Goal: Information Seeking & Learning: Find specific fact

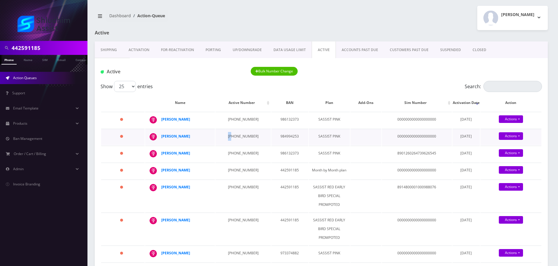
click at [233, 133] on td "934-234-3786" at bounding box center [242, 137] width 55 height 16
copy td "934-234-3786"
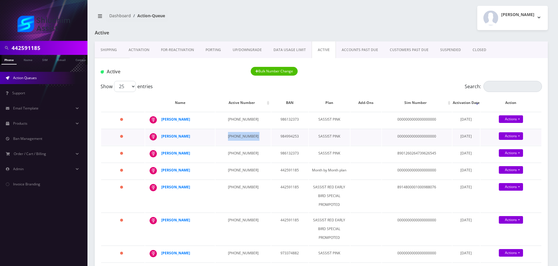
click at [238, 133] on td "934-234-3786" at bounding box center [242, 137] width 55 height 16
click at [232, 136] on td "934-234-3786" at bounding box center [242, 137] width 55 height 16
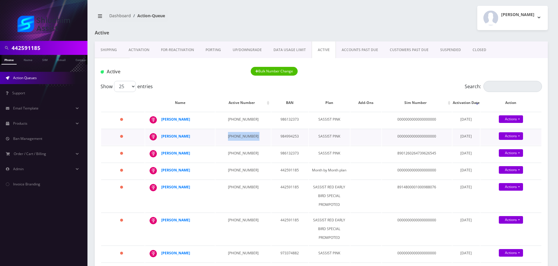
click at [232, 136] on td "934-234-3786" at bounding box center [242, 137] width 55 height 16
drag, startPoint x: 203, startPoint y: 135, endPoint x: 162, endPoint y: 136, distance: 40.5
click at [162, 136] on div "Naftoli Minkowitz" at bounding box center [183, 136] width 45 height 9
copy strong "Naftoli Minkowitz"
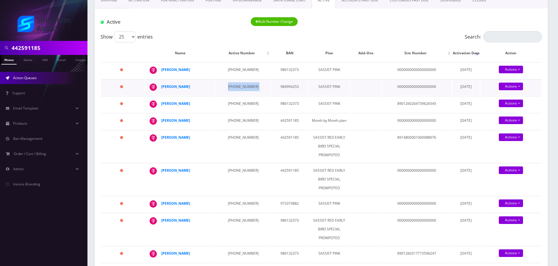
scroll to position [58, 0]
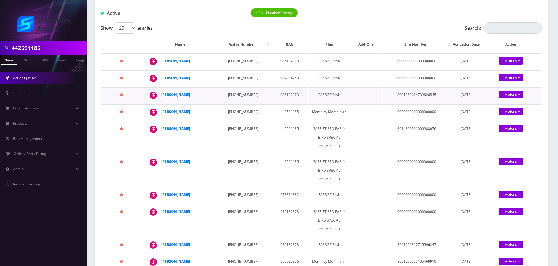
click at [227, 91] on td "845-624-9470" at bounding box center [242, 95] width 55 height 16
copy td "845-624-9470"
click at [236, 109] on td "440-732-6136" at bounding box center [242, 112] width 55 height 16
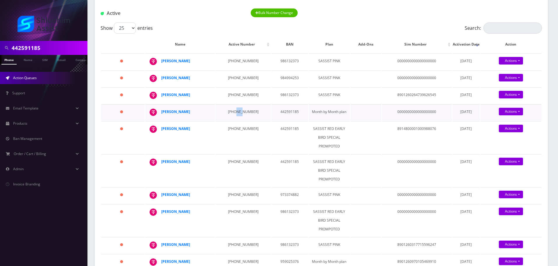
click at [236, 109] on td "440-732-6136" at bounding box center [242, 112] width 55 height 16
copy td "440-732-6136"
click at [242, 126] on td "929-625-6771" at bounding box center [242, 137] width 55 height 32
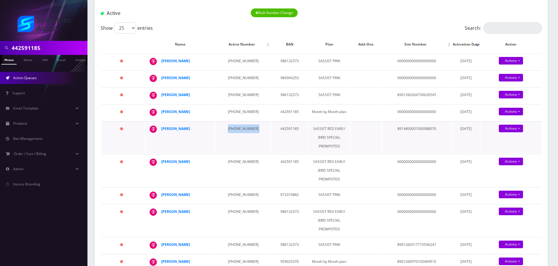
click at [242, 126] on td "929-625-6771" at bounding box center [242, 137] width 55 height 32
copy td "929-625-6771"
drag, startPoint x: 195, startPoint y: 130, endPoint x: 161, endPoint y: 130, distance: 34.4
click at [161, 130] on td "Chaya Reicher" at bounding box center [180, 137] width 70 height 32
copy div "Chaya Reicher"
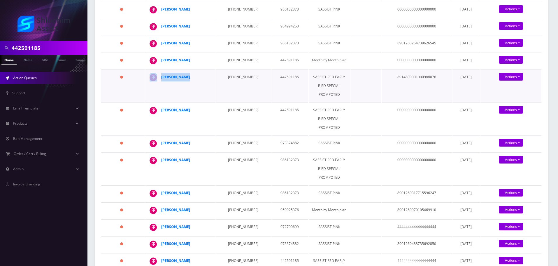
scroll to position [117, 0]
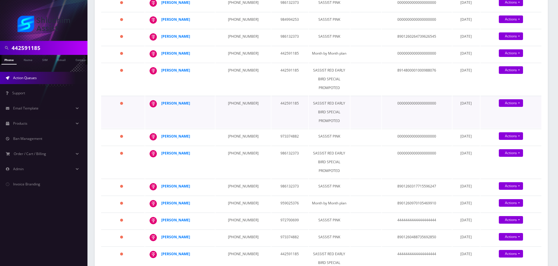
click at [234, 102] on td "917-482-5566" at bounding box center [242, 112] width 55 height 32
click at [234, 103] on td "917-482-5566" at bounding box center [242, 112] width 55 height 32
copy td "917-482-5566"
drag, startPoint x: 191, startPoint y: 102, endPoint x: 162, endPoint y: 102, distance: 29.2
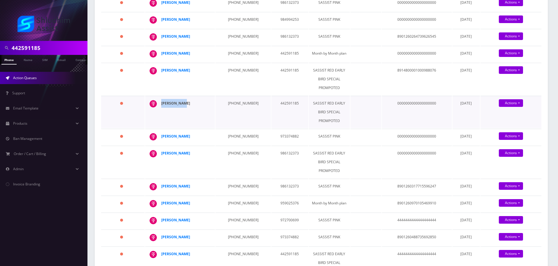
click at [162, 102] on div "Slava Oster" at bounding box center [183, 103] width 45 height 9
copy strong "Slava Oster"
click at [186, 102] on div "Slava Oster" at bounding box center [183, 103] width 45 height 9
drag, startPoint x: 186, startPoint y: 103, endPoint x: 162, endPoint y: 103, distance: 24.2
click at [162, 103] on div "Slava Oster" at bounding box center [183, 103] width 45 height 9
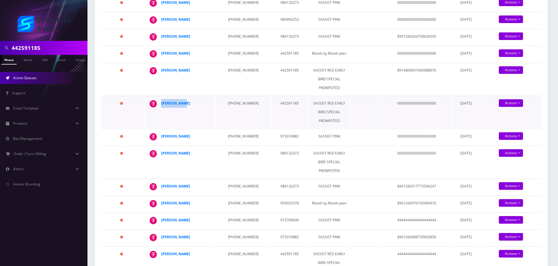
copy strong "Slava Oster"
click at [230, 135] on td "323-698-2678" at bounding box center [242, 137] width 55 height 16
copy td "323-698-2678"
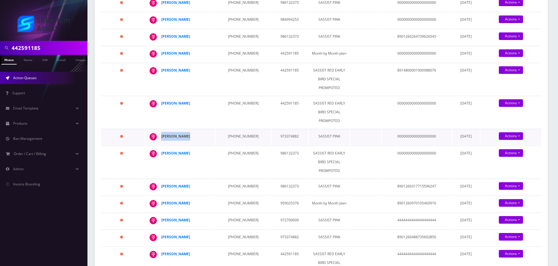
drag, startPoint x: 192, startPoint y: 137, endPoint x: 162, endPoint y: 136, distance: 30.9
click at [162, 136] on div "Yossi Reicher" at bounding box center [183, 136] width 45 height 9
drag, startPoint x: 192, startPoint y: 154, endPoint x: 162, endPoint y: 154, distance: 30.9
click at [162, 154] on div "Chani Dadon" at bounding box center [183, 153] width 45 height 9
click at [200, 154] on div "Chani Dadon" at bounding box center [183, 153] width 45 height 9
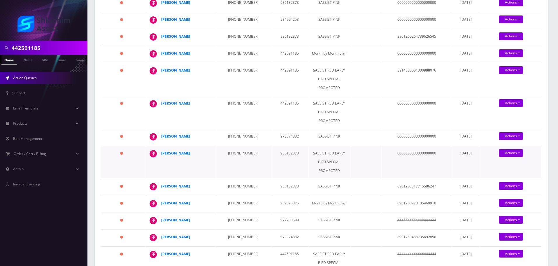
click at [238, 153] on td "929-979-5613" at bounding box center [242, 161] width 55 height 32
click at [178, 152] on strong "Chani Dadon" at bounding box center [175, 152] width 29 height 5
click at [238, 156] on td "929-979-5613" at bounding box center [242, 161] width 55 height 32
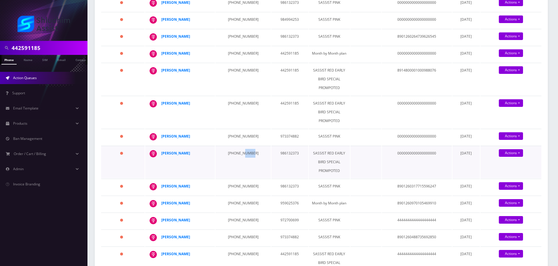
click at [238, 156] on td "929-979-5613" at bounding box center [242, 161] width 55 height 32
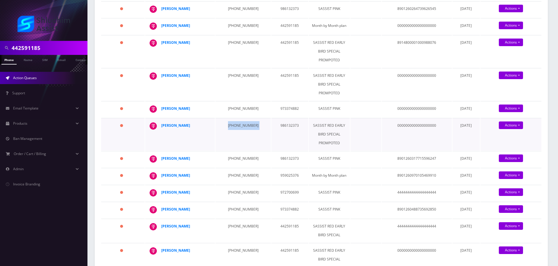
scroll to position [146, 0]
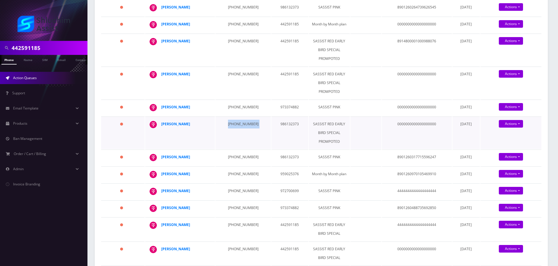
click at [234, 130] on td "929-979-5613" at bounding box center [242, 132] width 55 height 32
click at [231, 126] on td "929-979-5613" at bounding box center [242, 132] width 55 height 32
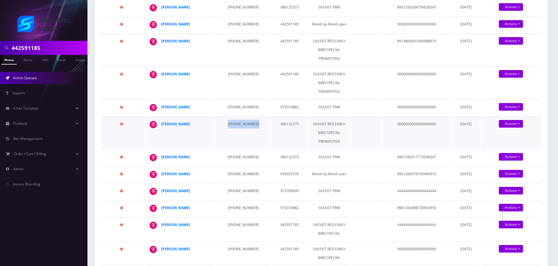
click at [231, 126] on td "929-979-5613" at bounding box center [242, 132] width 55 height 32
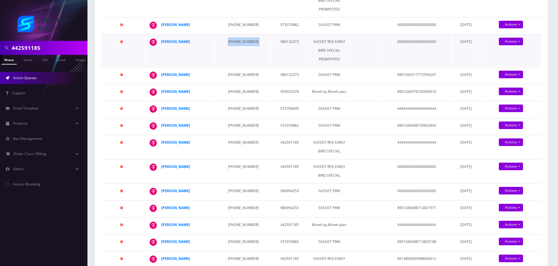
scroll to position [204, 0]
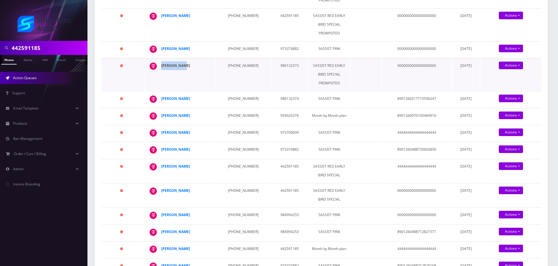
drag, startPoint x: 190, startPoint y: 66, endPoint x: 162, endPoint y: 66, distance: 28.0
click at [162, 66] on div "Chani Dadon" at bounding box center [183, 65] width 45 height 9
click at [195, 69] on div "Chani Dadon" at bounding box center [183, 65] width 45 height 9
drag, startPoint x: 201, startPoint y: 64, endPoint x: 162, endPoint y: 65, distance: 39.7
click at [162, 65] on div "Chani Dadon" at bounding box center [183, 65] width 45 height 9
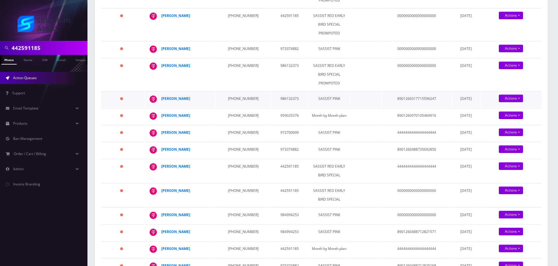
click at [232, 99] on td "929-979-5618" at bounding box center [242, 99] width 55 height 16
click at [236, 99] on td "929-979-5618" at bounding box center [242, 99] width 55 height 16
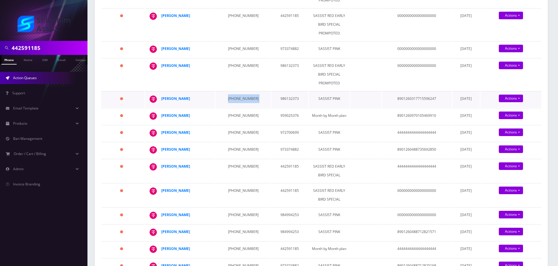
click at [236, 99] on td "929-979-5618" at bounding box center [242, 99] width 55 height 16
click at [208, 99] on td "Esther Leah Wineberg" at bounding box center [180, 99] width 70 height 16
click at [209, 98] on td "Esther Leah Wineberg" at bounding box center [180, 99] width 70 height 16
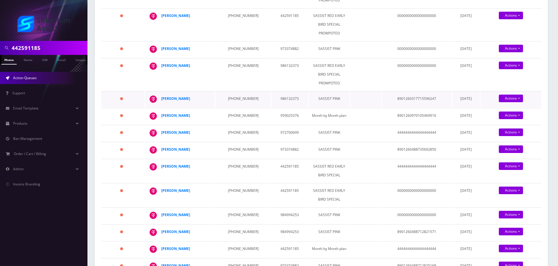
click at [209, 99] on td "Esther Leah Wineberg" at bounding box center [180, 99] width 70 height 16
drag, startPoint x: 210, startPoint y: 99, endPoint x: 207, endPoint y: 98, distance: 3.5
click at [207, 98] on td "Esther Leah Wineberg" at bounding box center [180, 99] width 70 height 16
drag, startPoint x: 208, startPoint y: 99, endPoint x: 203, endPoint y: 99, distance: 5.3
click at [203, 99] on td "Esther Leah Wineberg" at bounding box center [180, 99] width 70 height 16
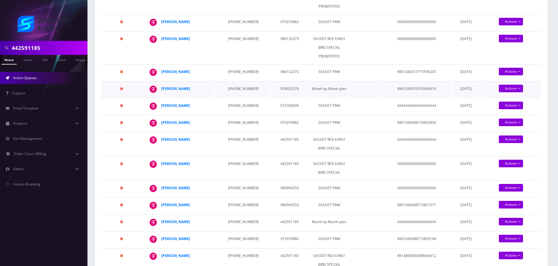
scroll to position [233, 0]
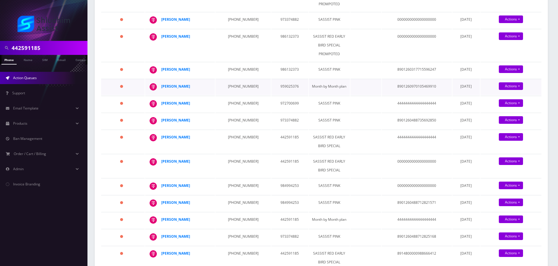
click at [235, 87] on td "323-202-0595" at bounding box center [242, 87] width 55 height 16
click at [234, 87] on td "323-202-0595" at bounding box center [242, 87] width 55 height 16
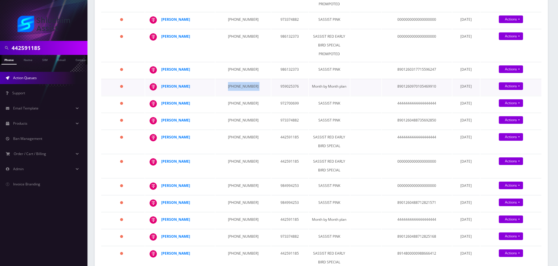
click at [234, 87] on td "323-202-0595" at bounding box center [242, 87] width 55 height 16
drag, startPoint x: 196, startPoint y: 85, endPoint x: 161, endPoint y: 85, distance: 35.0
click at [161, 85] on div "Masha Blesofsky" at bounding box center [183, 86] width 45 height 9
click at [231, 104] on td "631-612-4468" at bounding box center [242, 104] width 55 height 16
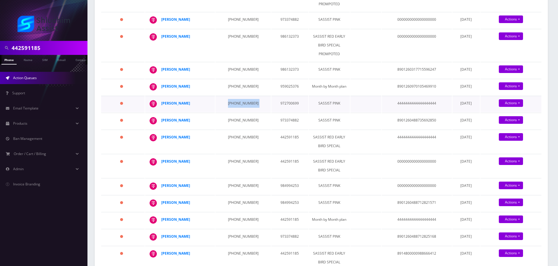
click at [231, 104] on td "631-612-4468" at bounding box center [242, 104] width 55 height 16
drag, startPoint x: 200, startPoint y: 105, endPoint x: 163, endPoint y: 104, distance: 37.3
click at [163, 104] on div "Menachem Vorovich" at bounding box center [183, 103] width 45 height 9
click at [234, 120] on td "347-451-4304" at bounding box center [242, 121] width 55 height 16
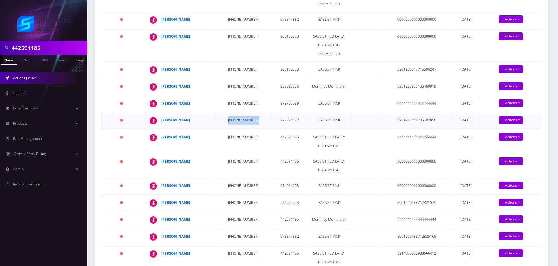
click at [234, 120] on td "347-451-4304" at bounding box center [242, 121] width 55 height 16
click at [236, 120] on td "347-451-4304" at bounding box center [242, 121] width 55 height 16
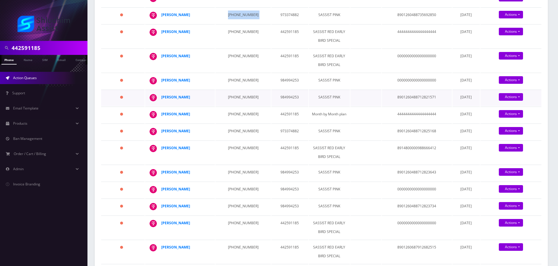
scroll to position [341, 0]
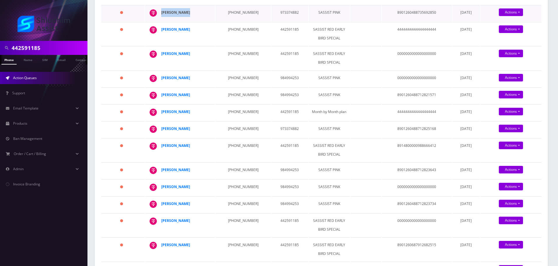
drag, startPoint x: 197, startPoint y: 13, endPoint x: 162, endPoint y: 13, distance: 35.3
click at [162, 13] on div "Chaya Goldman" at bounding box center [183, 12] width 45 height 9
click at [230, 29] on td "929-444-1700" at bounding box center [242, 34] width 55 height 24
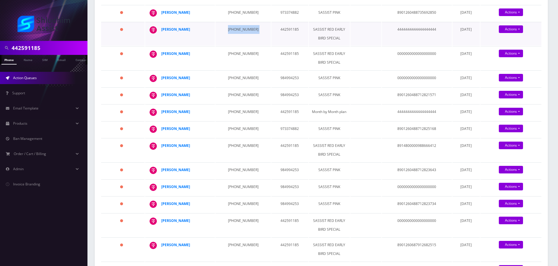
click at [235, 27] on td "929-444-1700" at bounding box center [242, 34] width 55 height 24
click at [237, 35] on td "929-444-1700" at bounding box center [242, 34] width 55 height 24
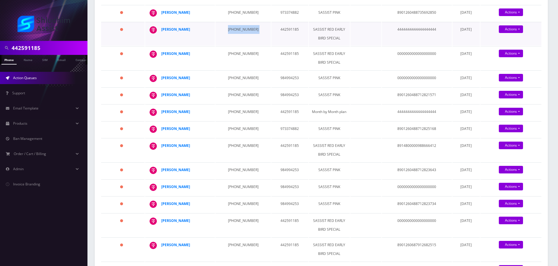
click at [237, 30] on td "929-444-1700" at bounding box center [242, 34] width 55 height 24
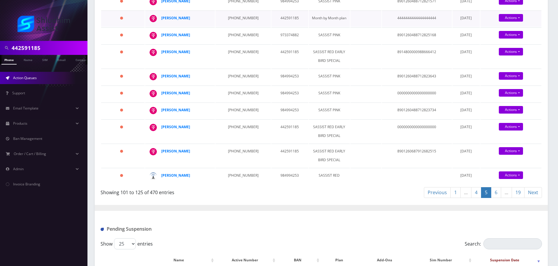
scroll to position [399, 0]
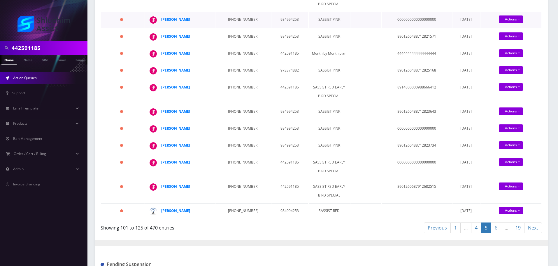
click at [210, 28] on td "Asher Oster" at bounding box center [180, 20] width 70 height 16
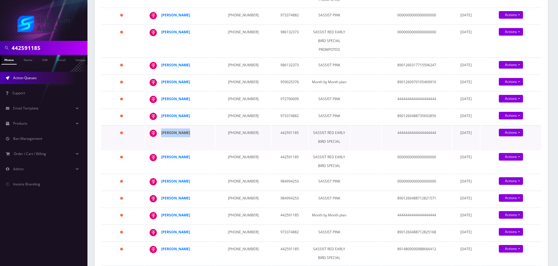
drag, startPoint x: 199, startPoint y: 130, endPoint x: 163, endPoint y: 131, distance: 36.5
click at [163, 131] on div "Mushky Wagner" at bounding box center [183, 132] width 45 height 9
click at [235, 155] on td "315-745-8273" at bounding box center [242, 161] width 55 height 24
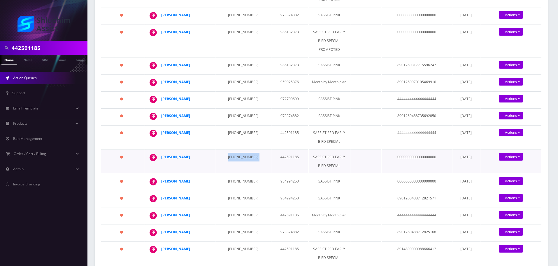
drag, startPoint x: 198, startPoint y: 157, endPoint x: 162, endPoint y: 159, distance: 36.8
click at [162, 159] on div "Shulamis Cohen" at bounding box center [183, 156] width 45 height 9
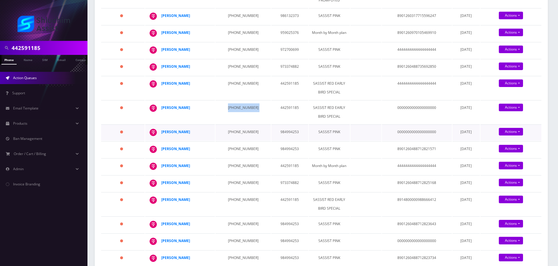
scroll to position [296, 0]
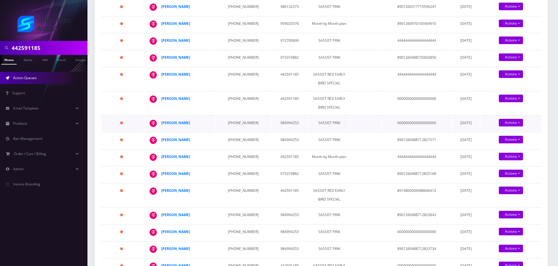
click at [236, 122] on td "929-420-2036" at bounding box center [242, 123] width 55 height 16
drag, startPoint x: 185, startPoint y: 123, endPoint x: 162, endPoint y: 123, distance: 23.0
click at [162, 123] on div "Asher Oster" at bounding box center [183, 122] width 45 height 9
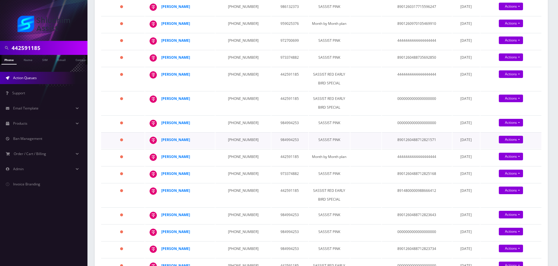
click at [233, 147] on td "929-290-9630" at bounding box center [242, 140] width 55 height 16
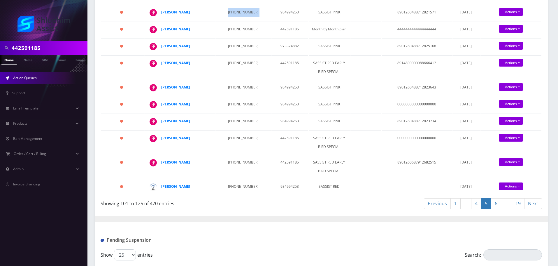
scroll to position [413, 0]
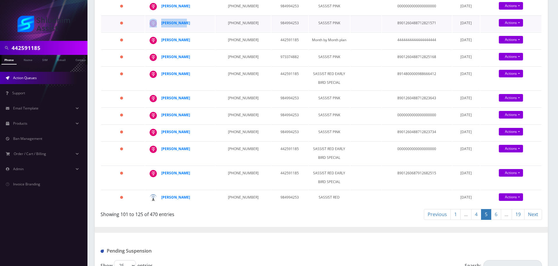
drag, startPoint x: 191, startPoint y: 32, endPoint x: 160, endPoint y: 31, distance: 30.9
click at [160, 31] on td "Slava Oster" at bounding box center [180, 23] width 70 height 16
click at [240, 49] on td "934-223-9254" at bounding box center [242, 40] width 55 height 16
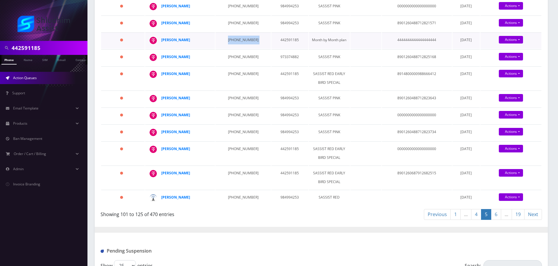
click at [231, 49] on td "934-223-9254" at bounding box center [242, 40] width 55 height 16
click at [233, 30] on td "929-290-9630" at bounding box center [242, 23] width 55 height 16
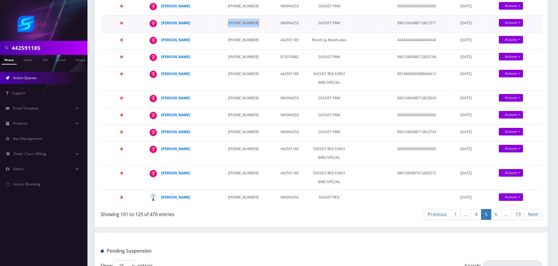
click at [233, 30] on td "929-290-9630" at bounding box center [242, 23] width 55 height 16
click at [230, 49] on td "934-223-9254" at bounding box center [242, 40] width 55 height 16
drag, startPoint x: 191, startPoint y: 54, endPoint x: 162, endPoint y: 54, distance: 28.6
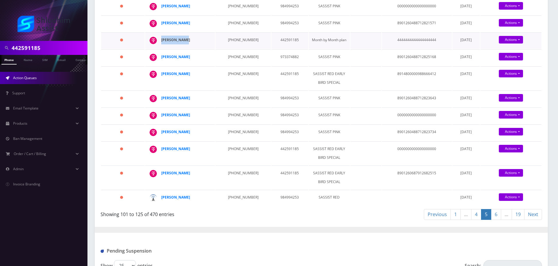
click at [162, 44] on div "Chaya Yemini" at bounding box center [183, 40] width 45 height 9
click at [227, 66] on td "934-223-9293" at bounding box center [242, 57] width 55 height 16
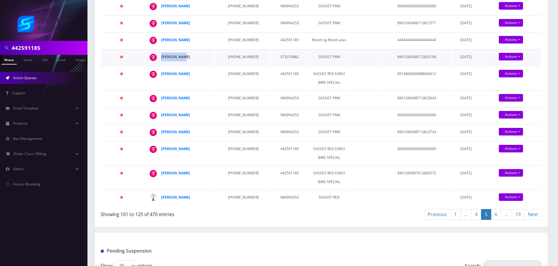
drag, startPoint x: 196, startPoint y: 81, endPoint x: 162, endPoint y: 80, distance: 34.4
click at [162, 61] on div "Deenie Perl" at bounding box center [183, 56] width 45 height 9
click at [200, 61] on div "Deenie Perl" at bounding box center [183, 56] width 45 height 9
drag, startPoint x: 199, startPoint y: 77, endPoint x: 161, endPoint y: 77, distance: 38.5
click at [161, 66] on td "Deenie Perl" at bounding box center [180, 57] width 70 height 16
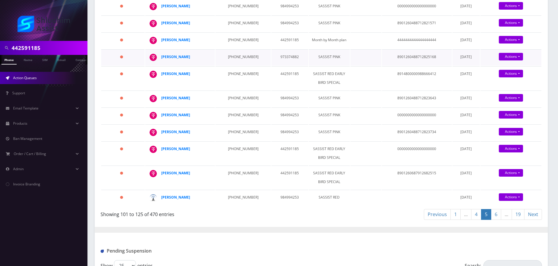
click at [245, 66] on td "934-223-9293" at bounding box center [242, 57] width 55 height 16
click at [236, 90] on td "347-390-2849" at bounding box center [242, 78] width 55 height 24
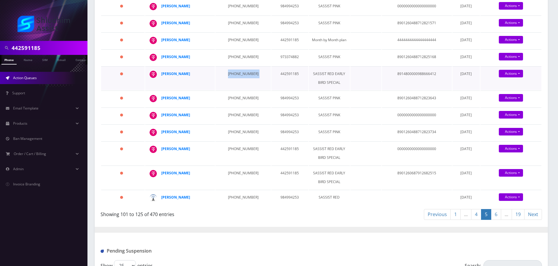
click at [236, 90] on td "347-390-2849" at bounding box center [242, 78] width 55 height 24
click at [231, 90] on td "347-390-2849" at bounding box center [242, 78] width 55 height 24
drag, startPoint x: 194, startPoint y: 103, endPoint x: 162, endPoint y: 103, distance: 31.2
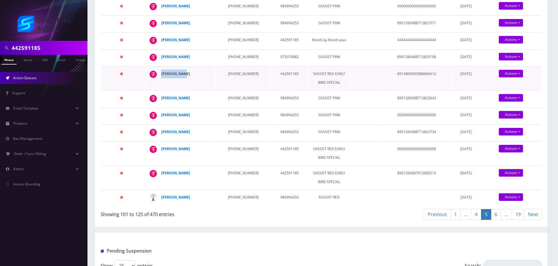
click at [162, 78] on div "Chana Oster" at bounding box center [183, 73] width 45 height 9
click at [227, 90] on td "347-390-2849" at bounding box center [242, 78] width 55 height 24
click at [228, 107] on td "347-489-9574" at bounding box center [242, 98] width 55 height 16
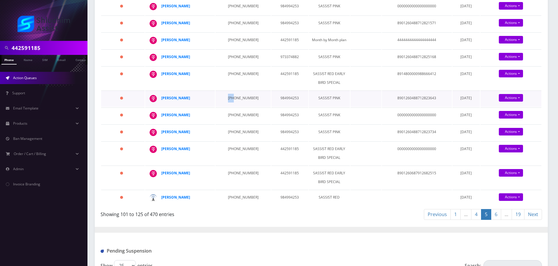
click at [228, 107] on td "347-489-9574" at bounding box center [242, 98] width 55 height 16
drag, startPoint x: 189, startPoint y: 128, endPoint x: 162, endPoint y: 127, distance: 26.5
click at [162, 102] on div "Asher Oster" at bounding box center [183, 98] width 45 height 9
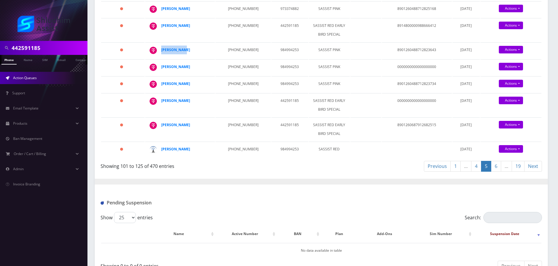
scroll to position [471, 0]
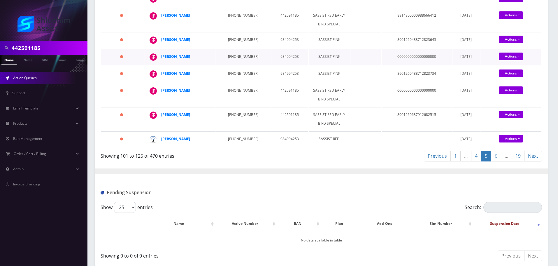
click at [240, 65] on td "917-405-3799" at bounding box center [242, 57] width 55 height 16
click at [238, 65] on td "917-405-3799" at bounding box center [242, 57] width 55 height 16
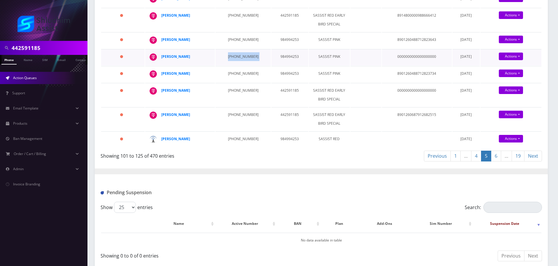
click at [238, 65] on td "917-405-3799" at bounding box center [242, 57] width 55 height 16
click at [239, 82] on td "718-877-9104" at bounding box center [242, 74] width 55 height 16
click at [232, 65] on td "917-405-3799" at bounding box center [242, 57] width 55 height 16
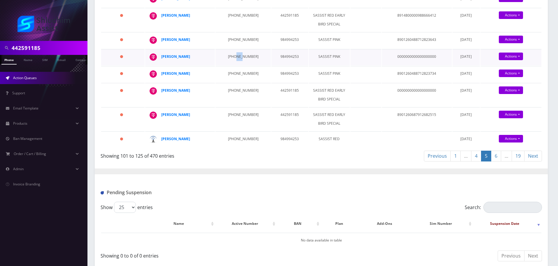
click at [232, 65] on td "917-405-3799" at bounding box center [242, 57] width 55 height 16
click at [237, 65] on td "917-405-3799" at bounding box center [242, 57] width 55 height 16
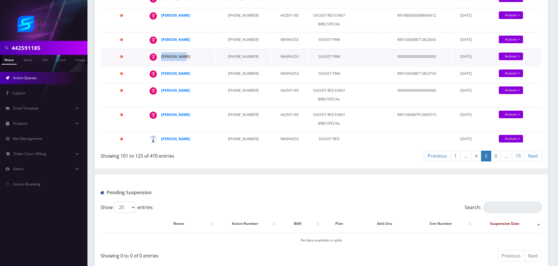
drag, startPoint x: 192, startPoint y: 93, endPoint x: 162, endPoint y: 92, distance: 30.3
click at [162, 61] on div "Asher Oster" at bounding box center [183, 56] width 45 height 9
click at [238, 82] on td "718-877-9104" at bounding box center [242, 74] width 55 height 16
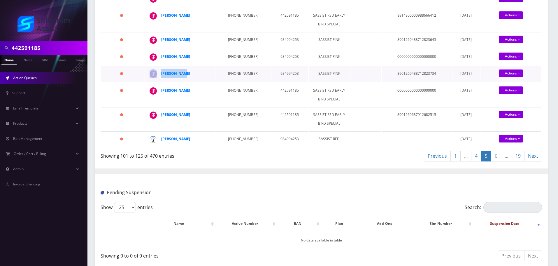
drag, startPoint x: 194, startPoint y: 114, endPoint x: 161, endPoint y: 116, distance: 33.0
click at [161, 82] on td "Asher Oster" at bounding box center [180, 74] width 70 height 16
click at [242, 106] on td "347-638-5323" at bounding box center [242, 95] width 55 height 24
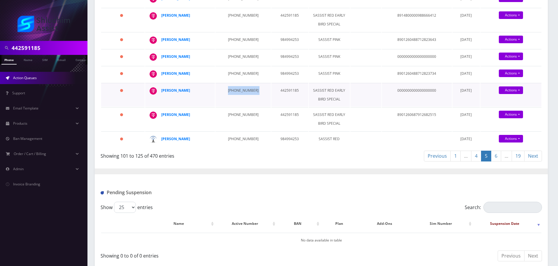
click at [234, 106] on td "347-638-5323" at bounding box center [242, 95] width 55 height 24
click at [238, 106] on td "347-638-5323" at bounding box center [242, 95] width 55 height 24
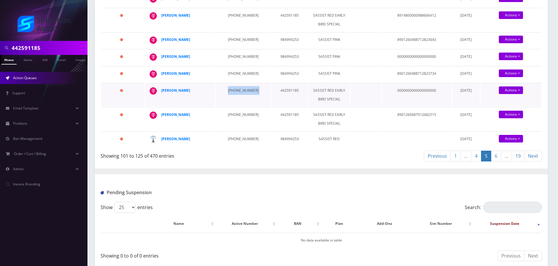
drag, startPoint x: 238, startPoint y: 141, endPoint x: 244, endPoint y: 144, distance: 6.1
click at [238, 106] on td "347-638-5323" at bounding box center [242, 95] width 55 height 24
drag, startPoint x: 193, startPoint y: 143, endPoint x: 162, endPoint y: 141, distance: 30.9
click at [162, 95] on div "Chaim shubov" at bounding box center [183, 90] width 45 height 9
click at [232, 131] on td "347-834-6776" at bounding box center [242, 119] width 55 height 24
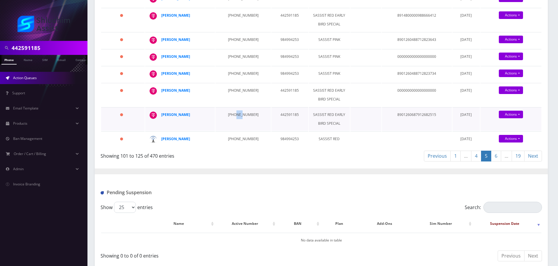
click at [232, 131] on td "347-834-6776" at bounding box center [242, 119] width 55 height 24
drag, startPoint x: 197, startPoint y: 167, endPoint x: 162, endPoint y: 167, distance: 34.7
click at [162, 119] on div "Chaya Lesches" at bounding box center [183, 114] width 45 height 9
click at [236, 148] on td "347-756-2654" at bounding box center [242, 139] width 55 height 16
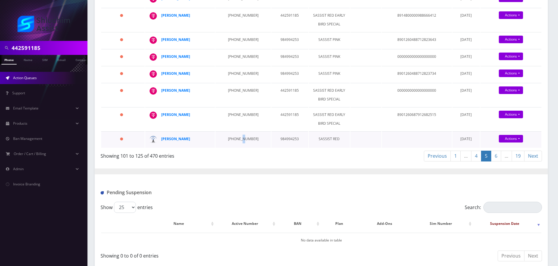
click at [236, 148] on td "347-756-2654" at bounding box center [242, 139] width 55 height 16
click at [497, 161] on link "6" at bounding box center [496, 155] width 10 height 11
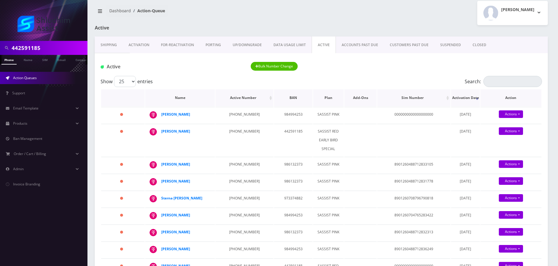
scroll to position [0, 0]
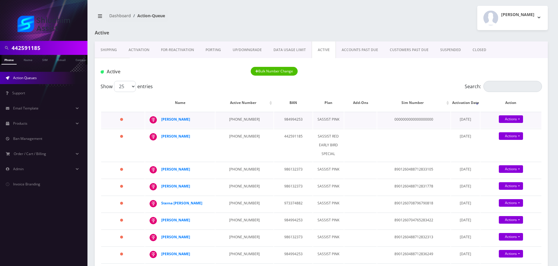
click at [242, 119] on td "272-447-7306" at bounding box center [244, 120] width 58 height 16
click at [245, 117] on td "272-447-7306" at bounding box center [244, 120] width 58 height 16
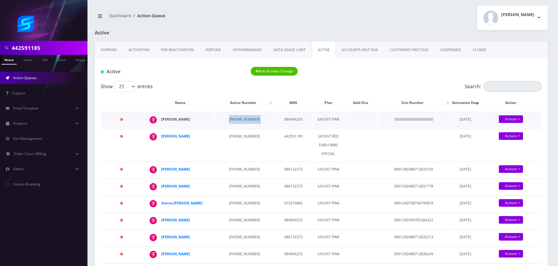
drag, startPoint x: 196, startPoint y: 119, endPoint x: 162, endPoint y: 119, distance: 35.0
click at [162, 119] on div "Yosef Simmonds" at bounding box center [183, 119] width 45 height 9
click at [230, 139] on td "818-743-3396" at bounding box center [244, 145] width 58 height 32
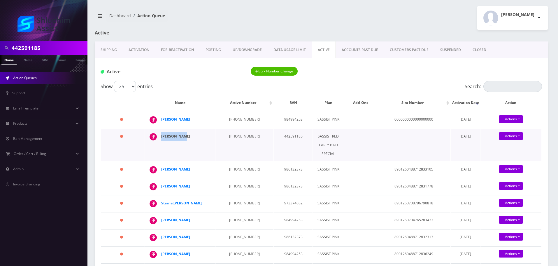
drag, startPoint x: 192, startPoint y: 143, endPoint x: 162, endPoint y: 144, distance: 30.3
click at [162, 141] on div "Pearl cohen" at bounding box center [183, 136] width 45 height 9
click at [190, 141] on div "Pearl cohen" at bounding box center [183, 136] width 45 height 9
drag, startPoint x: 192, startPoint y: 144, endPoint x: 162, endPoint y: 144, distance: 30.6
click at [162, 141] on div "Pearl cohen" at bounding box center [183, 136] width 45 height 9
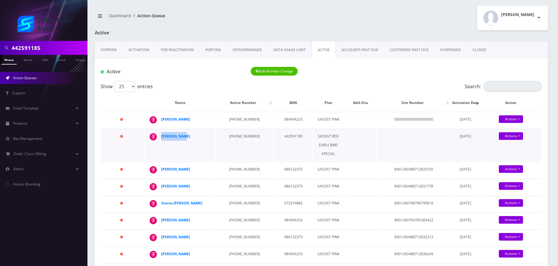
click at [192, 141] on div "Pearl cohen" at bounding box center [183, 136] width 45 height 9
drag, startPoint x: 193, startPoint y: 142, endPoint x: 162, endPoint y: 142, distance: 31.5
click at [162, 141] on div "Pearl cohen" at bounding box center [183, 136] width 45 height 9
click at [238, 148] on td "818-743-3396" at bounding box center [244, 145] width 58 height 32
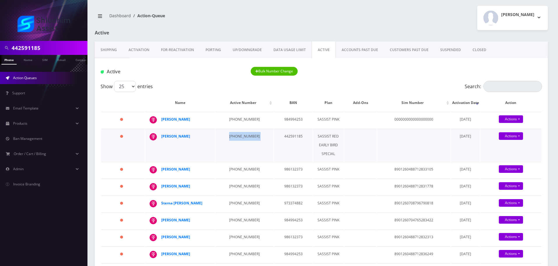
click at [238, 148] on td "818-743-3396" at bounding box center [244, 145] width 58 height 32
drag, startPoint x: 189, startPoint y: 146, endPoint x: 162, endPoint y: 146, distance: 26.8
click at [162, 141] on div "Pearl cohen" at bounding box center [183, 136] width 45 height 9
click at [230, 174] on td "934-867-8933" at bounding box center [244, 170] width 58 height 16
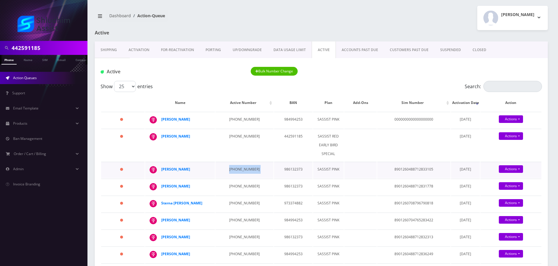
click at [230, 174] on td "934-867-8933" at bounding box center [244, 170] width 58 height 16
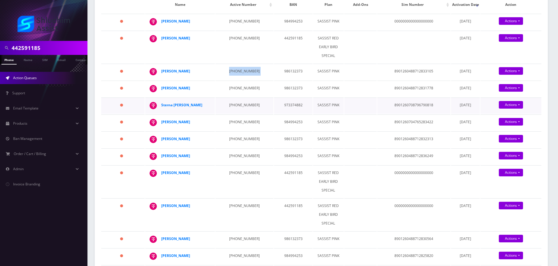
scroll to position [117, 0]
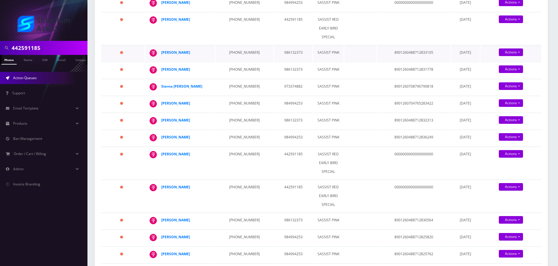
click at [195, 57] on div "Chana braun" at bounding box center [183, 52] width 45 height 9
click at [125, 78] on td "666 days" at bounding box center [122, 70] width 43 height 16
drag, startPoint x: 191, startPoint y: 61, endPoint x: 162, endPoint y: 60, distance: 29.7
click at [162, 57] on div "Chana braun" at bounding box center [183, 52] width 45 height 9
click at [225, 61] on td "934-867-8933" at bounding box center [244, 53] width 58 height 16
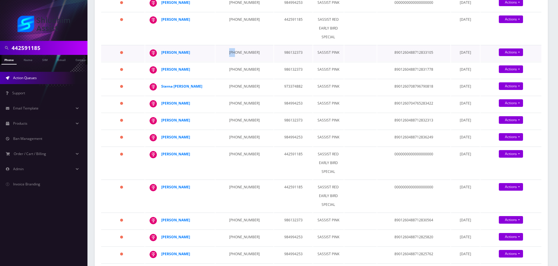
click at [225, 61] on td "934-867-8933" at bounding box center [244, 53] width 58 height 16
click at [224, 55] on td "934-867-8933" at bounding box center [244, 53] width 58 height 16
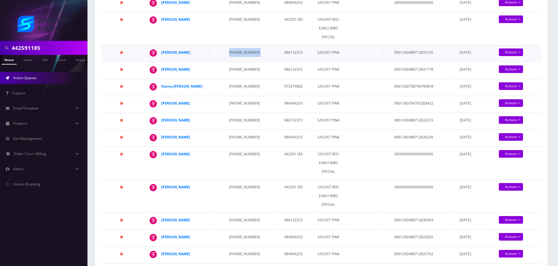
click at [224, 55] on td "934-867-8933" at bounding box center [244, 53] width 58 height 16
click at [229, 78] on td "934-867-9781" at bounding box center [244, 70] width 58 height 16
click at [230, 95] on td "206-851-6769" at bounding box center [244, 87] width 58 height 16
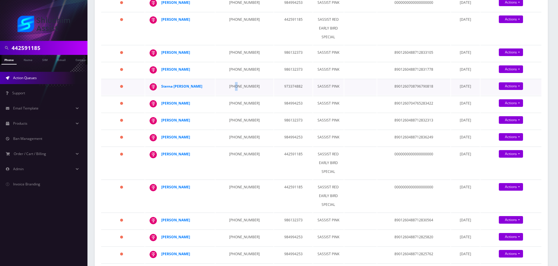
click at [230, 95] on td "206-851-6769" at bounding box center [244, 87] width 58 height 16
click at [227, 112] on td "929-583-7599" at bounding box center [244, 104] width 58 height 16
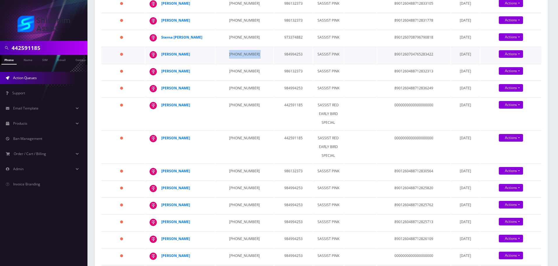
scroll to position [175, 0]
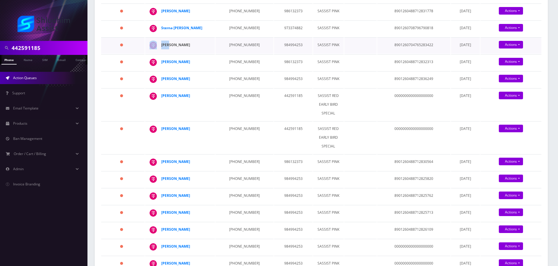
drag, startPoint x: 206, startPoint y: 73, endPoint x: 172, endPoint y: 73, distance: 34.4
click at [172, 54] on td "Menachem Rappaport" at bounding box center [180, 45] width 70 height 16
click at [237, 54] on td "929-583-7599" at bounding box center [244, 45] width 58 height 16
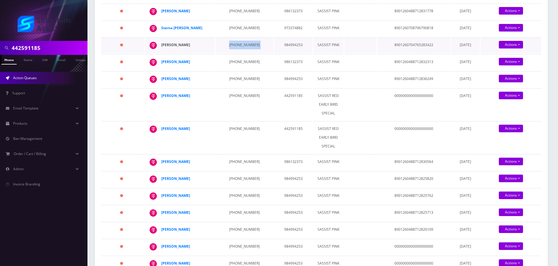
drag, startPoint x: 206, startPoint y: 74, endPoint x: 163, endPoint y: 75, distance: 42.6
click at [163, 49] on div "Menachem Rappaport" at bounding box center [183, 45] width 45 height 9
click at [206, 49] on div "Menachem Rappaport" at bounding box center [183, 45] width 45 height 9
drag, startPoint x: 212, startPoint y: 74, endPoint x: 204, endPoint y: 74, distance: 7.6
click at [204, 54] on td "Menachem Rappaport" at bounding box center [180, 45] width 70 height 16
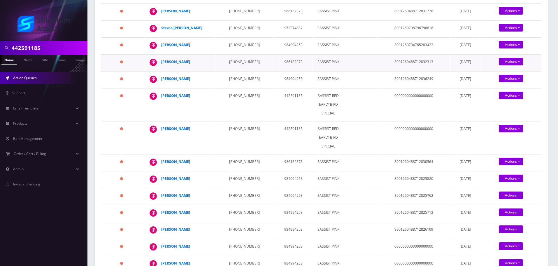
click at [232, 71] on td "934-867-8928" at bounding box center [244, 62] width 58 height 16
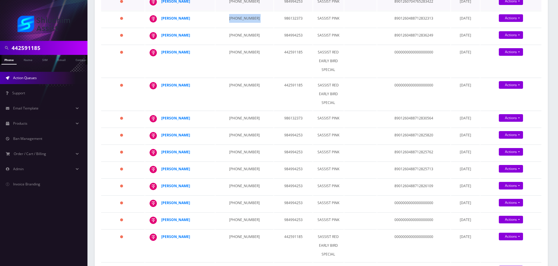
scroll to position [204, 0]
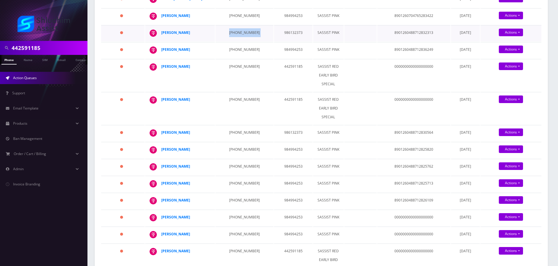
click at [233, 41] on td "934-867-8928" at bounding box center [244, 33] width 58 height 16
click at [240, 58] on td "443-326-2916" at bounding box center [244, 50] width 58 height 16
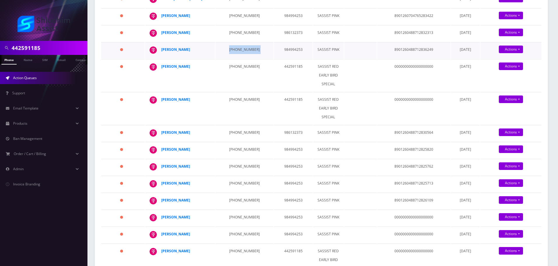
click at [240, 58] on td "443-326-2916" at bounding box center [244, 50] width 58 height 16
click at [238, 41] on td "934-867-8928" at bounding box center [244, 33] width 58 height 16
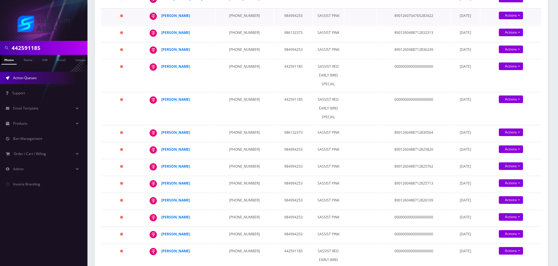
click at [242, 24] on td "929-583-7599" at bounding box center [244, 16] width 58 height 16
click at [234, 41] on td "934-867-8928" at bounding box center [244, 33] width 58 height 16
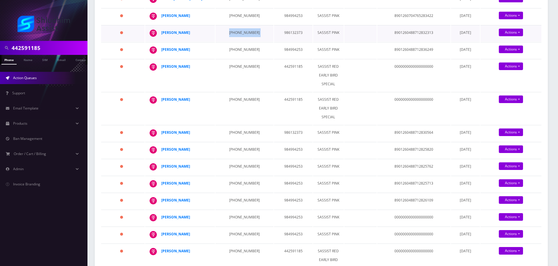
click at [234, 41] on td "934-867-8928" at bounding box center [244, 33] width 58 height 16
click at [236, 58] on td "443-326-2916" at bounding box center [244, 50] width 58 height 16
click at [238, 41] on td "934-867-8928" at bounding box center [244, 33] width 58 height 16
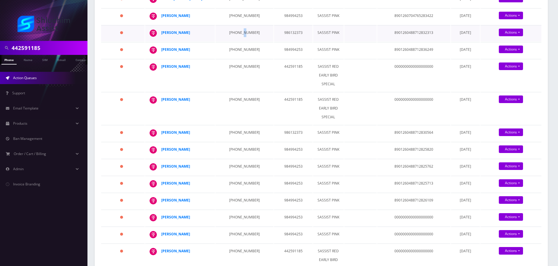
click at [238, 41] on td "934-867-8928" at bounding box center [244, 33] width 58 height 16
drag, startPoint x: 195, startPoint y: 69, endPoint x: 162, endPoint y: 69, distance: 33.5
click at [162, 37] on div "Zalman Jaffe" at bounding box center [183, 32] width 45 height 9
drag, startPoint x: 254, startPoint y: 84, endPoint x: 224, endPoint y: 84, distance: 30.0
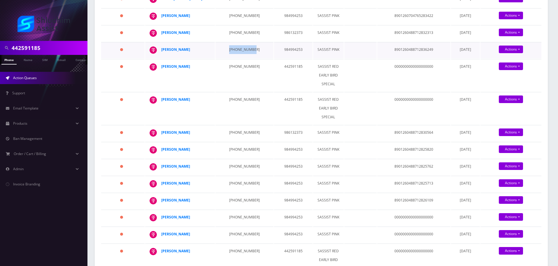
click at [224, 58] on td "443-326-2916" at bounding box center [244, 50] width 58 height 16
click at [232, 91] on td "718-541-4015" at bounding box center [244, 75] width 58 height 32
drag, startPoint x: 194, startPoint y: 103, endPoint x: 162, endPoint y: 103, distance: 32.4
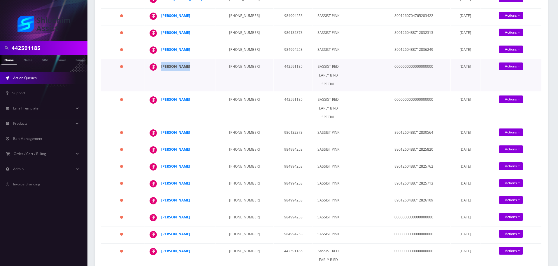
click at [162, 71] on div "nosson gurary" at bounding box center [183, 66] width 45 height 9
click at [230, 124] on td "347-519-0558" at bounding box center [244, 108] width 58 height 32
drag, startPoint x: 185, startPoint y: 137, endPoint x: 162, endPoint y: 137, distance: 23.3
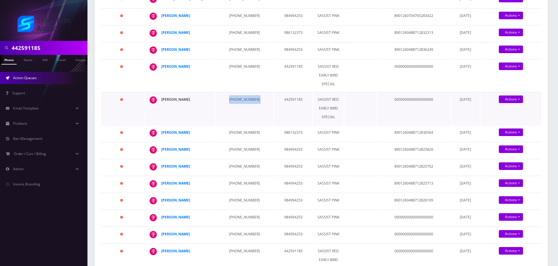
click at [162, 104] on div "Yisrael Matusof" at bounding box center [183, 99] width 45 height 9
click at [239, 141] on td "646-703-3193" at bounding box center [244, 133] width 58 height 16
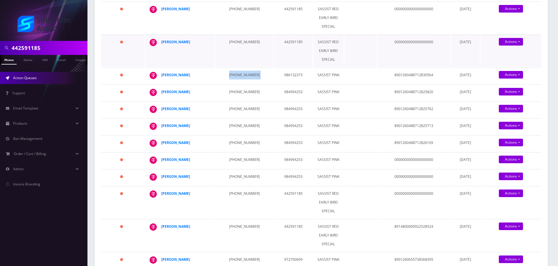
scroll to position [262, 0]
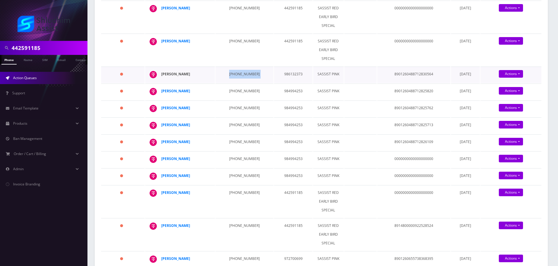
drag, startPoint x: 201, startPoint y: 111, endPoint x: 162, endPoint y: 111, distance: 39.1
click at [162, 78] on div "Deena Heidingsfeld" at bounding box center [183, 74] width 45 height 9
click at [237, 83] on td "646-703-3193" at bounding box center [244, 74] width 58 height 16
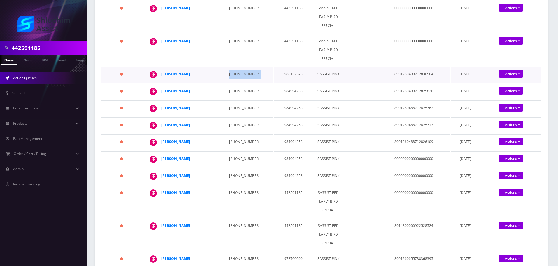
click at [234, 83] on td "646-703-3193" at bounding box center [244, 74] width 58 height 16
click at [235, 83] on td "646-703-3193" at bounding box center [244, 74] width 58 height 16
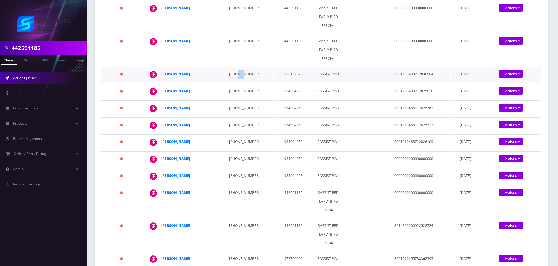
click at [235, 83] on td "646-703-3193" at bounding box center [244, 74] width 58 height 16
drag, startPoint x: 202, startPoint y: 110, endPoint x: 162, endPoint y: 110, distance: 39.4
click at [162, 78] on div "Deena Heidingsfeld" at bounding box center [183, 74] width 45 height 9
click at [235, 100] on td "347-888-6395" at bounding box center [244, 91] width 58 height 16
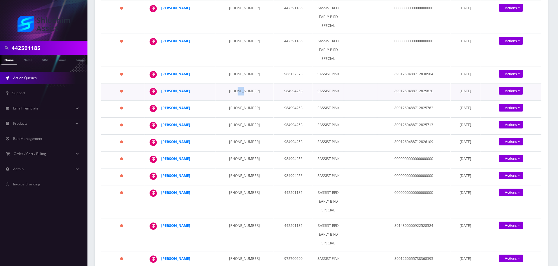
click at [235, 100] on td "347-888-6395" at bounding box center [244, 91] width 58 height 16
click at [242, 100] on td "347-888-6395" at bounding box center [244, 91] width 58 height 16
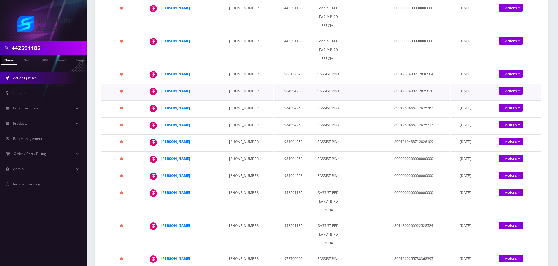
click at [204, 95] on div "Mendel Goldstein" at bounding box center [183, 91] width 45 height 9
click at [236, 117] on td "229-299-1265" at bounding box center [244, 108] width 58 height 16
click at [237, 117] on td "229-299-1265" at bounding box center [244, 108] width 58 height 16
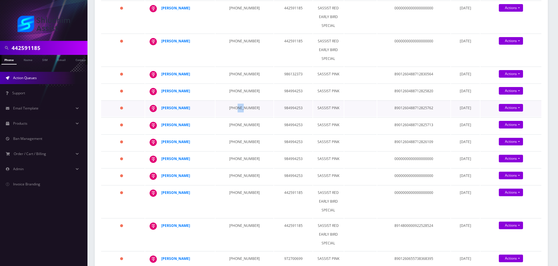
click at [237, 117] on td "229-299-1265" at bounding box center [244, 108] width 58 height 16
click at [234, 117] on td "229-299-1265" at bounding box center [244, 108] width 58 height 16
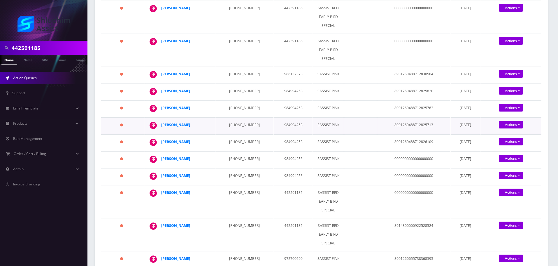
click at [240, 134] on td "229-462-5584" at bounding box center [244, 125] width 58 height 16
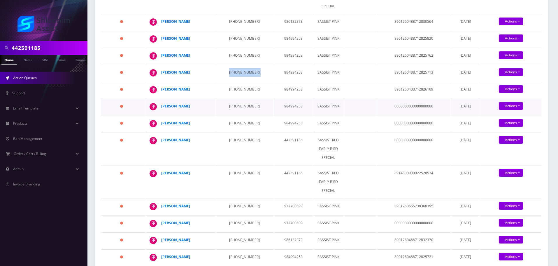
scroll to position [321, 0]
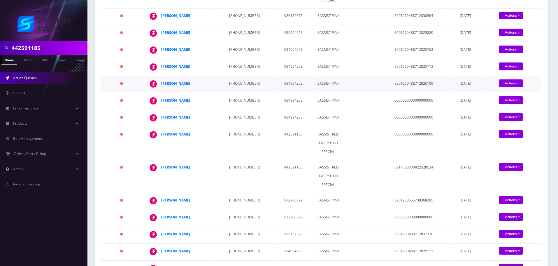
click at [230, 92] on td "229-462-9075" at bounding box center [244, 84] width 58 height 16
click at [234, 92] on td "229-462-9075" at bounding box center [244, 84] width 58 height 16
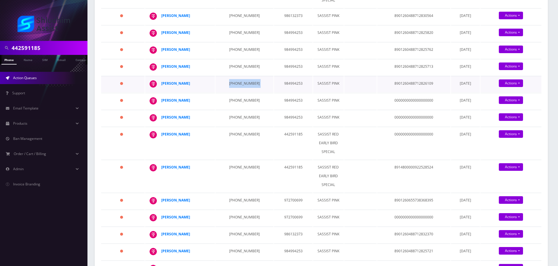
click at [234, 92] on td "229-462-9075" at bounding box center [244, 84] width 58 height 16
click at [231, 109] on td "323-836-4506" at bounding box center [244, 101] width 58 height 16
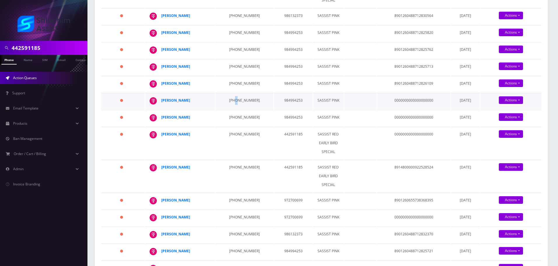
click at [231, 109] on td "323-836-4506" at bounding box center [244, 101] width 58 height 16
drag, startPoint x: 248, startPoint y: 152, endPoint x: 224, endPoint y: 152, distance: 23.9
click at [224, 126] on td "229-299-2251" at bounding box center [244, 118] width 58 height 16
click at [234, 126] on td "229-299-2251" at bounding box center [244, 118] width 58 height 16
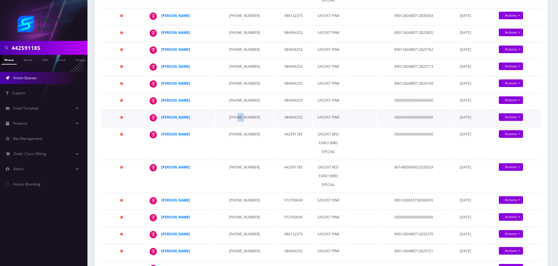
click at [234, 126] on td "229-299-2251" at bounding box center [244, 118] width 58 height 16
click at [230, 159] on td "773-562-0104" at bounding box center [244, 143] width 58 height 32
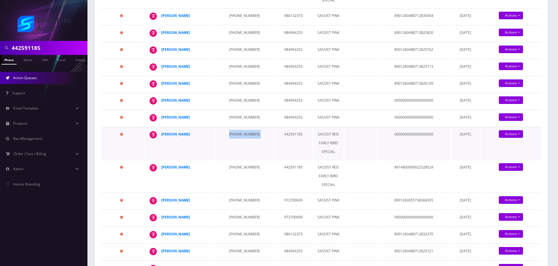
click at [233, 159] on td "773-562-0104" at bounding box center [244, 143] width 58 height 32
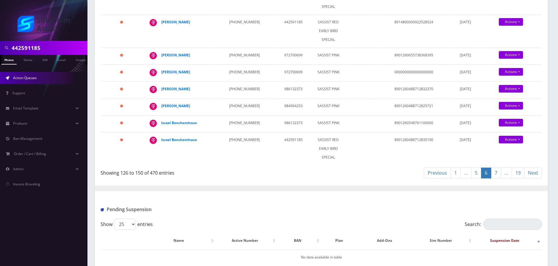
scroll to position [466, 0]
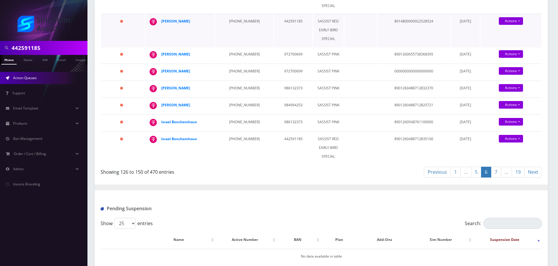
click at [238, 46] on td "312-805-7961" at bounding box center [244, 30] width 58 height 32
click at [230, 46] on td "312-805-7961" at bounding box center [244, 30] width 58 height 32
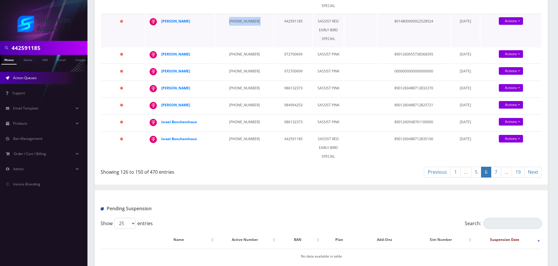
click at [230, 46] on td "312-805-7961" at bounding box center [244, 30] width 58 height 32
click at [229, 63] on td "929-688-0486" at bounding box center [244, 55] width 58 height 16
click at [232, 63] on td "929-688-0486" at bounding box center [244, 55] width 58 height 16
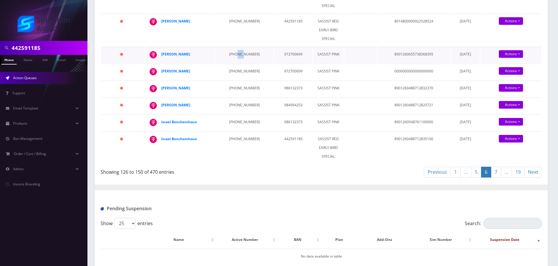
click at [232, 63] on td "929-688-0486" at bounding box center [244, 55] width 58 height 16
click at [235, 80] on td "929-218-8519" at bounding box center [244, 72] width 58 height 16
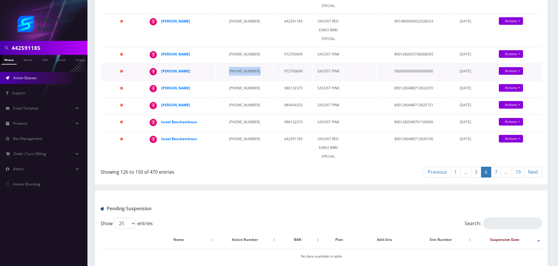
click at [229, 80] on td "929-218-8519" at bounding box center [244, 72] width 58 height 16
click at [238, 80] on td "929-218-8519" at bounding box center [244, 72] width 58 height 16
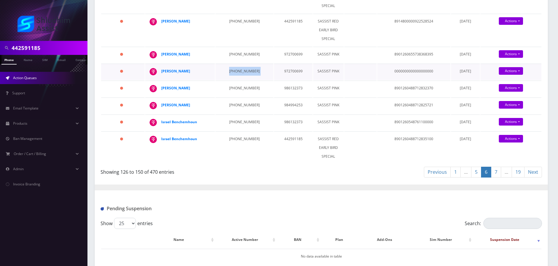
click at [238, 80] on td "929-218-8519" at bounding box center [244, 72] width 58 height 16
drag, startPoint x: 198, startPoint y: 114, endPoint x: 162, endPoint y: 115, distance: 35.9
click at [162, 76] on div "Muka Liberow" at bounding box center [183, 71] width 45 height 9
click at [229, 97] on td "929-628-4006" at bounding box center [244, 88] width 58 height 16
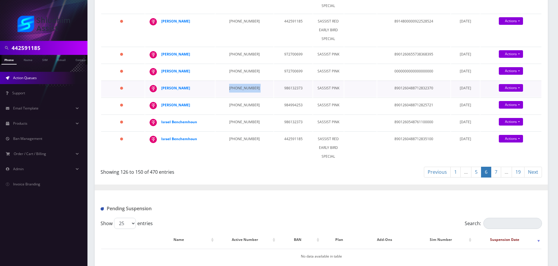
click at [229, 97] on td "929-628-4006" at bounding box center [244, 88] width 58 height 16
click at [236, 97] on td "929-628-4006" at bounding box center [244, 88] width 58 height 16
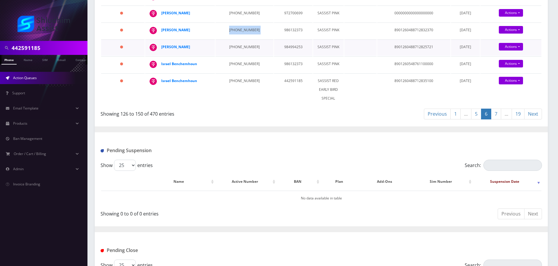
scroll to position [525, 0]
click at [234, 38] on td "929-628-4006" at bounding box center [244, 30] width 58 height 16
click at [242, 38] on td "929-628-4006" at bounding box center [244, 30] width 58 height 16
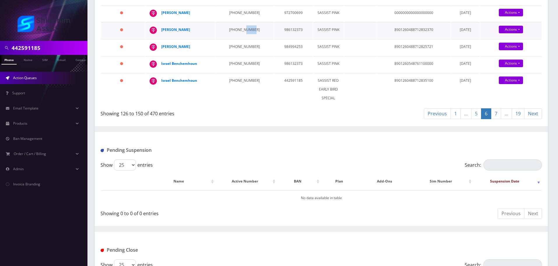
click at [242, 38] on td "929-628-4006" at bounding box center [244, 30] width 58 height 16
click at [234, 22] on td "929-218-8519" at bounding box center [244, 13] width 58 height 16
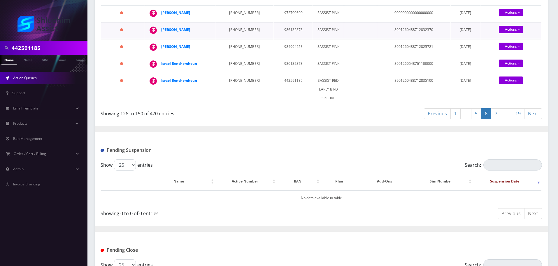
click at [240, 38] on td "929-628-4006" at bounding box center [244, 30] width 58 height 16
click at [229, 55] on td "229-389-6290" at bounding box center [244, 47] width 58 height 16
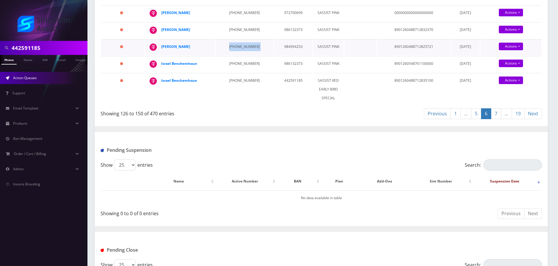
click at [229, 55] on td "229-389-6290" at bounding box center [244, 47] width 58 height 16
click at [232, 55] on td "229-389-6290" at bounding box center [244, 47] width 58 height 16
click at [238, 55] on td "229-389-6290" at bounding box center [244, 47] width 58 height 16
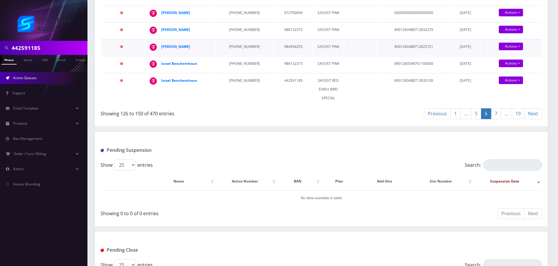
click at [238, 55] on td "229-389-6290" at bounding box center [244, 47] width 58 height 16
click at [234, 72] on td "929-662-8890" at bounding box center [244, 64] width 58 height 16
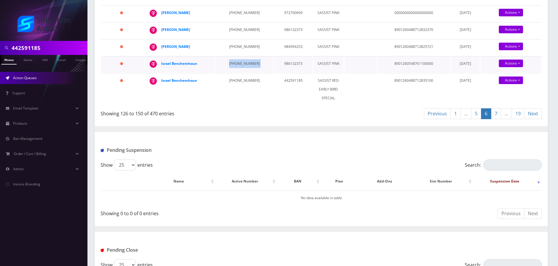
click at [234, 72] on td "929-662-8890" at bounding box center [244, 64] width 58 height 16
click at [232, 55] on td "229-389-6290" at bounding box center [244, 47] width 58 height 16
click at [231, 72] on td "929-662-8890" at bounding box center [244, 64] width 58 height 16
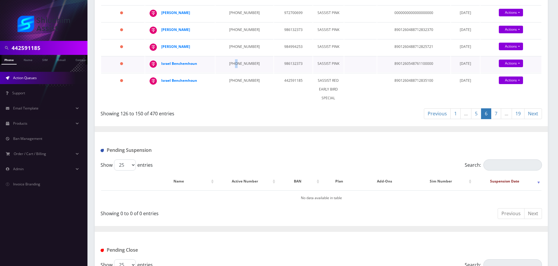
click at [231, 72] on td "929-662-8890" at bounding box center [244, 64] width 58 height 16
click at [238, 105] on td "347-834-1393" at bounding box center [244, 89] width 58 height 32
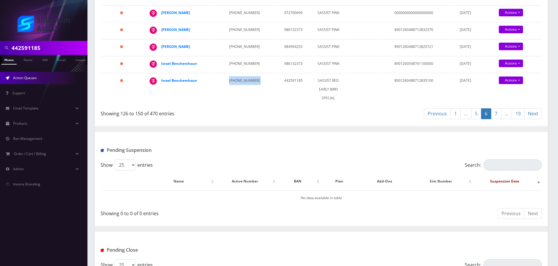
click at [497, 119] on link "7" at bounding box center [496, 113] width 10 height 11
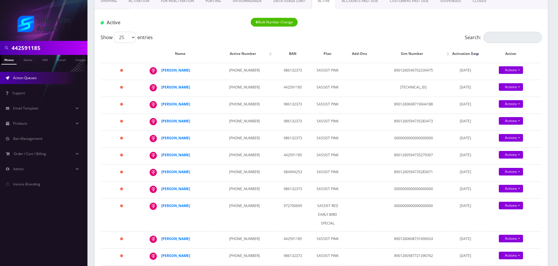
scroll to position [58, 0]
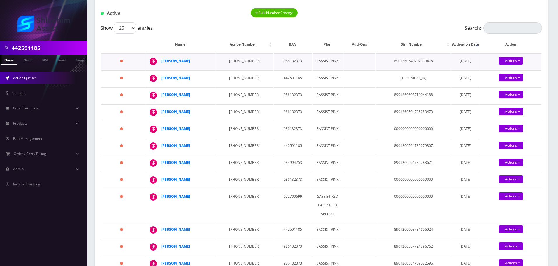
click at [234, 61] on td "929-690-6374" at bounding box center [243, 61] width 57 height 16
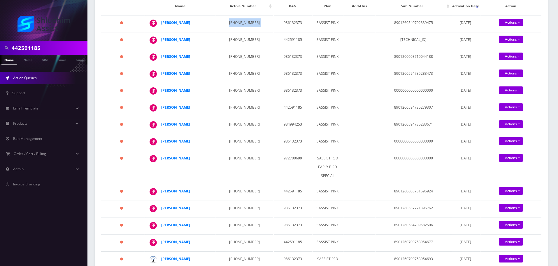
scroll to position [87, 0]
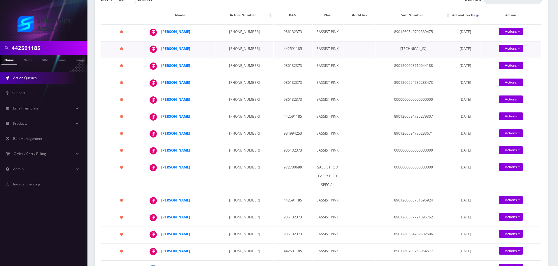
click at [229, 55] on td "347-812-2220" at bounding box center [243, 49] width 57 height 16
click at [237, 57] on td "347-812-2220" at bounding box center [243, 49] width 57 height 16
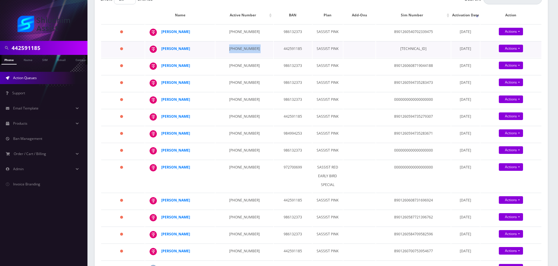
click at [237, 57] on td "347-812-2220" at bounding box center [243, 49] width 57 height 16
click at [237, 74] on td "959-929-8253" at bounding box center [243, 66] width 57 height 16
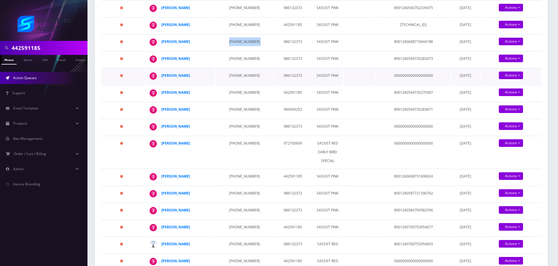
scroll to position [94, 0]
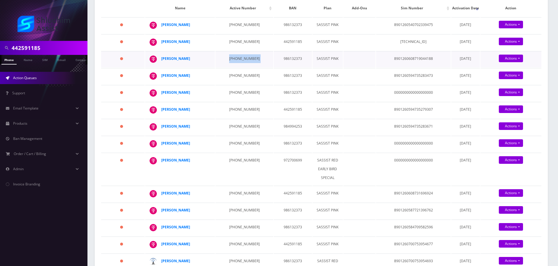
click at [233, 67] on td "959-929-8253" at bounding box center [243, 59] width 57 height 16
drag, startPoint x: 194, startPoint y: 66, endPoint x: 162, endPoint y: 66, distance: 32.7
click at [162, 63] on div "Aharon Hecht" at bounding box center [183, 58] width 45 height 9
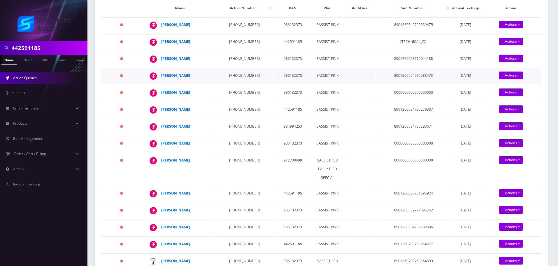
click at [229, 82] on td "929-690-6370" at bounding box center [243, 76] width 57 height 16
click at [241, 83] on td "929-690-6370" at bounding box center [243, 76] width 57 height 16
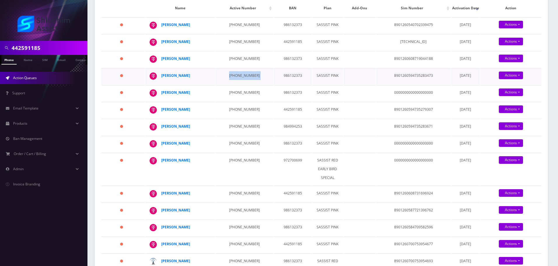
click at [241, 83] on td "929-690-6370" at bounding box center [243, 76] width 57 height 16
click at [236, 98] on td "929-690-6369" at bounding box center [243, 93] width 57 height 16
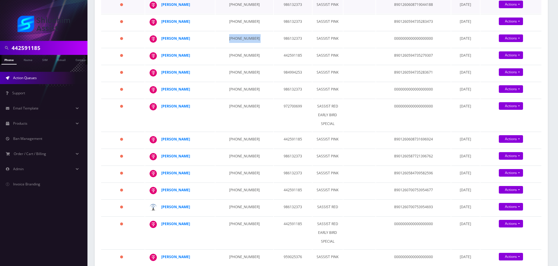
scroll to position [153, 0]
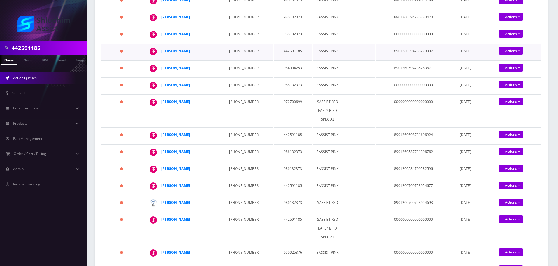
click at [238, 58] on td "929-690-6368" at bounding box center [243, 51] width 57 height 16
click at [232, 57] on td "929-690-6368" at bounding box center [243, 51] width 57 height 16
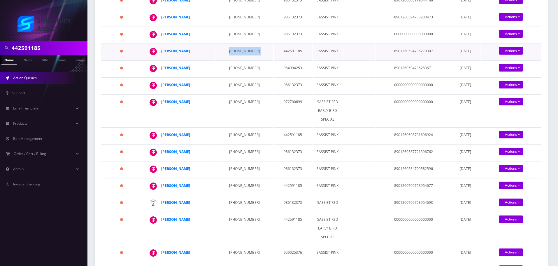
click at [232, 57] on td "929-690-6368" at bounding box center [243, 51] width 57 height 16
click at [236, 73] on td "347-888-5983" at bounding box center [243, 68] width 57 height 16
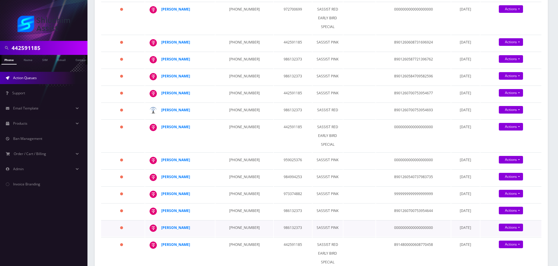
scroll to position [211, 0]
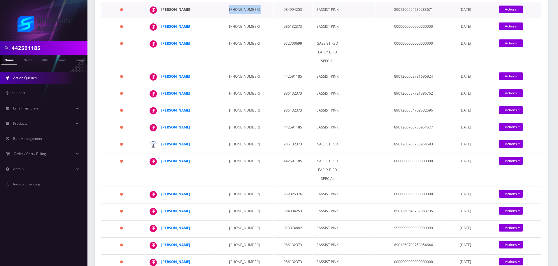
drag, startPoint x: 199, startPoint y: 18, endPoint x: 162, endPoint y: 18, distance: 37.0
click at [162, 14] on div "Eliezer Goldman" at bounding box center [183, 9] width 45 height 9
click at [237, 17] on td "347-888-5983" at bounding box center [243, 10] width 57 height 16
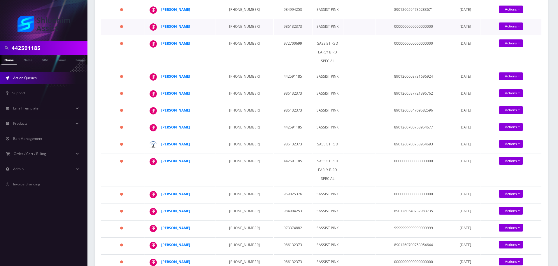
click at [229, 32] on td "929-683-5539" at bounding box center [243, 27] width 57 height 16
click at [227, 27] on td "929-683-5539" at bounding box center [243, 27] width 57 height 16
click at [238, 31] on td "929-683-5539" at bounding box center [243, 27] width 57 height 16
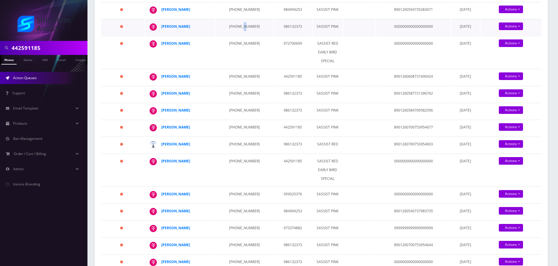
click at [238, 31] on td "929-683-5539" at bounding box center [243, 27] width 57 height 16
click at [227, 47] on td "718-885-7891" at bounding box center [243, 52] width 57 height 32
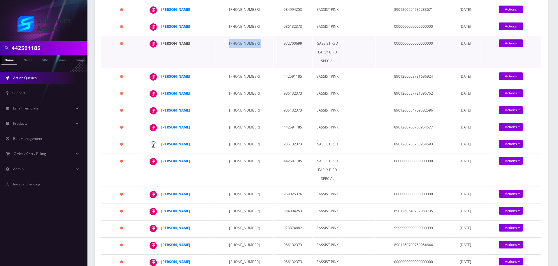
drag, startPoint x: 195, startPoint y: 51, endPoint x: 161, endPoint y: 51, distance: 33.8
click at [161, 48] on div "Avishai Tebeka" at bounding box center [183, 43] width 45 height 9
click at [237, 82] on td "347-957-5577" at bounding box center [243, 77] width 57 height 16
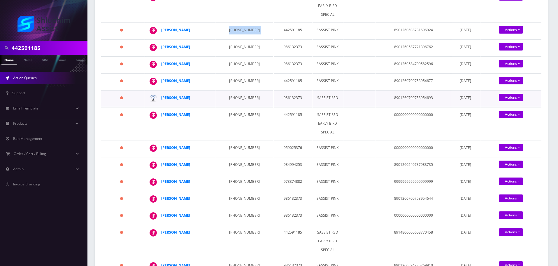
scroll to position [240, 0]
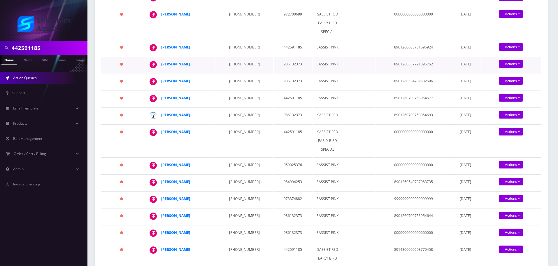
click at [238, 73] on td "347-603-6718" at bounding box center [243, 65] width 57 height 16
click at [240, 87] on td "929-513-2973" at bounding box center [243, 81] width 57 height 16
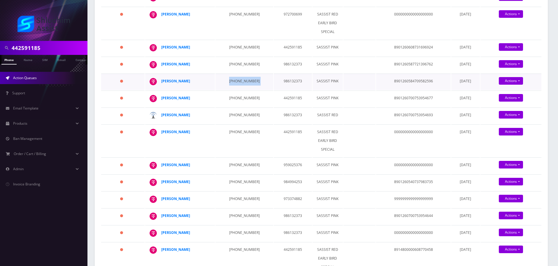
click at [240, 87] on td "929-513-2973" at bounding box center [243, 81] width 57 height 16
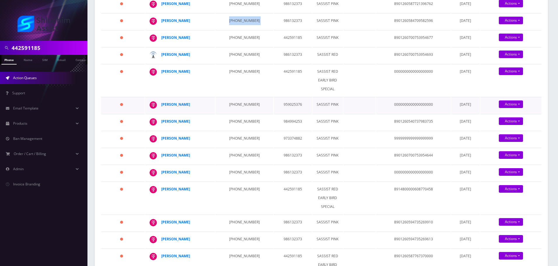
scroll to position [299, 0]
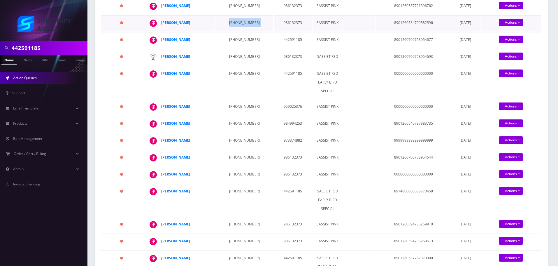
click at [238, 31] on td "929-513-2973" at bounding box center [243, 23] width 57 height 16
click at [233, 30] on td "929-513-2973" at bounding box center [243, 23] width 57 height 16
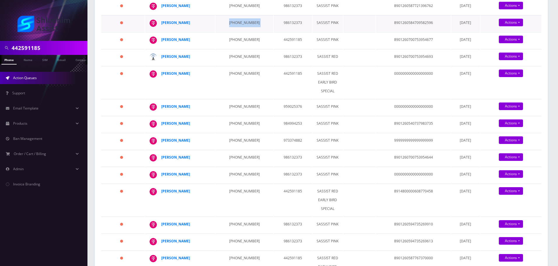
click at [233, 30] on td "929-513-2973" at bounding box center [243, 23] width 57 height 16
click at [231, 45] on td "347-407-5662" at bounding box center [243, 40] width 57 height 16
click at [237, 62] on td "917-310-8947" at bounding box center [243, 57] width 57 height 16
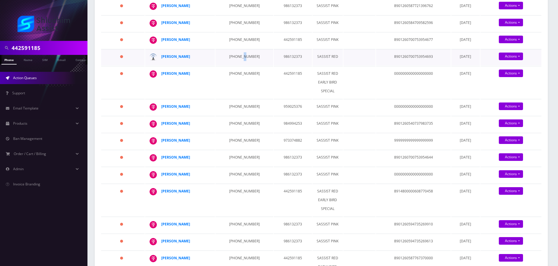
click at [237, 62] on td "917-310-8947" at bounding box center [243, 57] width 57 height 16
click at [237, 64] on td "917-310-8947" at bounding box center [243, 57] width 57 height 16
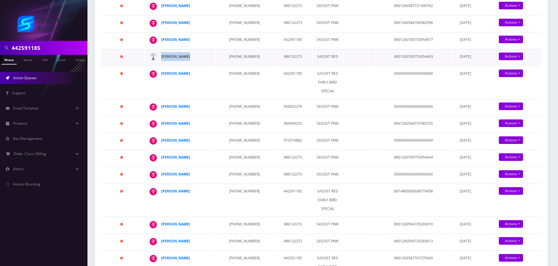
drag, startPoint x: 196, startPoint y: 64, endPoint x: 162, endPoint y: 64, distance: 33.8
click at [162, 61] on div "Ahron Liberow" at bounding box center [183, 56] width 45 height 9
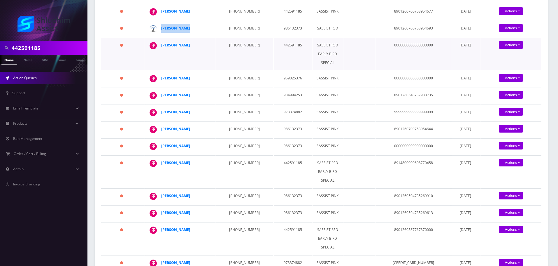
scroll to position [328, 0]
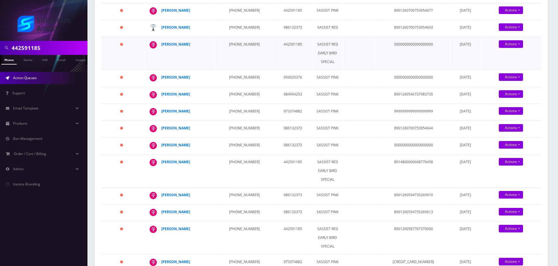
click at [230, 53] on td "213-785-4297" at bounding box center [243, 53] width 57 height 32
click at [234, 52] on td "213-785-4297" at bounding box center [243, 53] width 57 height 32
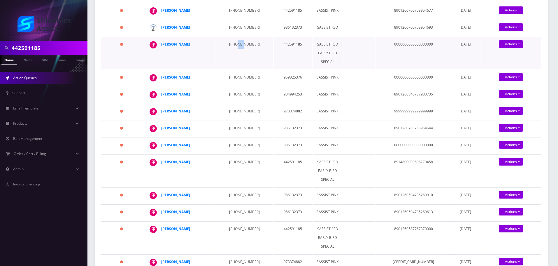
click at [234, 52] on td "213-785-4297" at bounding box center [243, 53] width 57 height 32
click at [232, 53] on td "213-785-4297" at bounding box center [243, 53] width 57 height 32
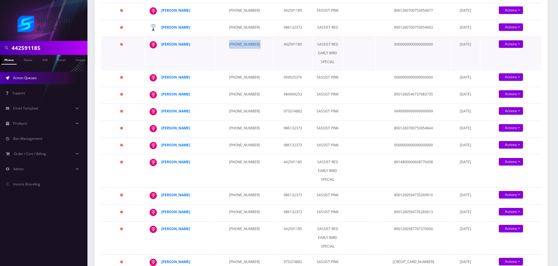
click at [234, 49] on td "213-785-4297" at bounding box center [243, 53] width 57 height 32
click at [241, 82] on td "845-459-9879" at bounding box center [243, 78] width 57 height 16
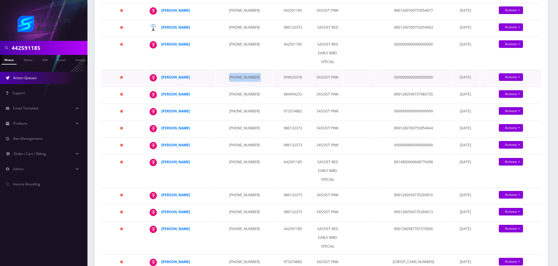
click at [241, 82] on td "845-459-9879" at bounding box center [243, 78] width 57 height 16
click at [228, 98] on td "917-539-7893" at bounding box center [243, 95] width 57 height 16
click at [238, 120] on td "646-420-7566" at bounding box center [243, 111] width 57 height 16
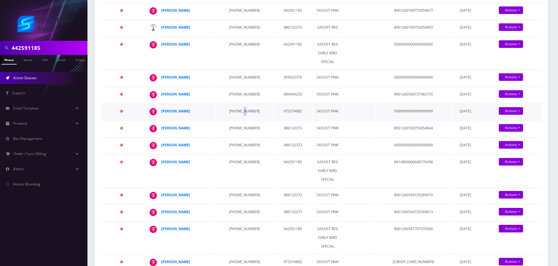
click at [238, 120] on td "646-420-7566" at bounding box center [243, 111] width 57 height 16
click at [205, 115] on div "Mordecai Wilhelm" at bounding box center [183, 111] width 45 height 9
drag, startPoint x: 204, startPoint y: 118, endPoint x: 162, endPoint y: 119, distance: 41.7
click at [162, 115] on div "Mordecai Wilhelm" at bounding box center [183, 111] width 45 height 9
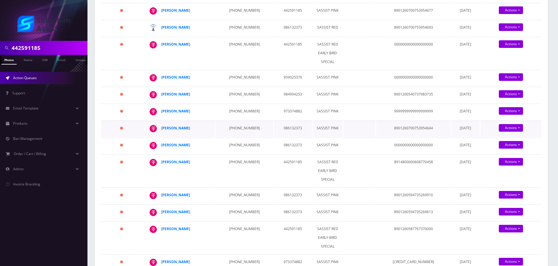
click at [239, 137] on td "929-680-5852" at bounding box center [243, 128] width 57 height 16
click at [236, 137] on td "929-680-5852" at bounding box center [243, 128] width 57 height 16
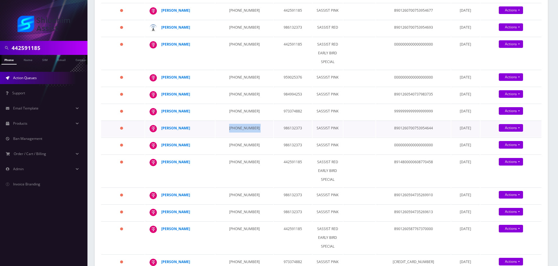
click at [236, 137] on td "929-680-5852" at bounding box center [243, 128] width 57 height 16
click at [231, 136] on td "929-680-5852" at bounding box center [243, 128] width 57 height 16
click at [274, 131] on td "986132373" at bounding box center [293, 128] width 38 height 16
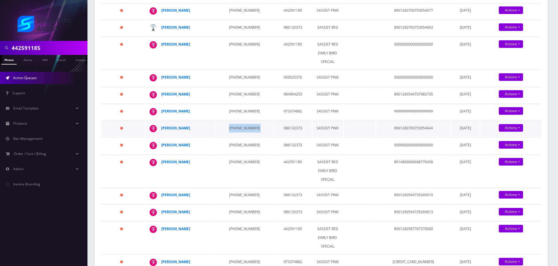
click at [244, 136] on td "929-680-5852" at bounding box center [243, 128] width 57 height 16
click at [241, 148] on td "929-680-5850" at bounding box center [243, 145] width 57 height 16
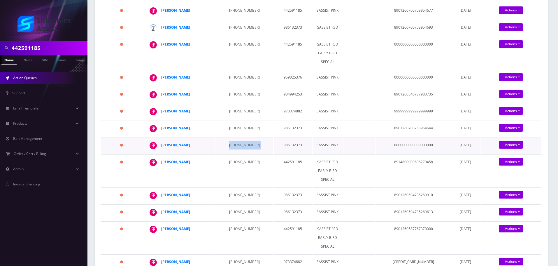
click at [241, 148] on td "929-680-5850" at bounding box center [243, 145] width 57 height 16
drag, startPoint x: 196, startPoint y: 152, endPoint x: 162, endPoint y: 152, distance: 34.4
click at [162, 149] on div "Ahron Elberg" at bounding box center [183, 145] width 45 height 9
click at [231, 151] on td "929-680-5850" at bounding box center [243, 145] width 57 height 16
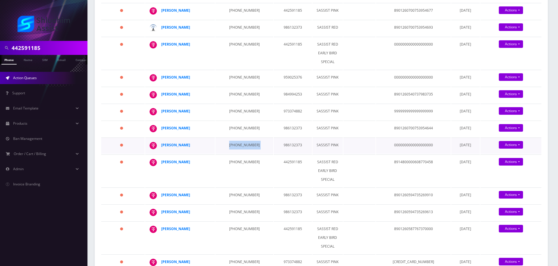
click at [231, 151] on td "929-680-5850" at bounding box center [243, 145] width 57 height 16
drag, startPoint x: 187, startPoint y: 151, endPoint x: 162, endPoint y: 152, distance: 24.5
click at [162, 149] on div "Ahron Elberg" at bounding box center [183, 145] width 45 height 9
click at [237, 165] on td "323-819-6972" at bounding box center [243, 170] width 57 height 32
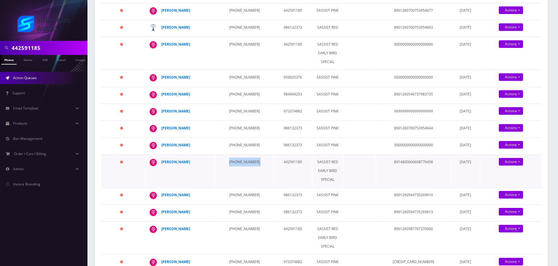
click at [237, 165] on td "323-819-6972" at bounding box center [243, 170] width 57 height 32
click at [234, 199] on td "718-404-3190" at bounding box center [243, 195] width 57 height 16
click at [233, 199] on td "718-404-3190" at bounding box center [243, 195] width 57 height 16
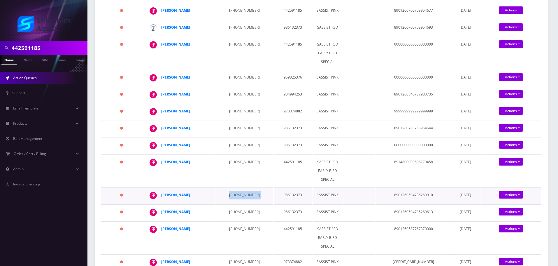
click at [233, 199] on td "718-404-3190" at bounding box center [243, 195] width 57 height 16
click at [236, 168] on td "323-819-6972" at bounding box center [243, 170] width 57 height 32
click at [236, 203] on td "718-404-3190" at bounding box center [243, 195] width 57 height 16
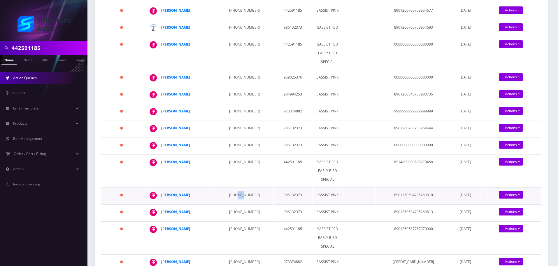
click at [236, 203] on td "718-404-3190" at bounding box center [243, 195] width 57 height 16
drag, startPoint x: 195, startPoint y: 206, endPoint x: 160, endPoint y: 206, distance: 35.3
click at [160, 203] on td "Moishe Fuhrer" at bounding box center [180, 195] width 70 height 16
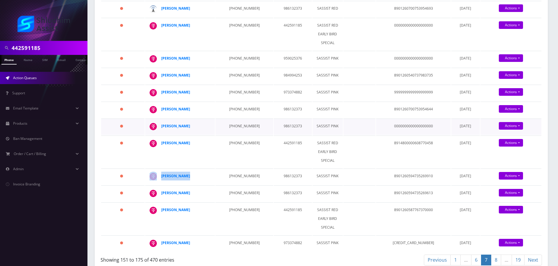
scroll to position [444, 0]
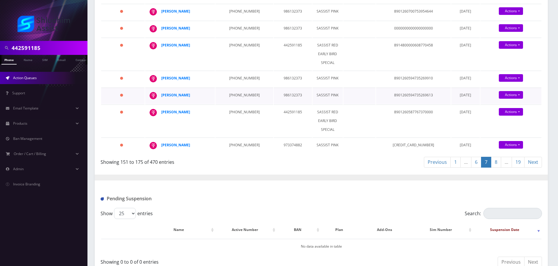
click at [245, 104] on td "929-265-1490" at bounding box center [243, 95] width 57 height 16
click at [230, 102] on td "929-265-1490" at bounding box center [243, 95] width 57 height 16
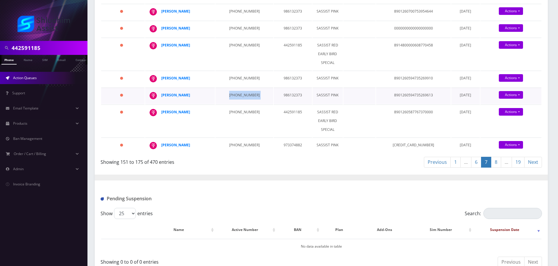
click at [230, 102] on td "929-265-1490" at bounding box center [243, 95] width 57 height 16
click at [238, 101] on td "929-265-1490" at bounding box center [243, 95] width 57 height 16
click at [238, 99] on td "929-265-1490" at bounding box center [243, 95] width 57 height 16
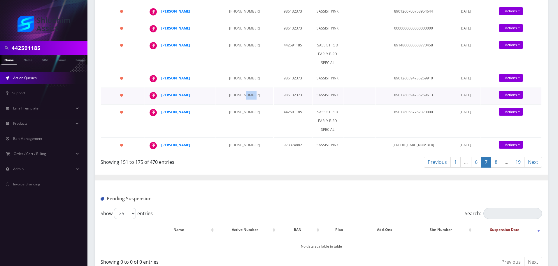
click at [238, 99] on td "929-265-1490" at bounding box center [243, 95] width 57 height 16
click at [234, 115] on td "347-277-0302" at bounding box center [243, 120] width 57 height 32
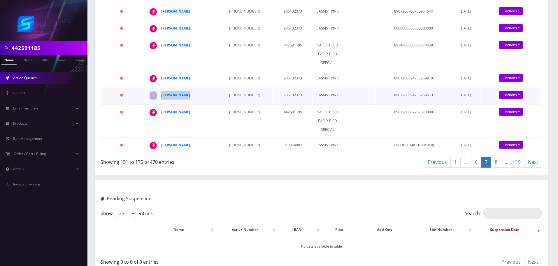
drag, startPoint x: 196, startPoint y: 104, endPoint x: 161, endPoint y: 103, distance: 35.3
click at [161, 103] on td "Moishe Fuhrer" at bounding box center [180, 95] width 70 height 16
click at [230, 87] on td "718-404-3190" at bounding box center [243, 79] width 57 height 16
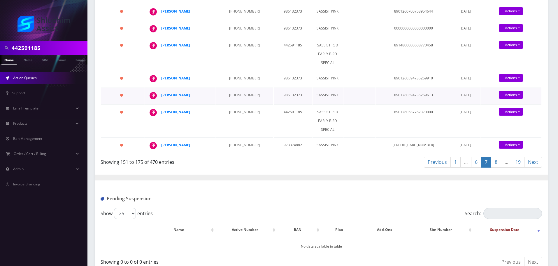
click at [234, 103] on td "929-265-1490" at bounding box center [243, 95] width 57 height 16
click at [234, 119] on td "347-277-0302" at bounding box center [243, 120] width 57 height 32
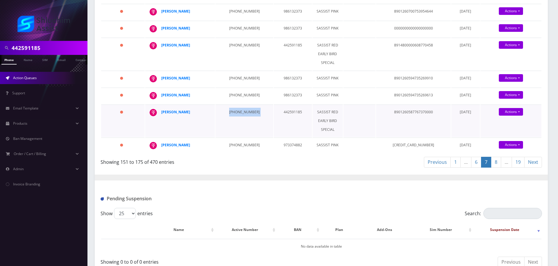
click at [233, 124] on td "347-277-0302" at bounding box center [243, 120] width 57 height 32
drag, startPoint x: 200, startPoint y: 150, endPoint x: 233, endPoint y: 151, distance: 33.2
click at [233, 151] on tr "874 days Eliahu Ben Amotz 561-990-9964 973374882 SASSIST PINK 35305711550266100…" at bounding box center [321, 145] width 440 height 16
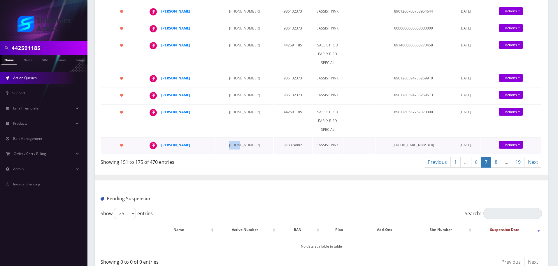
click at [234, 151] on td "561-990-9964" at bounding box center [243, 145] width 57 height 16
drag, startPoint x: 196, startPoint y: 153, endPoint x: 162, endPoint y: 153, distance: 33.5
click at [162, 149] on div "Eliahu Ben Amotz" at bounding box center [183, 145] width 45 height 9
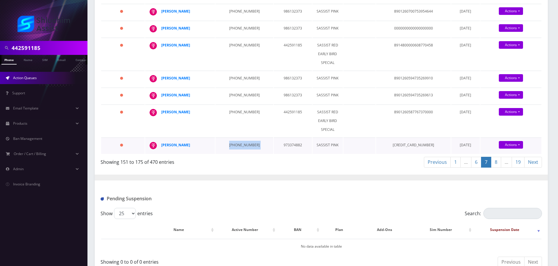
click at [203, 148] on div "Eliahu Ben Amotz" at bounding box center [183, 145] width 45 height 9
click at [233, 151] on td "561-990-9964" at bounding box center [243, 145] width 57 height 16
click at [238, 149] on td "561-990-9964" at bounding box center [243, 145] width 57 height 16
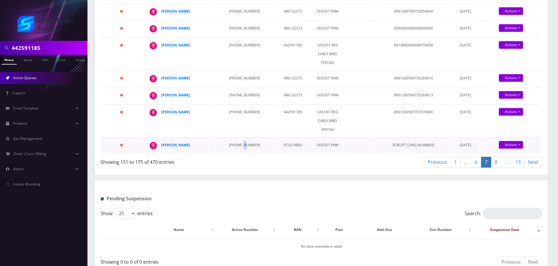
click at [238, 149] on td "561-990-9964" at bounding box center [243, 145] width 57 height 16
drag, startPoint x: 201, startPoint y: 154, endPoint x: 160, endPoint y: 154, distance: 41.1
click at [160, 154] on td "Eliahu Ben Amotz" at bounding box center [180, 145] width 70 height 16
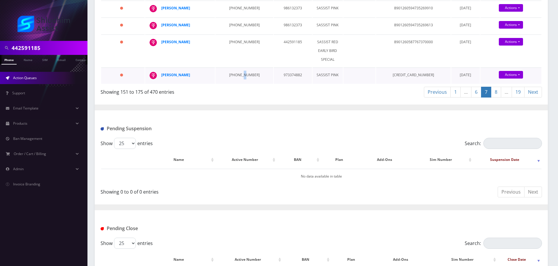
scroll to position [503, 0]
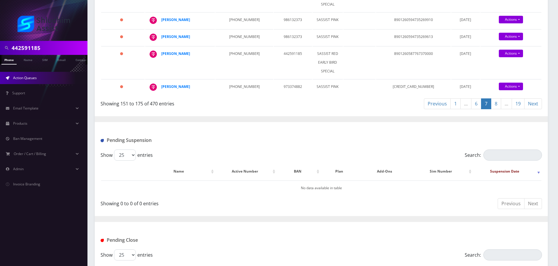
click at [313, 122] on hr at bounding box center [321, 119] width 453 height 6
click at [494, 109] on link "8" at bounding box center [496, 103] width 10 height 11
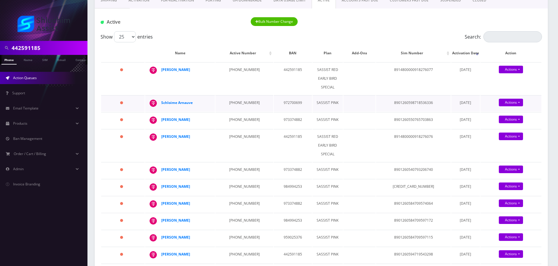
scroll to position [58, 0]
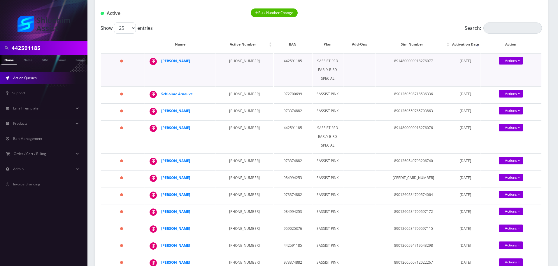
click at [237, 60] on td "845-798-9206" at bounding box center [243, 69] width 57 height 32
drag, startPoint x: 196, startPoint y: 62, endPoint x: 165, endPoint y: 63, distance: 30.6
click at [161, 62] on div "Mendel Liberow" at bounding box center [183, 61] width 45 height 9
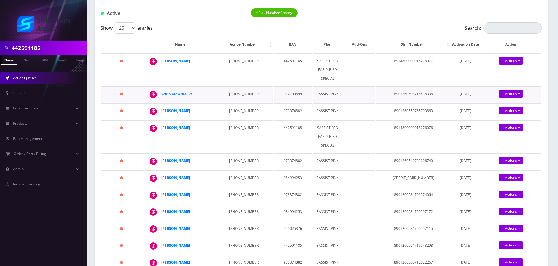
click at [233, 96] on td "646-982-4207" at bounding box center [243, 94] width 57 height 16
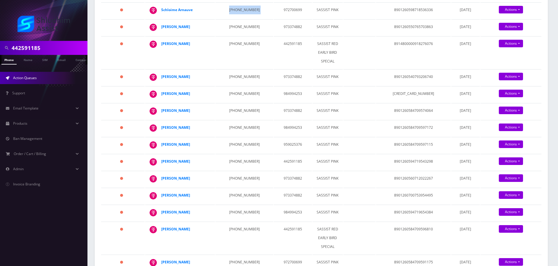
scroll to position [146, 0]
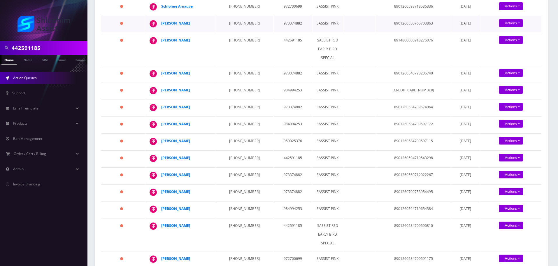
click at [236, 22] on td "347-598-6868" at bounding box center [243, 24] width 57 height 16
click at [238, 24] on td "347-598-6868" at bounding box center [243, 24] width 57 height 16
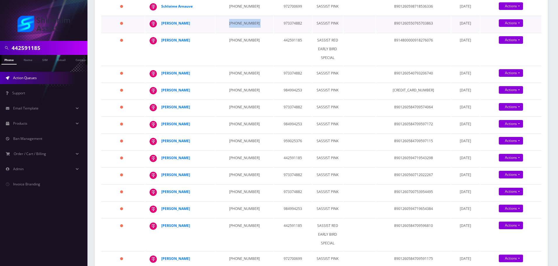
click at [238, 24] on td "347-598-6868" at bounding box center [243, 24] width 57 height 16
click at [234, 44] on td "773-403-2706" at bounding box center [243, 49] width 57 height 32
drag, startPoint x: 203, startPoint y: 24, endPoint x: 161, endPoint y: 23, distance: 42.3
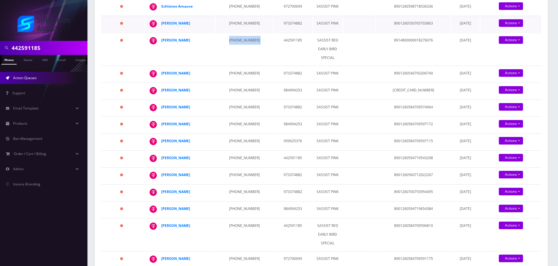
click at [161, 23] on td "Levi Y Keselman" at bounding box center [180, 24] width 70 height 16
click at [231, 36] on td "773-403-2706" at bounding box center [243, 49] width 57 height 32
click at [234, 23] on td "347-598-6868" at bounding box center [243, 24] width 57 height 16
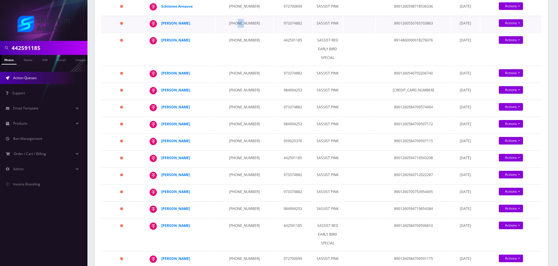
click at [234, 23] on td "347-598-6868" at bounding box center [243, 24] width 57 height 16
click at [236, 23] on td "347-598-6868" at bounding box center [243, 24] width 57 height 16
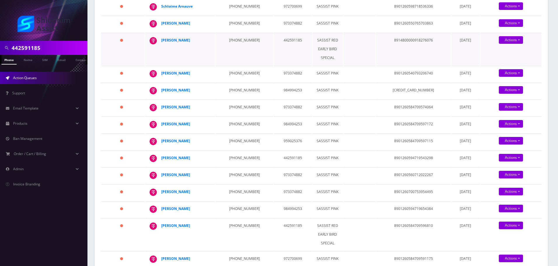
click at [236, 41] on td "773-403-2706" at bounding box center [243, 49] width 57 height 32
click at [235, 75] on td "929-598-0501" at bounding box center [243, 74] width 57 height 16
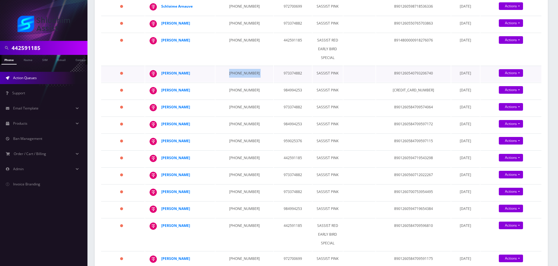
click at [235, 75] on td "929-598-0501" at bounding box center [243, 74] width 57 height 16
click at [239, 71] on td "929-598-0501" at bounding box center [243, 74] width 57 height 16
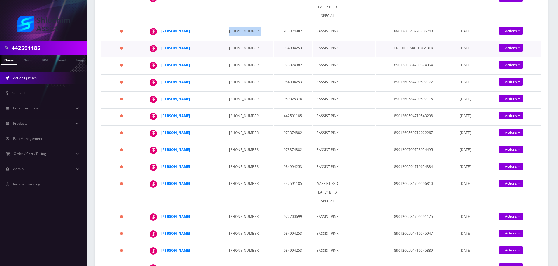
scroll to position [175, 0]
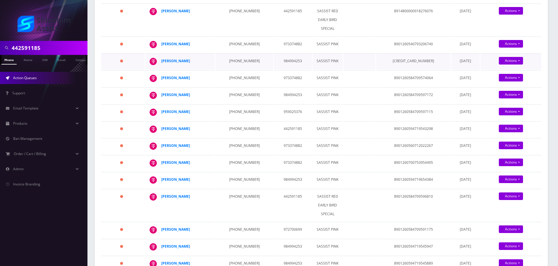
click at [222, 62] on td "347-247-3043" at bounding box center [243, 61] width 57 height 16
click at [228, 62] on td "347-247-3043" at bounding box center [243, 61] width 57 height 16
click at [229, 55] on td "347-247-3043" at bounding box center [243, 61] width 57 height 16
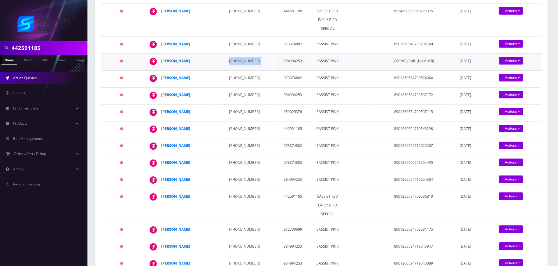
click at [236, 62] on td "347-247-3043" at bounding box center [243, 61] width 57 height 16
click at [238, 76] on td "929-598-0499" at bounding box center [243, 78] width 57 height 16
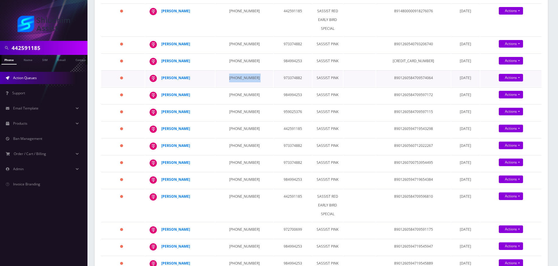
click at [238, 76] on td "929-598-0499" at bounding box center [243, 78] width 57 height 16
click at [231, 75] on td "929-598-0499" at bounding box center [243, 78] width 57 height 16
click at [241, 75] on td "929-598-0499" at bounding box center [243, 78] width 57 height 16
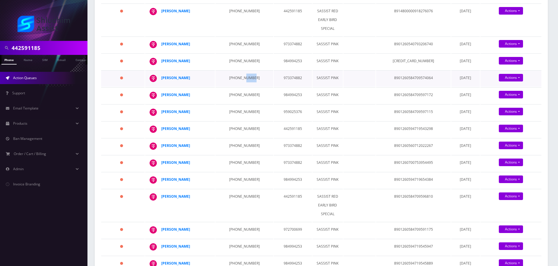
click at [241, 75] on td "929-598-0499" at bounding box center [243, 78] width 57 height 16
click at [240, 95] on td "781-824-0545" at bounding box center [243, 95] width 57 height 16
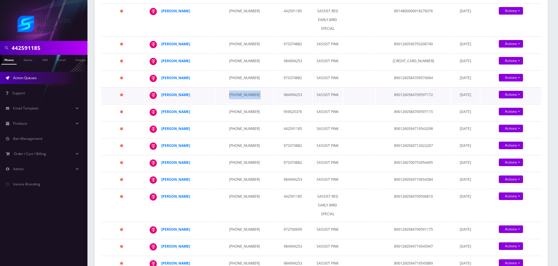
click at [231, 99] on td "781-824-0545" at bounding box center [243, 95] width 57 height 16
click at [230, 110] on td "510-216-8118" at bounding box center [243, 112] width 57 height 16
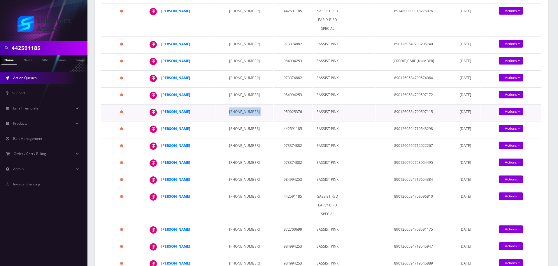
click at [230, 110] on td "510-216-8118" at bounding box center [243, 112] width 57 height 16
click at [230, 116] on td "510-216-8118" at bounding box center [243, 112] width 57 height 16
click at [237, 130] on td "347-941-8256" at bounding box center [243, 129] width 57 height 16
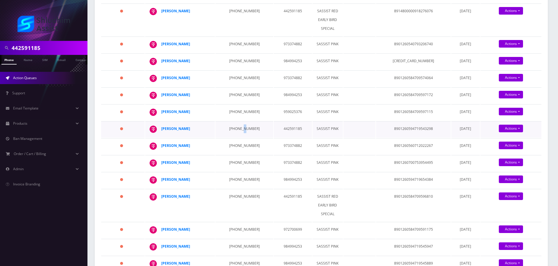
click at [237, 130] on td "347-941-8256" at bounding box center [243, 129] width 57 height 16
click at [230, 125] on td "347-941-8256" at bounding box center [243, 129] width 57 height 16
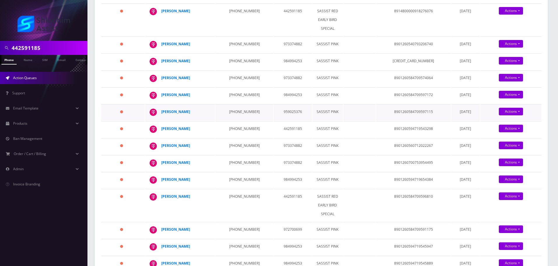
click at [241, 112] on td "510-216-8118" at bounding box center [243, 112] width 57 height 16
click at [200, 109] on div "Simcha Zajac" at bounding box center [183, 111] width 45 height 9
drag, startPoint x: 195, startPoint y: 110, endPoint x: 162, endPoint y: 110, distance: 33.8
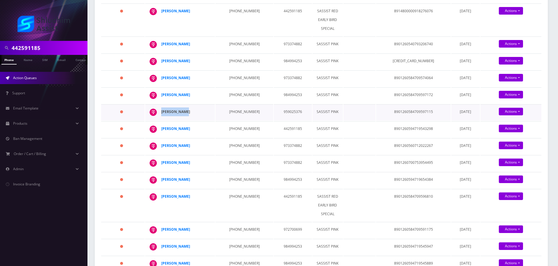
click at [162, 110] on div "Simcha Zajac" at bounding box center [183, 111] width 45 height 9
click at [225, 124] on td "347-941-8256" at bounding box center [243, 129] width 57 height 16
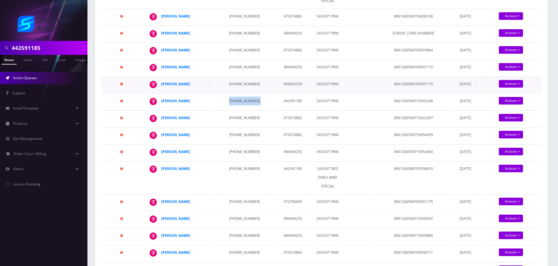
scroll to position [204, 0]
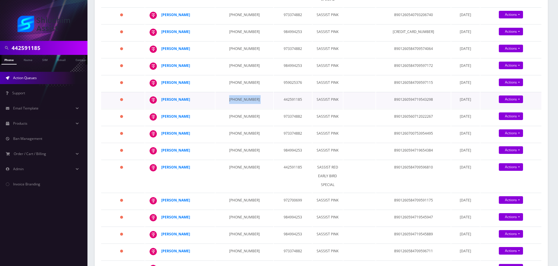
click at [236, 96] on td "347-941-8256" at bounding box center [243, 100] width 57 height 16
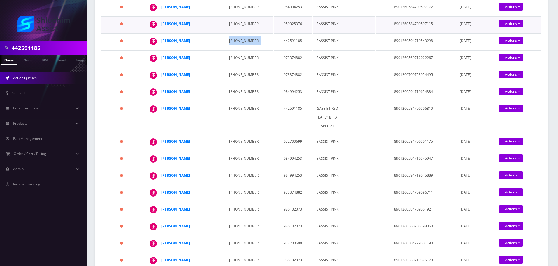
scroll to position [262, 0]
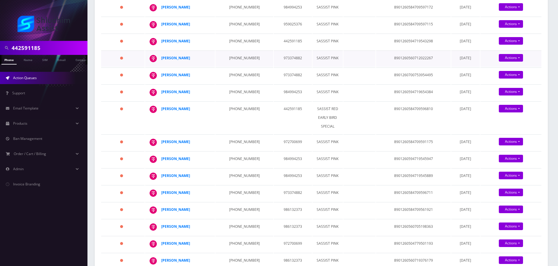
click at [227, 56] on td "929-598-0503" at bounding box center [243, 58] width 57 height 16
drag, startPoint x: 193, startPoint y: 41, endPoint x: 162, endPoint y: 42, distance: 31.2
click at [162, 42] on div "Mendel Slavin" at bounding box center [183, 41] width 45 height 9
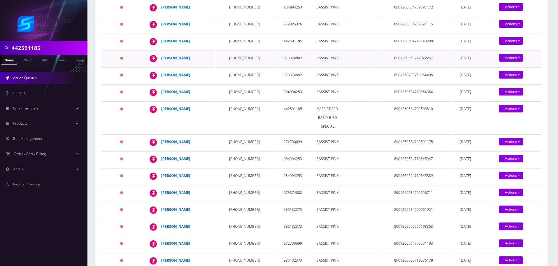
click at [236, 59] on td "929-598-0503" at bounding box center [243, 58] width 57 height 16
click at [235, 58] on td "929-598-0503" at bounding box center [243, 58] width 57 height 16
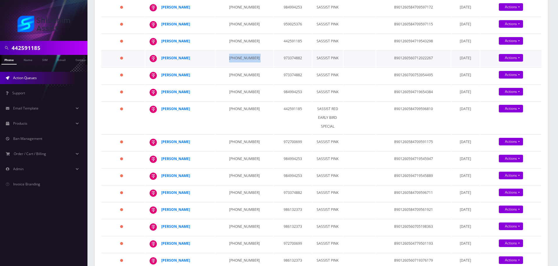
click at [235, 58] on td "929-598-0503" at bounding box center [243, 58] width 57 height 16
drag, startPoint x: 199, startPoint y: 58, endPoint x: 164, endPoint y: 59, distance: 34.4
click at [209, 54] on div "Eliahu Ben Amotz" at bounding box center [209, 54] width 0 height 0
click at [227, 77] on td "917-702-6841" at bounding box center [243, 75] width 57 height 16
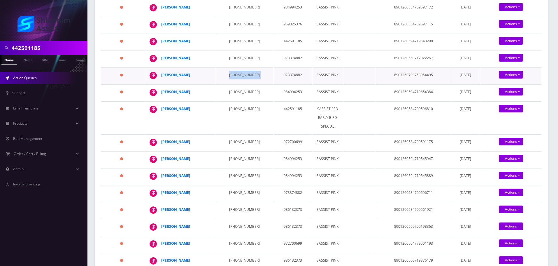
click at [227, 77] on td "917-702-6841" at bounding box center [243, 75] width 57 height 16
click at [232, 71] on td "917-702-6841" at bounding box center [243, 75] width 57 height 16
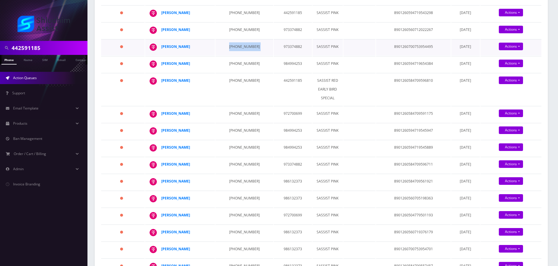
scroll to position [292, 0]
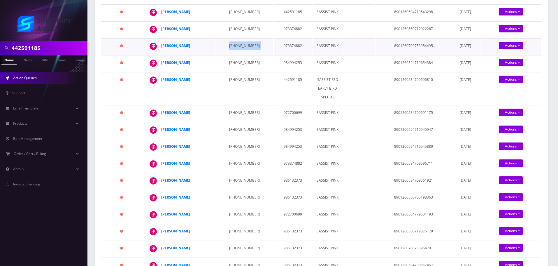
click at [236, 51] on td "917-702-6841" at bounding box center [243, 46] width 57 height 16
click at [235, 48] on td "917-702-6841" at bounding box center [243, 46] width 57 height 16
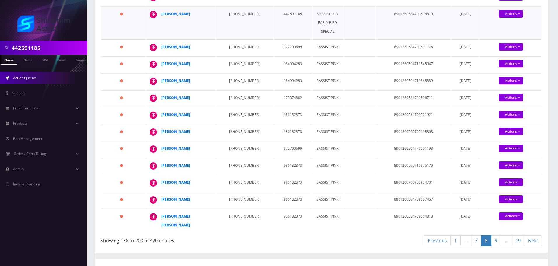
scroll to position [321, 0]
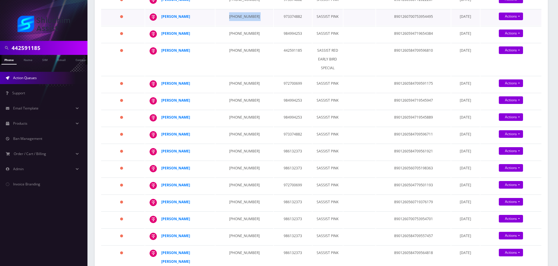
click at [226, 18] on td "917-702-6841" at bounding box center [243, 17] width 57 height 16
click at [233, 16] on td "917-702-6841" at bounding box center [243, 17] width 57 height 16
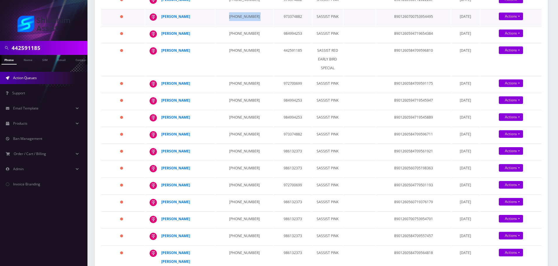
click at [233, 16] on td "917-702-6841" at bounding box center [243, 17] width 57 height 16
click at [229, 16] on td "917-702-6841" at bounding box center [243, 17] width 57 height 16
click at [238, 34] on td "347-940-6874" at bounding box center [243, 34] width 57 height 16
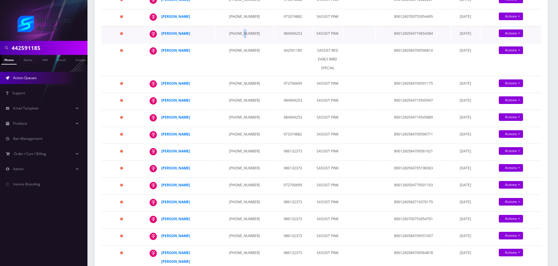
click at [238, 34] on td "347-940-6874" at bounding box center [243, 34] width 57 height 16
drag, startPoint x: 193, startPoint y: 34, endPoint x: 162, endPoint y: 34, distance: 30.9
click at [162, 34] on div "Nasanel Cohen" at bounding box center [183, 33] width 45 height 9
click at [242, 50] on td "929-594-7459" at bounding box center [243, 59] width 57 height 32
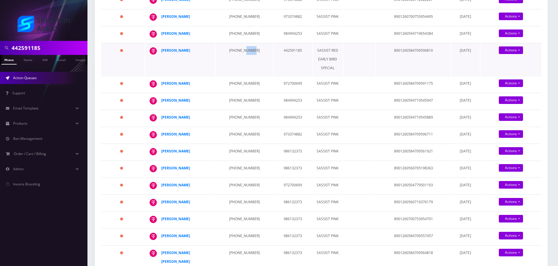
click at [242, 50] on td "929-594-7459" at bounding box center [243, 59] width 57 height 32
click at [234, 52] on td "929-594-7459" at bounding box center [243, 59] width 57 height 32
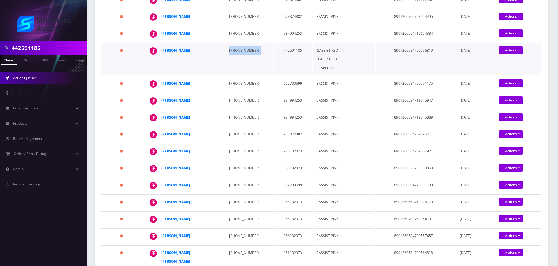
click at [237, 51] on td "929-594-7459" at bounding box center [243, 59] width 57 height 32
drag, startPoint x: 192, startPoint y: 51, endPoint x: 161, endPoint y: 51, distance: 30.9
click at [161, 51] on div "Saadya Liberow" at bounding box center [183, 50] width 45 height 9
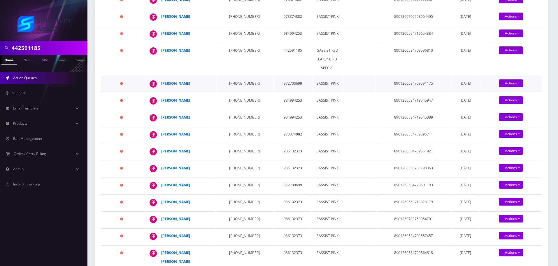
click at [238, 81] on td "347-771-2933" at bounding box center [243, 84] width 57 height 16
drag, startPoint x: 194, startPoint y: 85, endPoint x: 161, endPoint y: 85, distance: 33.2
click at [161, 85] on div "Yedidya Diena" at bounding box center [183, 83] width 45 height 9
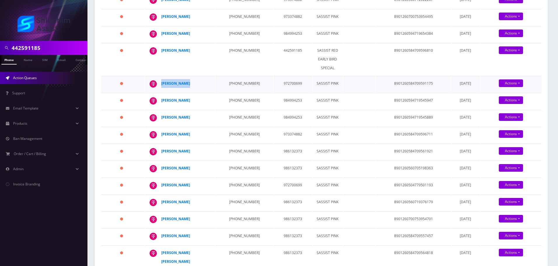
click at [198, 83] on div "Yedidya Diena" at bounding box center [183, 83] width 45 height 9
drag, startPoint x: 199, startPoint y: 83, endPoint x: 179, endPoint y: 83, distance: 20.1
click at [192, 83] on div "Yedidya Diena" at bounding box center [183, 83] width 45 height 9
click at [166, 83] on strong "Yedidya Diena" at bounding box center [175, 83] width 29 height 5
drag, startPoint x: 194, startPoint y: 83, endPoint x: 162, endPoint y: 83, distance: 31.8
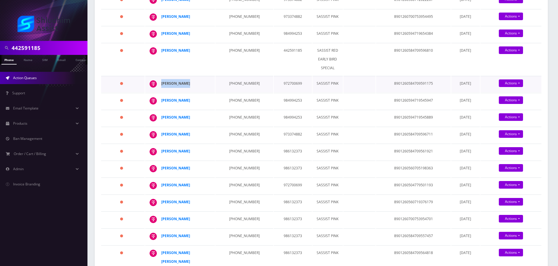
click at [162, 83] on div "Yedidya Diena" at bounding box center [183, 83] width 45 height 9
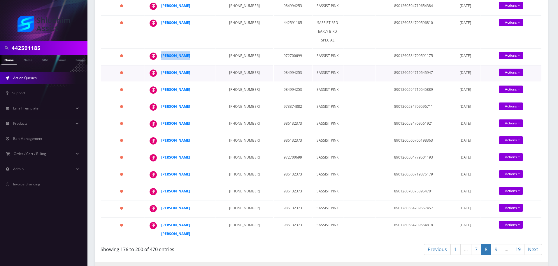
scroll to position [350, 0]
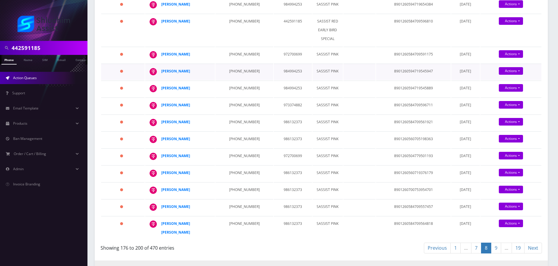
click at [236, 72] on td "347-912-3469" at bounding box center [243, 72] width 57 height 16
click at [231, 68] on td "347-912-3469" at bounding box center [243, 72] width 57 height 16
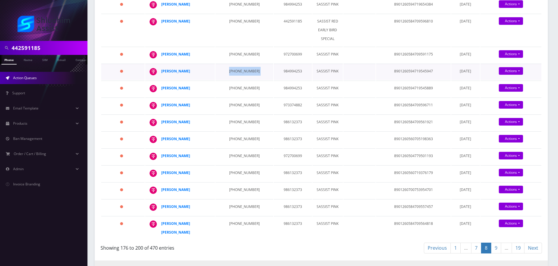
click at [231, 68] on td "347-912-3469" at bounding box center [243, 72] width 57 height 16
drag, startPoint x: 197, startPoint y: 72, endPoint x: 162, endPoint y: 72, distance: 35.0
click at [162, 72] on div "Cheina Zyslin" at bounding box center [183, 71] width 45 height 9
click at [237, 88] on td "347-912-3489" at bounding box center [243, 88] width 57 height 16
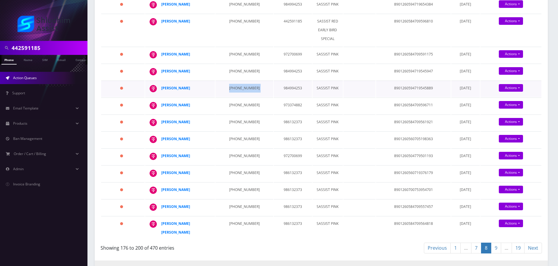
click at [237, 88] on td "347-912-3489" at bounding box center [243, 88] width 57 height 16
click at [233, 99] on td "934-223-0046" at bounding box center [243, 105] width 57 height 16
click at [236, 103] on td "934-223-0046" at bounding box center [243, 105] width 57 height 16
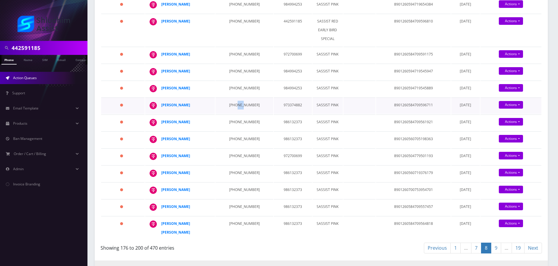
click at [236, 103] on td "934-223-0046" at bounding box center [243, 105] width 57 height 16
click at [237, 105] on td "934-223-0046" at bounding box center [243, 105] width 57 height 16
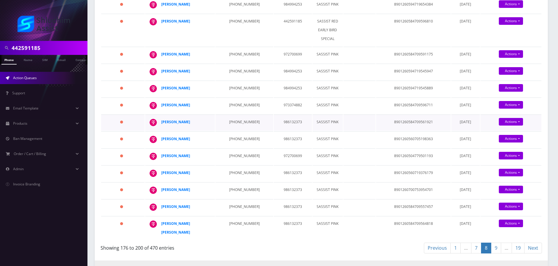
click at [240, 124] on td "917-860-7198" at bounding box center [243, 122] width 57 height 16
click at [233, 123] on td "917-860-7198" at bounding box center [243, 122] width 57 height 16
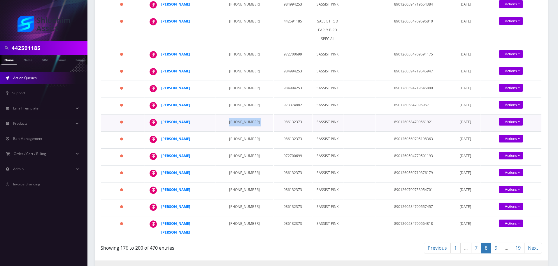
click at [233, 123] on td "917-860-7198" at bounding box center [243, 122] width 57 height 16
click at [234, 140] on td "347-616-0122" at bounding box center [243, 139] width 57 height 16
click at [235, 141] on td "347-616-0122" at bounding box center [243, 139] width 57 height 16
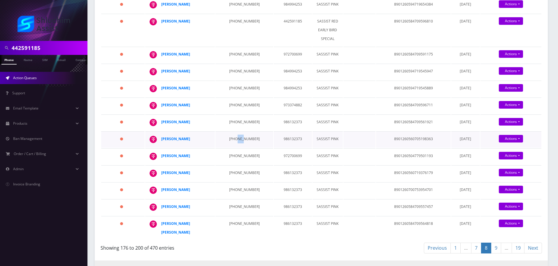
click at [235, 141] on td "347-616-0122" at bounding box center [243, 139] width 57 height 16
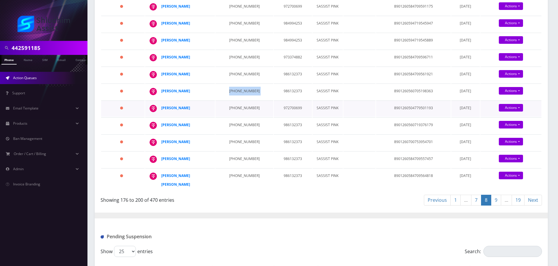
scroll to position [408, 0]
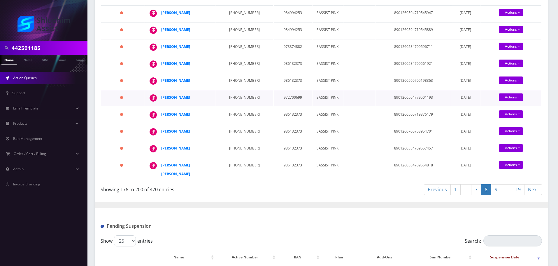
click at [239, 96] on td "917-251-6497" at bounding box center [243, 98] width 57 height 16
click at [231, 98] on td "917-251-6497" at bounding box center [243, 98] width 57 height 16
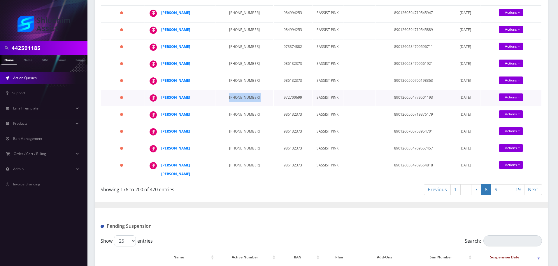
click at [231, 98] on td "917-251-6497" at bounding box center [243, 98] width 57 height 16
click at [239, 111] on td "347-770-4206" at bounding box center [243, 115] width 57 height 16
click at [227, 110] on td "347-770-4206" at bounding box center [243, 115] width 57 height 16
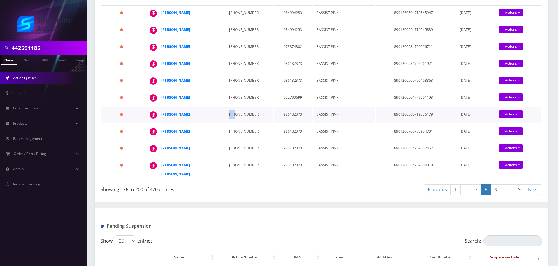
click at [227, 110] on td "347-770-4206" at bounding box center [243, 115] width 57 height 16
click at [236, 113] on td "347-770-4206" at bounding box center [243, 115] width 57 height 16
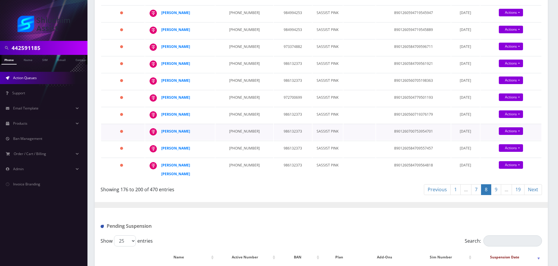
click at [235, 134] on td "934-867-8935" at bounding box center [243, 132] width 57 height 16
drag, startPoint x: 196, startPoint y: 131, endPoint x: 204, endPoint y: 131, distance: 7.6
click at [204, 131] on div "Ester Wolff" at bounding box center [183, 131] width 45 height 9
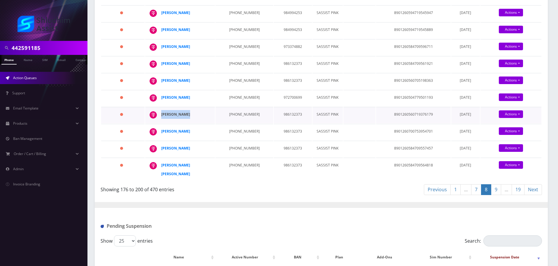
drag, startPoint x: 199, startPoint y: 117, endPoint x: 162, endPoint y: 116, distance: 36.7
click at [162, 116] on div "Yechiel Vogel" at bounding box center [183, 114] width 45 height 9
click at [224, 129] on td "934-867-8935" at bounding box center [243, 132] width 57 height 16
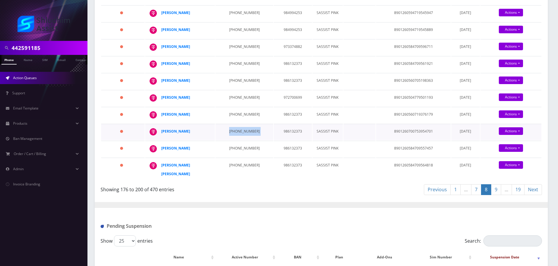
click at [237, 131] on td "934-867-8935" at bounding box center [243, 132] width 57 height 16
click at [234, 145] on td "718-755-2613" at bounding box center [243, 149] width 57 height 16
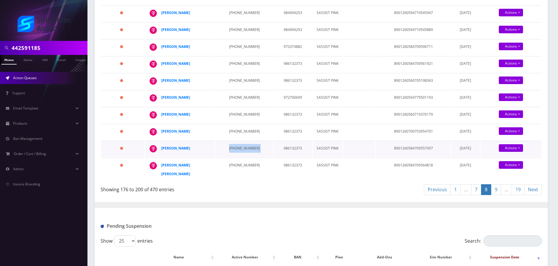
click at [234, 145] on td "718-755-2613" at bounding box center [243, 149] width 57 height 16
click at [231, 160] on td "240-519-7760" at bounding box center [243, 169] width 57 height 24
click at [231, 163] on td "240-519-7760" at bounding box center [243, 169] width 57 height 24
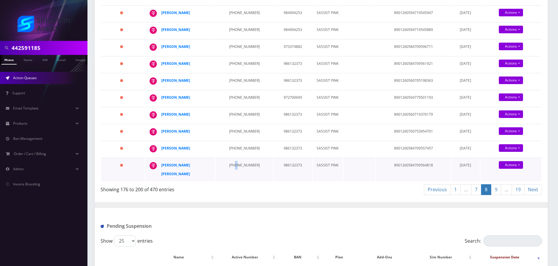
click at [231, 163] on td "240-519-7760" at bounding box center [243, 169] width 57 height 24
click at [243, 161] on td "240-519-7760" at bounding box center [243, 169] width 57 height 24
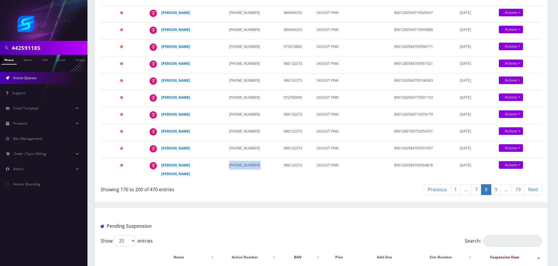
click at [499, 185] on link "9" at bounding box center [496, 189] width 10 height 11
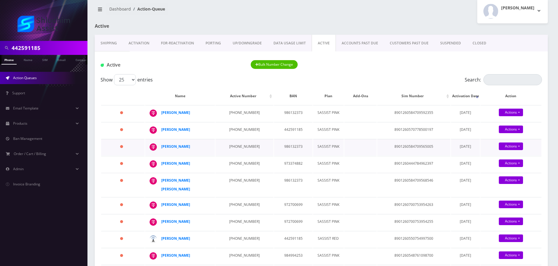
scroll to position [0, 0]
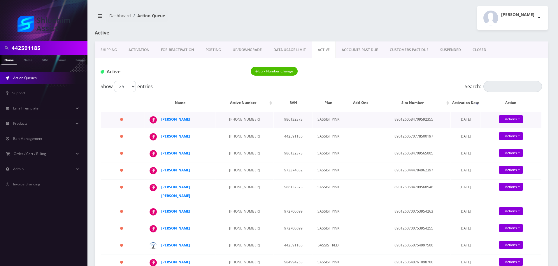
click at [230, 118] on td "934-867-8945" at bounding box center [244, 120] width 58 height 16
click at [231, 137] on td "934-867-8943" at bounding box center [244, 137] width 58 height 16
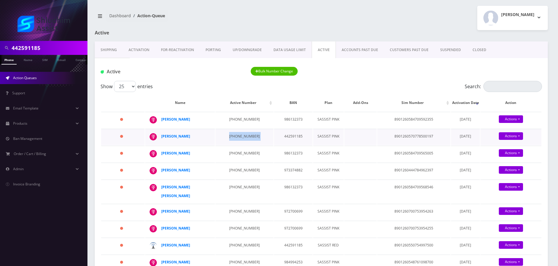
click at [231, 137] on td "934-867-8943" at bounding box center [244, 137] width 58 height 16
click at [236, 136] on td "934-867-8943" at bounding box center [244, 137] width 58 height 16
drag, startPoint x: 195, startPoint y: 119, endPoint x: 161, endPoint y: 119, distance: 34.7
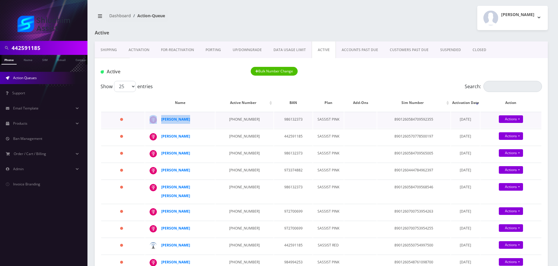
click at [161, 119] on td "Israel Gurkov" at bounding box center [180, 120] width 70 height 16
click at [229, 136] on td "934-867-8943" at bounding box center [244, 137] width 58 height 16
click at [248, 134] on td "934-867-8943" at bounding box center [244, 137] width 58 height 16
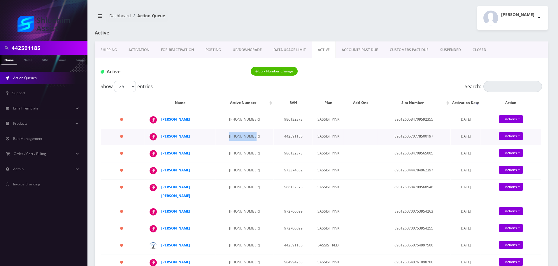
drag, startPoint x: 251, startPoint y: 135, endPoint x: 225, endPoint y: 135, distance: 25.9
click at [225, 135] on td "934-867-8943" at bounding box center [244, 137] width 58 height 16
click at [238, 162] on td "973-647-0121" at bounding box center [244, 153] width 58 height 16
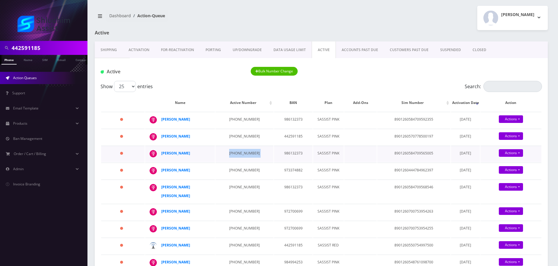
click at [235, 157] on td "973-647-0121" at bounding box center [244, 153] width 58 height 16
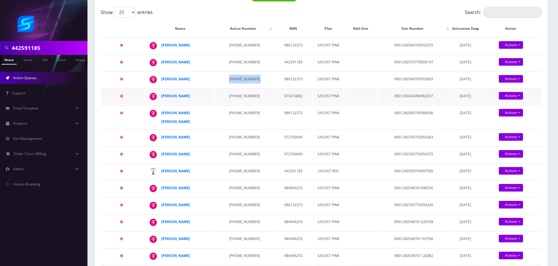
scroll to position [87, 0]
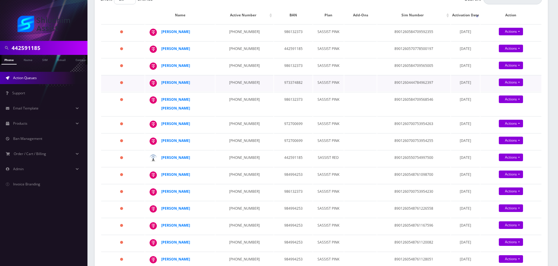
click at [239, 91] on td "934-223-9073" at bounding box center [244, 83] width 58 height 16
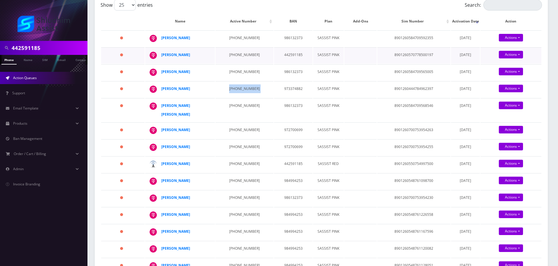
scroll to position [58, 0]
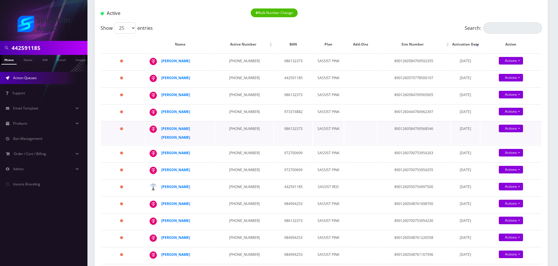
click at [231, 145] on td "929-318-8390" at bounding box center [244, 133] width 58 height 24
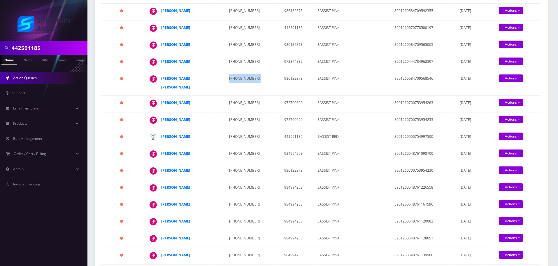
scroll to position [117, 0]
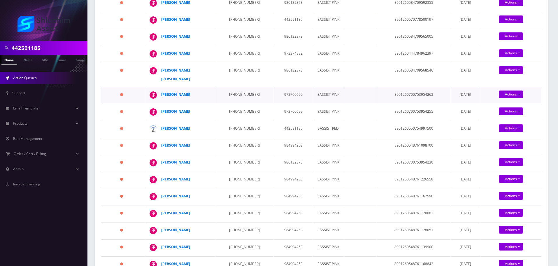
click at [236, 103] on td "929-231-4864" at bounding box center [244, 95] width 58 height 16
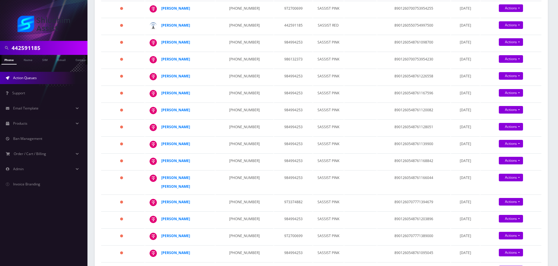
scroll to position [204, 0]
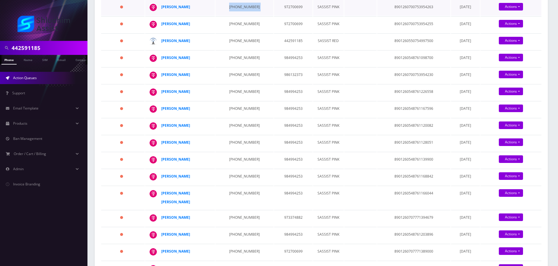
click at [238, 16] on td "929-231-4864" at bounding box center [244, 7] width 58 height 16
click at [237, 33] on td "929-563-8415" at bounding box center [244, 24] width 58 height 16
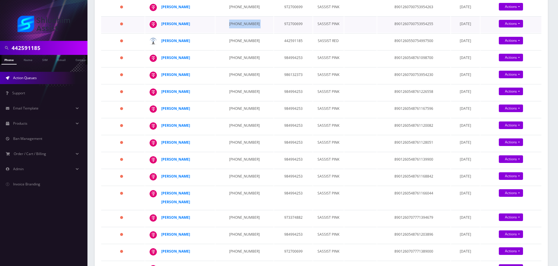
click at [237, 33] on td "929-563-8415" at bounding box center [244, 24] width 58 height 16
click at [234, 33] on td "929-563-8415" at bounding box center [244, 24] width 58 height 16
click at [229, 50] on td "917-251-6637" at bounding box center [244, 41] width 58 height 16
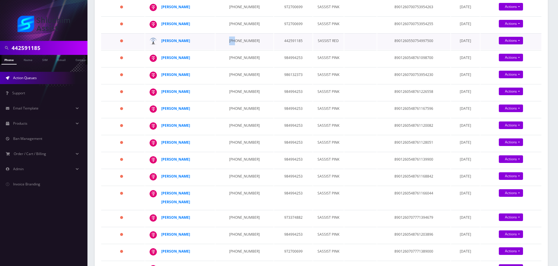
click at [229, 50] on td "917-251-6637" at bounding box center [244, 41] width 58 height 16
click at [231, 50] on td "917-251-6637" at bounding box center [244, 41] width 58 height 16
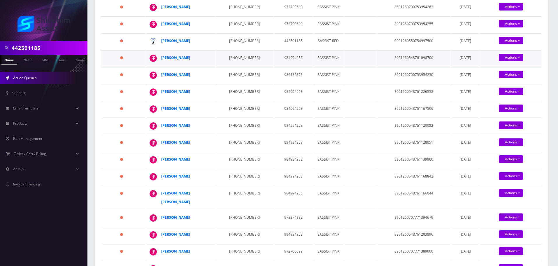
click at [231, 66] on td "203-747-4960" at bounding box center [244, 58] width 58 height 16
click at [235, 83] on td "934-867-8925" at bounding box center [244, 75] width 58 height 16
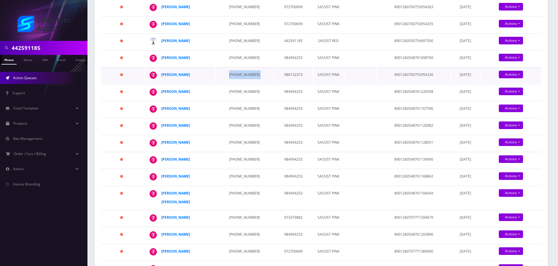
click at [235, 83] on td "934-867-8925" at bounding box center [244, 75] width 58 height 16
click at [234, 83] on td "934-867-8925" at bounding box center [244, 75] width 58 height 16
click at [228, 83] on td "934-867-8925" at bounding box center [244, 75] width 58 height 16
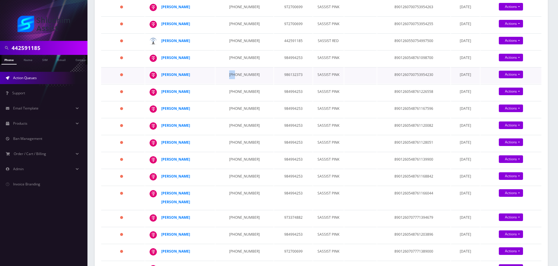
click at [228, 83] on td "934-867-8925" at bounding box center [244, 75] width 58 height 16
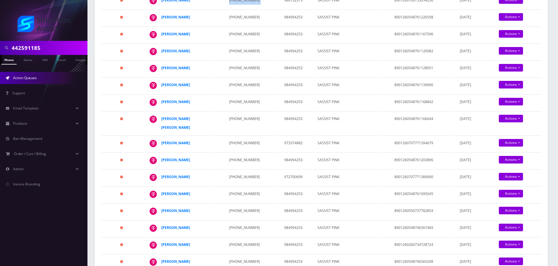
scroll to position [262, 0]
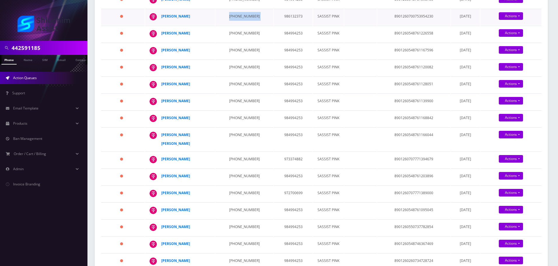
click at [232, 25] on td "934-867-8925" at bounding box center [244, 17] width 58 height 16
click at [229, 42] on td "510-998-8468" at bounding box center [244, 34] width 58 height 16
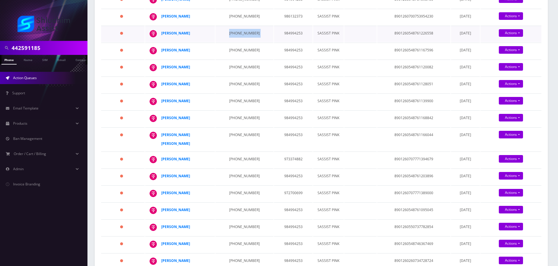
click at [229, 42] on td "510-998-8468" at bounding box center [244, 34] width 58 height 16
drag, startPoint x: 198, startPoint y: 66, endPoint x: 162, endPoint y: 67, distance: 36.2
click at [162, 21] on div "Pinchas Katz" at bounding box center [183, 16] width 45 height 9
click at [241, 42] on td "510-998-8468" at bounding box center [244, 34] width 58 height 16
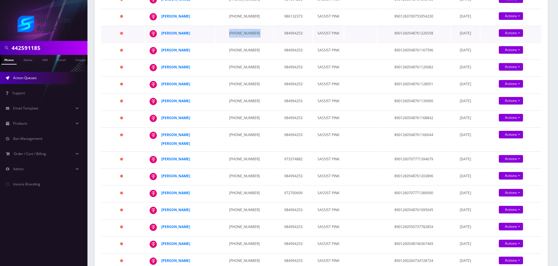
click at [241, 42] on td "510-998-8468" at bounding box center [244, 34] width 58 height 16
click at [236, 59] on td "510-994-9708" at bounding box center [244, 51] width 58 height 16
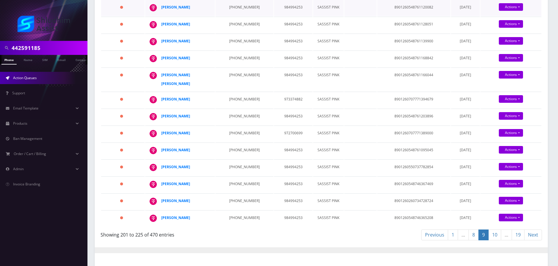
scroll to position [321, 0]
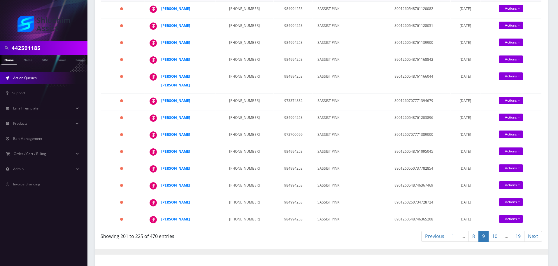
click at [230, 17] on td "347-888-6738" at bounding box center [244, 9] width 58 height 16
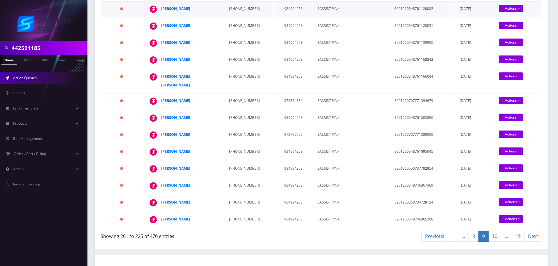
click at [226, 17] on td "347-888-6738" at bounding box center [244, 9] width 58 height 16
click at [230, 17] on td "347-888-6738" at bounding box center [244, 9] width 58 height 16
drag, startPoint x: 193, startPoint y: 57, endPoint x: 161, endPoint y: 57, distance: 32.4
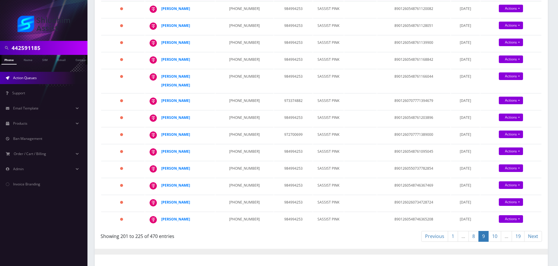
click at [227, 17] on td "347-888-6738" at bounding box center [244, 9] width 58 height 16
click at [226, 17] on td "347-888-6738" at bounding box center [244, 9] width 58 height 16
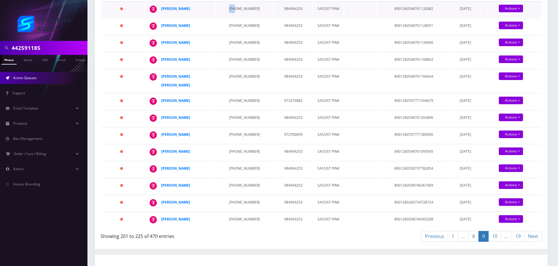
click at [226, 17] on td "347-888-6738" at bounding box center [244, 9] width 58 height 16
click at [240, 17] on td "347-888-6738" at bounding box center [244, 9] width 58 height 16
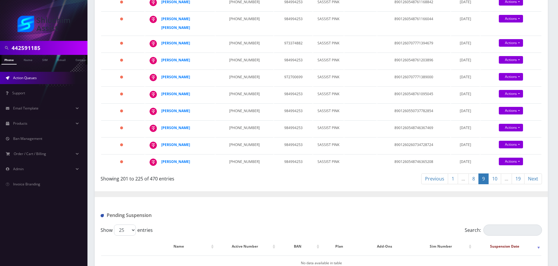
scroll to position [379, 0]
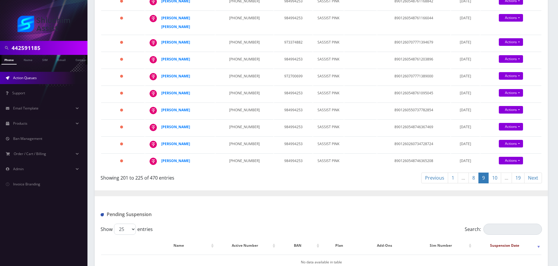
drag, startPoint x: 193, startPoint y: 22, endPoint x: 162, endPoint y: 22, distance: 31.5
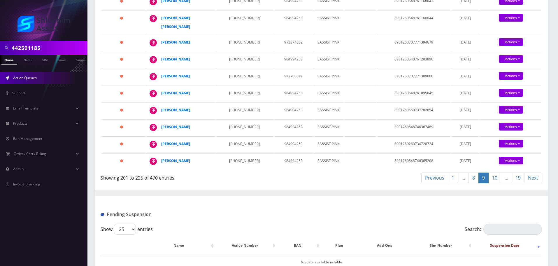
drag, startPoint x: 198, startPoint y: 50, endPoint x: 204, endPoint y: 50, distance: 6.1
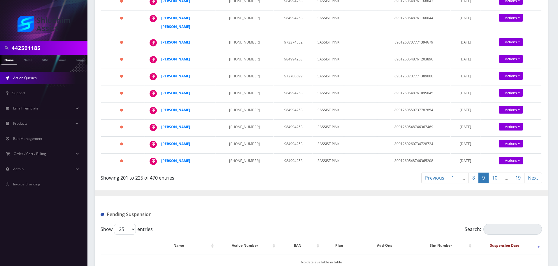
click at [239, 10] on td "347-725-6221" at bounding box center [244, 2] width 58 height 16
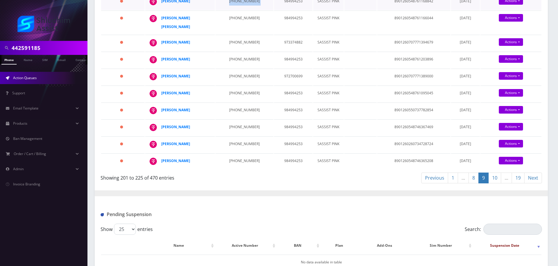
click at [239, 10] on td "347-725-6221" at bounding box center [244, 2] width 58 height 16
drag, startPoint x: 196, startPoint y: 73, endPoint x: 163, endPoint y: 73, distance: 32.9
drag, startPoint x: 204, startPoint y: 72, endPoint x: 161, endPoint y: 72, distance: 43.1
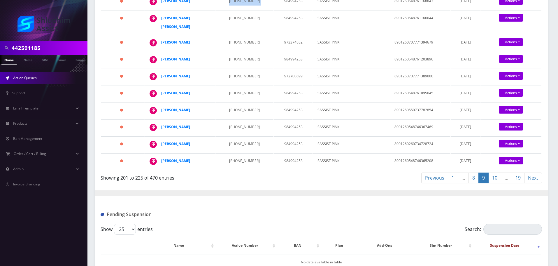
click at [227, 10] on td "347-725-6221" at bounding box center [244, 2] width 58 height 16
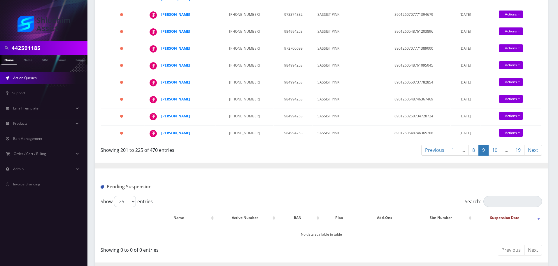
scroll to position [408, 0]
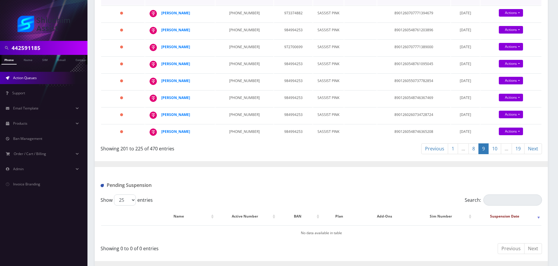
click at [238, 22] on td "934-223-9148" at bounding box center [244, 14] width 58 height 16
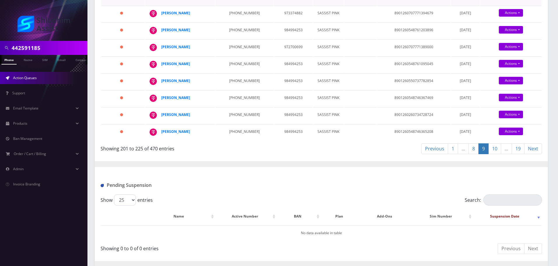
drag, startPoint x: 204, startPoint y: 94, endPoint x: 160, endPoint y: 95, distance: 44.6
click at [240, 22] on td "934-223-9148" at bounding box center [244, 14] width 58 height 16
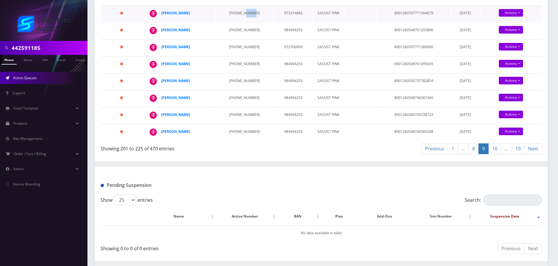
click at [240, 22] on td "934-223-9148" at bounding box center [244, 14] width 58 height 16
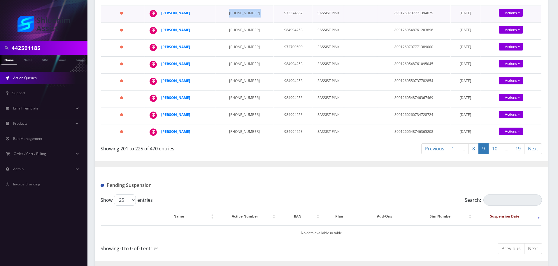
click at [233, 22] on td "934-223-9148" at bounding box center [244, 14] width 58 height 16
drag, startPoint x: 199, startPoint y: 110, endPoint x: 163, endPoint y: 110, distance: 35.9
click at [163, 17] on div "Chaya Mellul" at bounding box center [183, 13] width 45 height 9
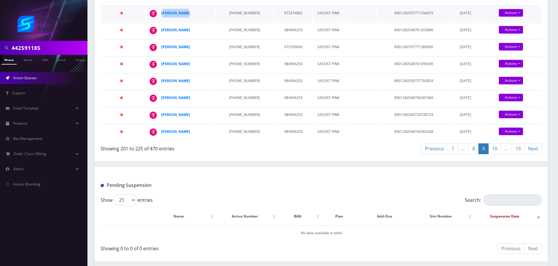
click at [198, 17] on div "Chaya Mellul" at bounding box center [183, 13] width 45 height 9
drag, startPoint x: 201, startPoint y: 108, endPoint x: 160, endPoint y: 108, distance: 40.8
click at [160, 22] on td "Chaya Mellul" at bounding box center [180, 14] width 70 height 16
click at [233, 39] on td "267-432-8518" at bounding box center [244, 30] width 58 height 16
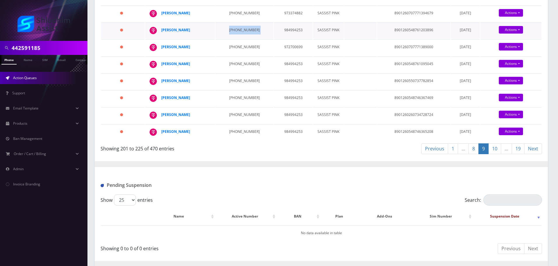
click at [233, 39] on td "267-432-8518" at bounding box center [244, 30] width 58 height 16
click at [241, 39] on td "267-432-8518" at bounding box center [244, 30] width 58 height 16
drag, startPoint x: 198, startPoint y: 124, endPoint x: 161, endPoint y: 124, distance: 37.0
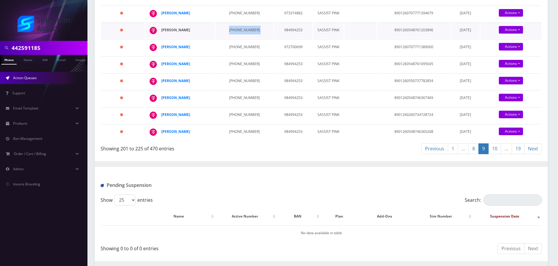
click at [161, 34] on div "Yisroel Lowenstein" at bounding box center [183, 30] width 45 height 9
click at [229, 56] on td "347-757-0596" at bounding box center [244, 47] width 58 height 16
click at [239, 56] on td "347-757-0596" at bounding box center [244, 47] width 58 height 16
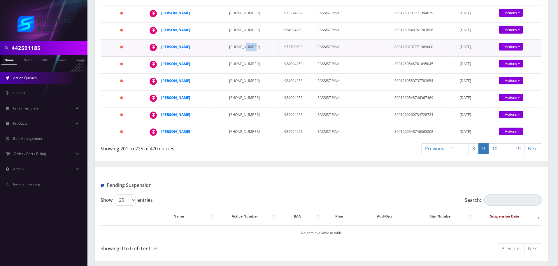
click at [239, 56] on td "347-757-0596" at bounding box center [244, 47] width 58 height 16
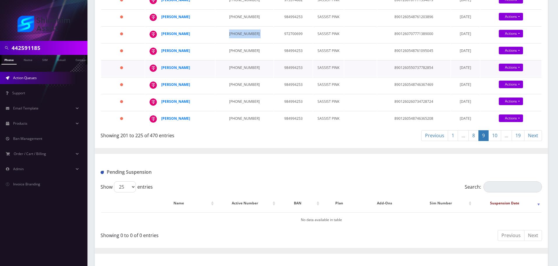
scroll to position [466, 0]
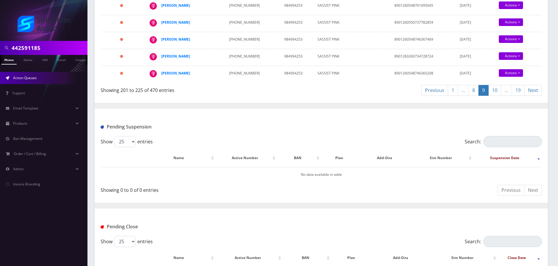
drag, startPoint x: 190, startPoint y: 86, endPoint x: 231, endPoint y: 83, distance: 41.5
click at [232, 14] on td "929-667-3028" at bounding box center [244, 6] width 58 height 16
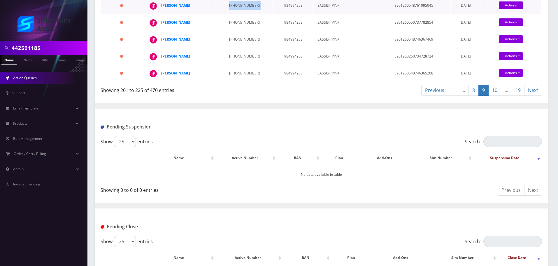
click at [232, 14] on td "929-667-3028" at bounding box center [244, 6] width 58 height 16
click at [241, 14] on td "929-667-3028" at bounding box center [244, 6] width 58 height 16
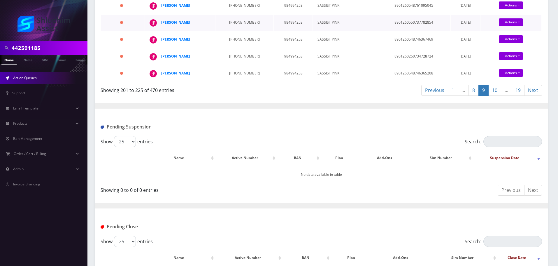
click at [242, 31] on td "718-915-4419" at bounding box center [244, 23] width 58 height 16
click at [237, 48] on td "347-888-5735" at bounding box center [244, 40] width 58 height 16
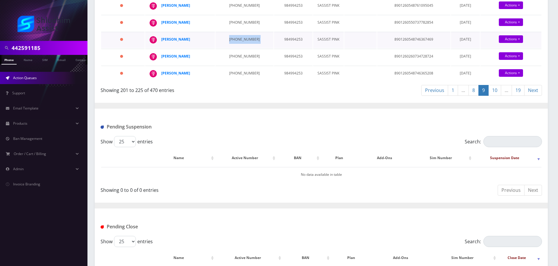
click at [237, 48] on td "347-888-5735" at bounding box center [244, 40] width 58 height 16
click at [234, 65] on td "310-467-6014" at bounding box center [244, 57] width 58 height 16
click at [224, 65] on td "310-467-6014" at bounding box center [244, 57] width 58 height 16
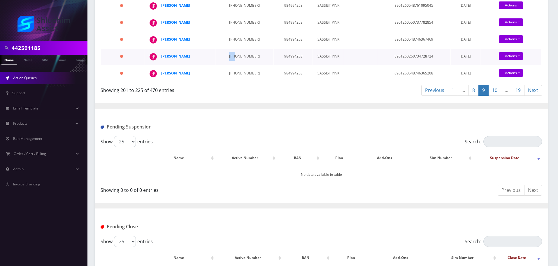
click at [224, 65] on td "310-467-6014" at bounding box center [244, 57] width 58 height 16
click at [230, 48] on td "347-888-5735" at bounding box center [244, 40] width 58 height 16
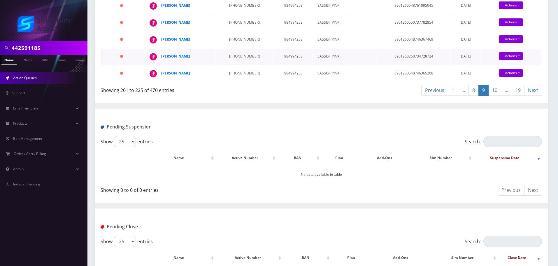
click at [236, 65] on td "310-467-6014" at bounding box center [244, 57] width 58 height 16
click at [235, 48] on td "347-888-5735" at bounding box center [244, 40] width 58 height 16
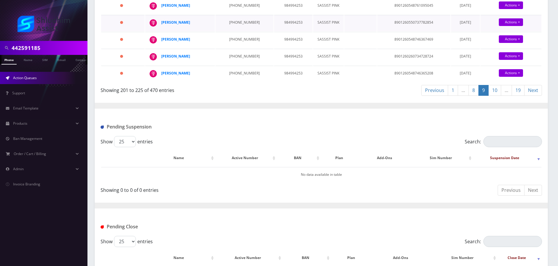
click at [239, 31] on td "718-915-4419" at bounding box center [244, 23] width 58 height 16
click at [233, 14] on td "929-667-3028" at bounding box center [244, 6] width 58 height 16
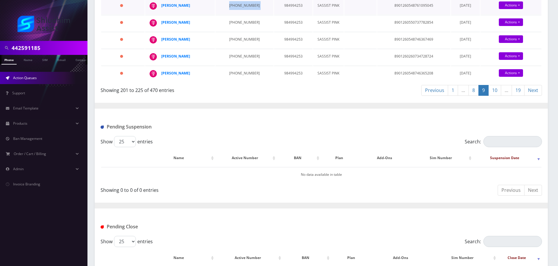
click at [233, 14] on td "929-667-3028" at bounding box center [244, 6] width 58 height 16
click at [235, 48] on td "347-888-5735" at bounding box center [244, 40] width 58 height 16
drag, startPoint x: 201, startPoint y: 135, endPoint x: 162, endPoint y: 135, distance: 39.9
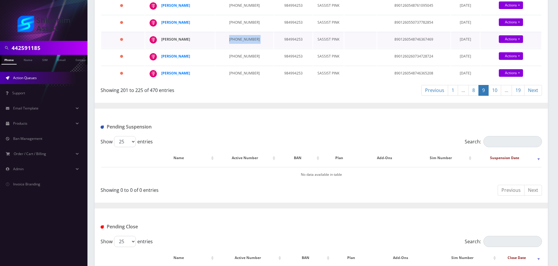
click at [162, 44] on div "Shmuly Shanowitz" at bounding box center [183, 39] width 45 height 9
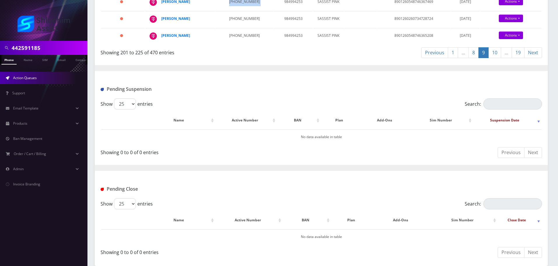
scroll to position [525, 0]
click at [235, 27] on td "310-467-6014" at bounding box center [244, 19] width 58 height 16
click at [236, 27] on td "310-467-6014" at bounding box center [244, 19] width 58 height 16
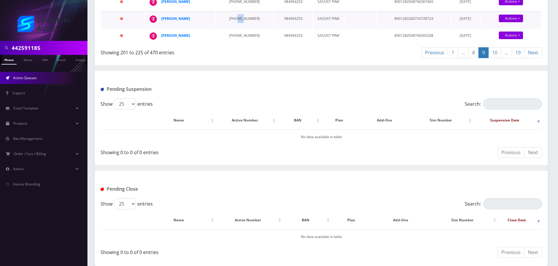
click at [236, 27] on td "310-467-6014" at bounding box center [244, 19] width 58 height 16
click at [274, 27] on td "984994253" at bounding box center [293, 19] width 38 height 16
drag, startPoint x: 257, startPoint y: 92, endPoint x: 223, endPoint y: 92, distance: 33.5
click at [223, 27] on tr "1072 days Israel Shomer 310-467-6014 984994253 SASSIST PINK 8901260260734728724…" at bounding box center [321, 19] width 440 height 16
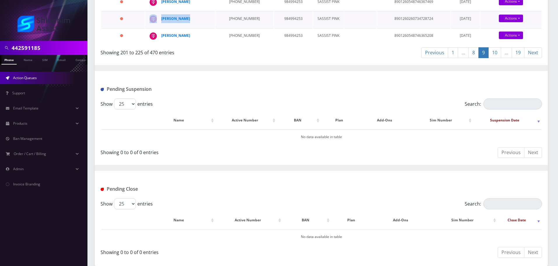
drag, startPoint x: 194, startPoint y: 91, endPoint x: 159, endPoint y: 92, distance: 35.6
click at [159, 27] on td "Israel Shomer" at bounding box center [180, 19] width 70 height 16
click at [240, 44] on td "347-888-5864" at bounding box center [244, 36] width 58 height 16
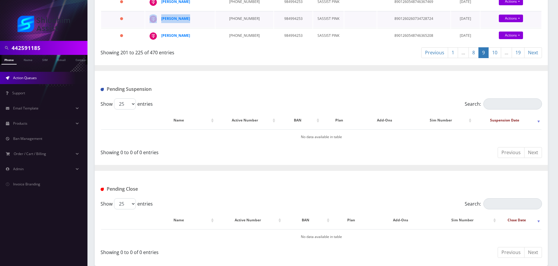
drag, startPoint x: 193, startPoint y: 94, endPoint x: 160, endPoint y: 94, distance: 32.7
click at [160, 27] on td "Israel Shomer" at bounding box center [180, 19] width 70 height 16
click at [208, 10] on td "Shmuly Shanowitz" at bounding box center [180, 2] width 70 height 16
click at [229, 10] on td "347-888-5735" at bounding box center [244, 2] width 58 height 16
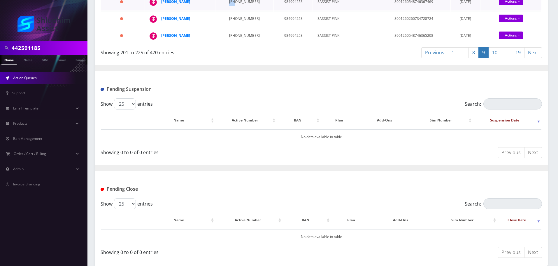
click at [229, 10] on td "347-888-5735" at bounding box center [244, 2] width 58 height 16
click at [194, 40] on div "Mendel Sall" at bounding box center [183, 35] width 45 height 9
click at [223, 44] on td "347-888-5864" at bounding box center [244, 36] width 58 height 16
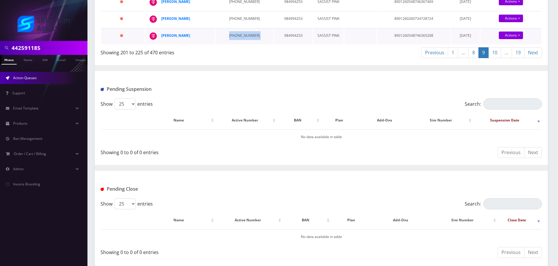
click at [223, 44] on td "347-888-5864" at bounding box center [244, 36] width 58 height 16
click at [229, 44] on td "347-888-5864" at bounding box center [244, 36] width 58 height 16
drag, startPoint x: 192, startPoint y: 110, endPoint x: 219, endPoint y: 110, distance: 27.4
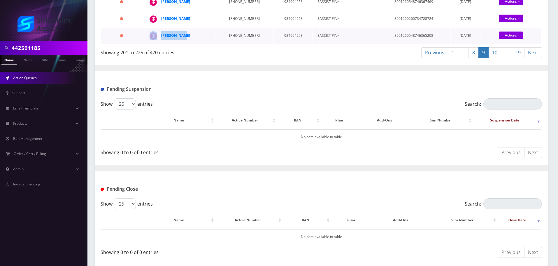
click at [215, 44] on td "Mendel Sall" at bounding box center [180, 36] width 70 height 16
click at [220, 44] on td "347-888-5864" at bounding box center [244, 36] width 58 height 16
click at [494, 58] on link "10" at bounding box center [494, 52] width 13 height 11
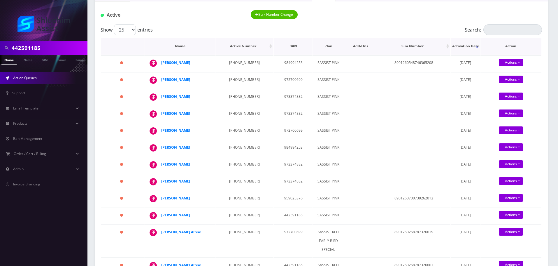
scroll to position [58, 0]
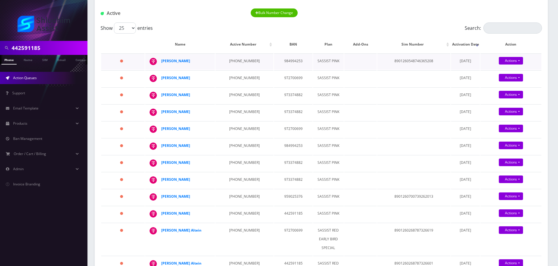
click at [229, 66] on td "347-888-5864" at bounding box center [244, 61] width 58 height 16
click at [227, 76] on td "310-800-0228" at bounding box center [244, 78] width 58 height 16
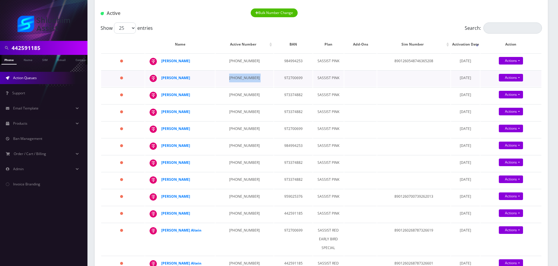
click at [227, 76] on td "310-800-0228" at bounding box center [244, 78] width 58 height 16
click at [240, 82] on td "310-800-0228" at bounding box center [244, 78] width 58 height 16
click at [235, 76] on td "310-800-0228" at bounding box center [244, 78] width 58 height 16
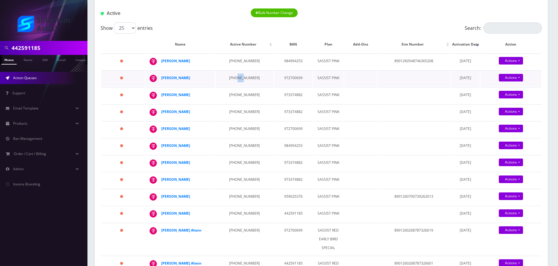
click at [235, 76] on td "310-800-0228" at bounding box center [244, 78] width 58 height 16
click at [231, 100] on td "563-605-7848" at bounding box center [244, 95] width 58 height 16
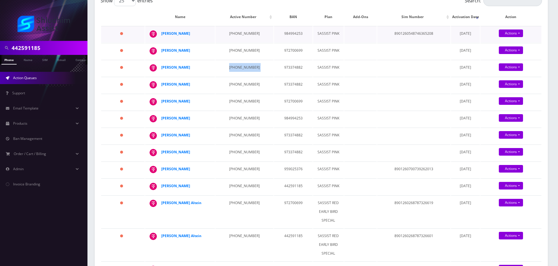
scroll to position [87, 0]
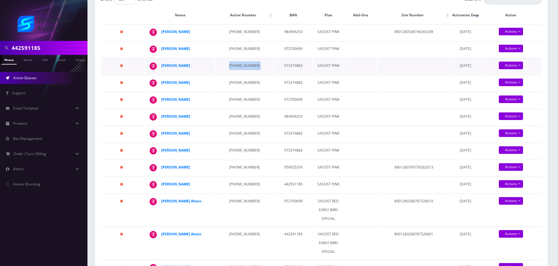
click at [236, 73] on td "563-605-7848" at bounding box center [244, 66] width 58 height 16
click at [228, 71] on td "563-605-7848" at bounding box center [244, 66] width 58 height 16
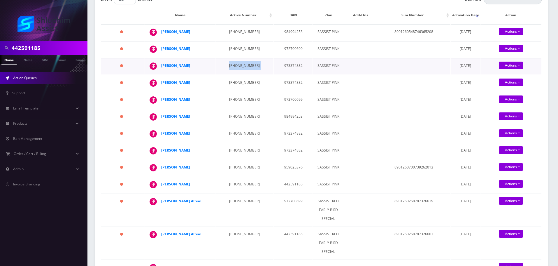
click at [228, 71] on td "563-605-7848" at bounding box center [244, 66] width 58 height 16
click at [233, 91] on td "347-323-0846" at bounding box center [244, 83] width 58 height 16
click at [236, 108] on td "718-306-2272" at bounding box center [244, 100] width 58 height 16
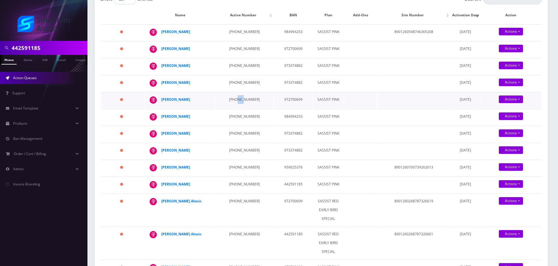
click at [236, 108] on td "718-306-2272" at bounding box center [244, 100] width 58 height 16
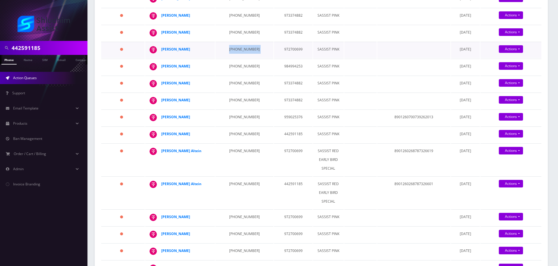
scroll to position [146, 0]
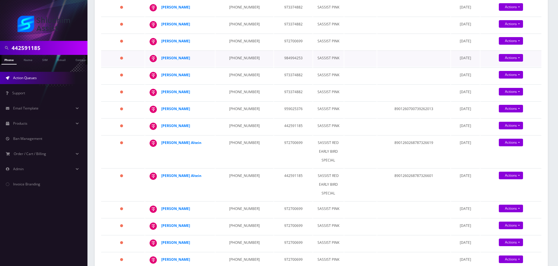
click at [225, 67] on td "347-888-5811" at bounding box center [244, 58] width 58 height 16
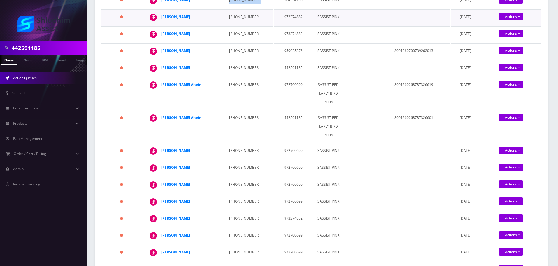
scroll to position [204, 0]
click at [239, 8] on td "347-888-5811" at bounding box center [244, 0] width 58 height 16
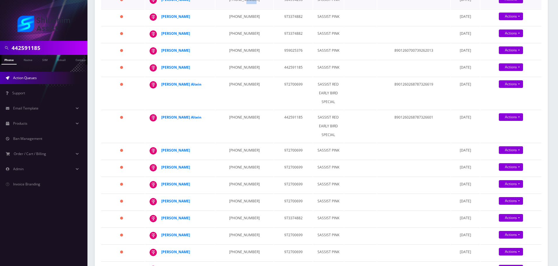
click at [239, 8] on td "347-888-5811" at bounding box center [244, 0] width 58 height 16
click at [228, 8] on td "347-888-5811" at bounding box center [244, 0] width 58 height 16
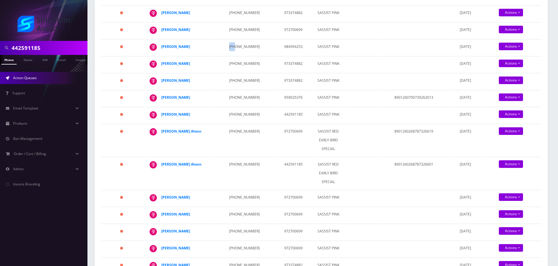
scroll to position [146, 0]
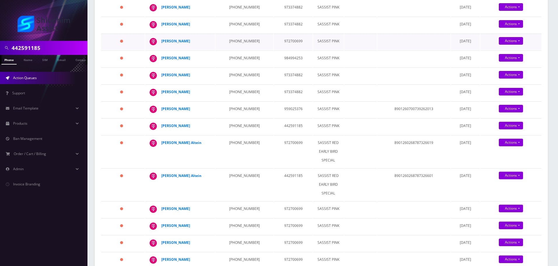
click at [235, 50] on td "718-306-2272" at bounding box center [244, 42] width 58 height 16
click at [239, 67] on td "347-888-5811" at bounding box center [244, 58] width 58 height 16
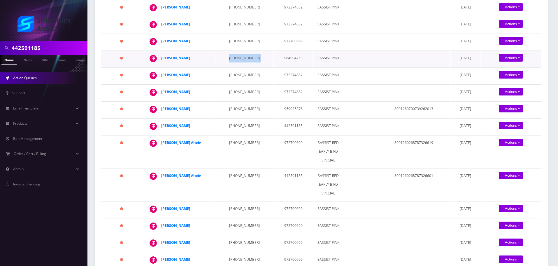
click at [239, 67] on td "347-888-5811" at bounding box center [244, 58] width 58 height 16
click at [240, 84] on td "347-323-1663" at bounding box center [244, 75] width 58 height 16
drag, startPoint x: 205, startPoint y: 113, endPoint x: 216, endPoint y: 113, distance: 10.8
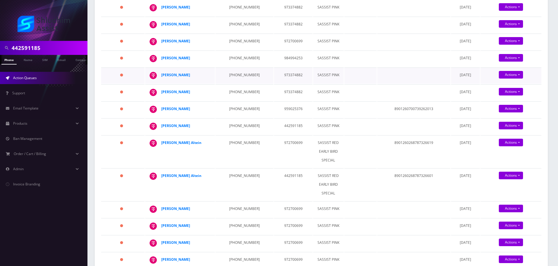
click at [216, 84] on tr "1085 days Shmulik Gruzman 347-323-1663 973374882 SASSIST PINK September 19, 202…" at bounding box center [321, 75] width 440 height 16
click at [234, 84] on td "347-323-1663" at bounding box center [244, 75] width 58 height 16
click at [238, 101] on td "973-333-7340" at bounding box center [244, 92] width 58 height 16
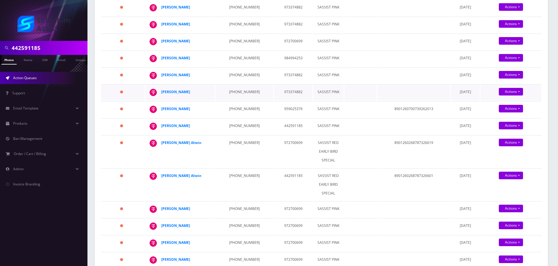
click at [238, 101] on td "973-333-7340" at bounding box center [244, 92] width 58 height 16
click at [232, 101] on td "973-333-7340" at bounding box center [244, 92] width 58 height 16
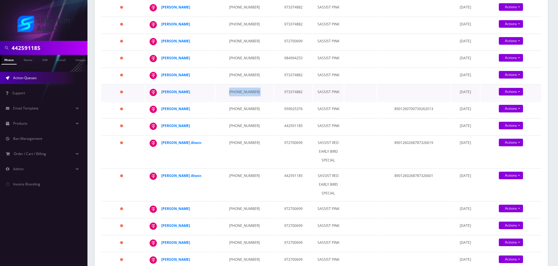
click at [232, 101] on td "973-333-7340" at bounding box center [244, 92] width 58 height 16
click at [236, 101] on td "973-333-7340" at bounding box center [244, 92] width 58 height 16
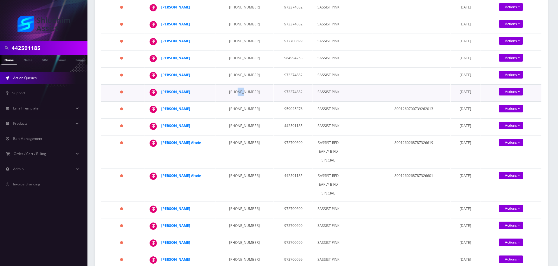
click at [236, 101] on td "973-333-7340" at bounding box center [244, 92] width 58 height 16
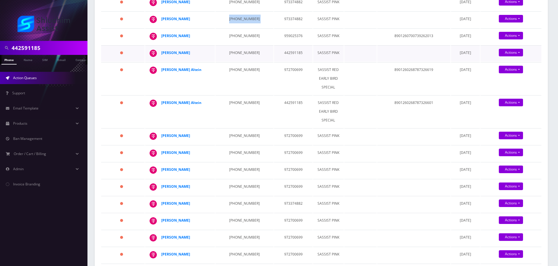
scroll to position [233, 0]
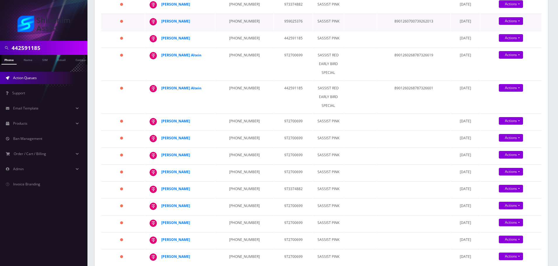
click at [237, 30] on td "929-213-1561" at bounding box center [244, 22] width 58 height 16
click at [238, 13] on td "973-333-7340" at bounding box center [244, 5] width 58 height 16
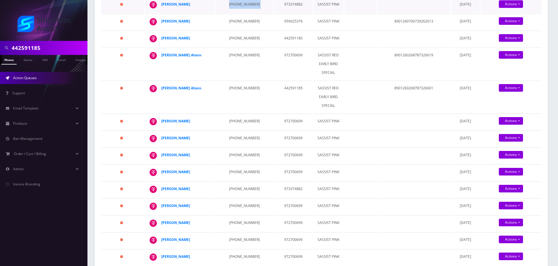
click at [238, 13] on td "973-333-7340" at bounding box center [244, 5] width 58 height 16
click at [234, 30] on td "929-213-1561" at bounding box center [244, 22] width 58 height 16
click at [234, 13] on td "973-333-7340" at bounding box center [244, 5] width 58 height 16
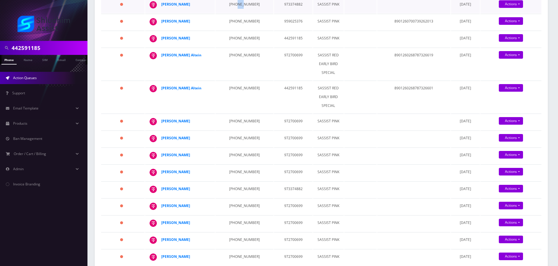
click at [234, 13] on td "973-333-7340" at bounding box center [244, 5] width 58 height 16
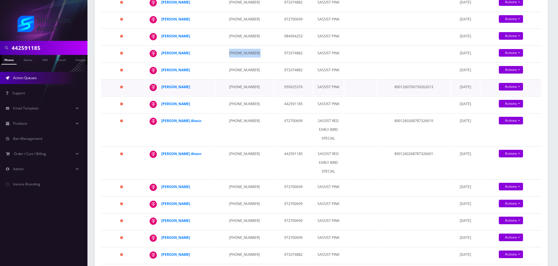
scroll to position [146, 0]
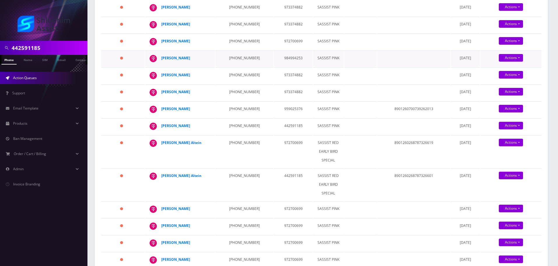
click at [229, 67] on td "347-888-5811" at bounding box center [244, 58] width 58 height 16
click at [230, 67] on td "347-888-5811" at bounding box center [244, 58] width 58 height 16
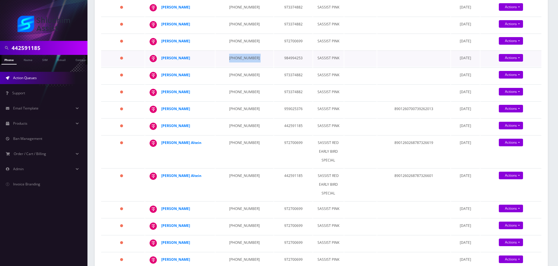
click at [230, 67] on td "347-888-5811" at bounding box center [244, 58] width 58 height 16
click at [234, 50] on td "718-306-2272" at bounding box center [244, 42] width 58 height 16
click at [228, 101] on td "973-333-7340" at bounding box center [244, 92] width 58 height 16
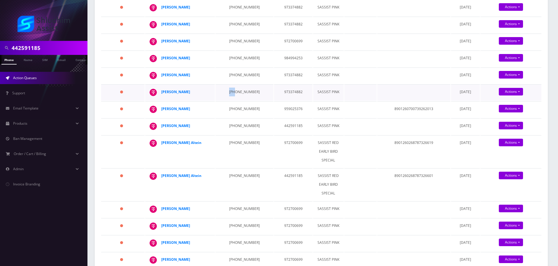
click at [228, 101] on td "973-333-7340" at bounding box center [244, 92] width 58 height 16
click at [235, 84] on td "347-323-1663" at bounding box center [244, 75] width 58 height 16
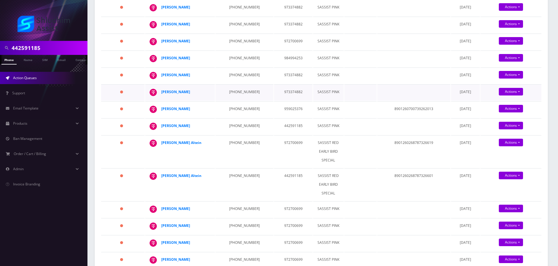
click at [231, 101] on td "973-333-7340" at bounding box center [244, 92] width 58 height 16
click at [226, 101] on td "973-333-7340" at bounding box center [244, 92] width 58 height 16
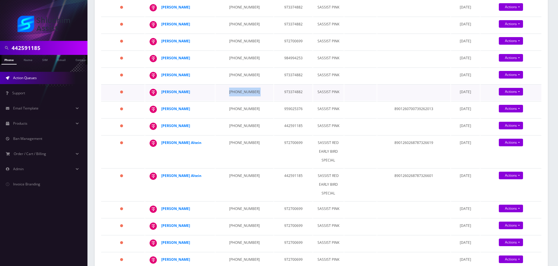
click at [226, 101] on td "973-333-7340" at bounding box center [244, 92] width 58 height 16
drag, startPoint x: 190, startPoint y: 135, endPoint x: 159, endPoint y: 135, distance: 30.6
click at [159, 101] on td "Levi Cozocaru" at bounding box center [180, 92] width 70 height 16
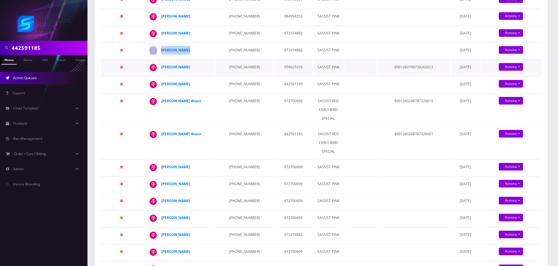
scroll to position [204, 0]
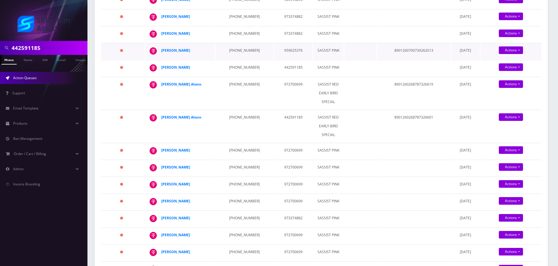
click at [238, 59] on td "929-213-1561" at bounding box center [244, 51] width 58 height 16
click at [237, 42] on td "973-333-7340" at bounding box center [244, 34] width 58 height 16
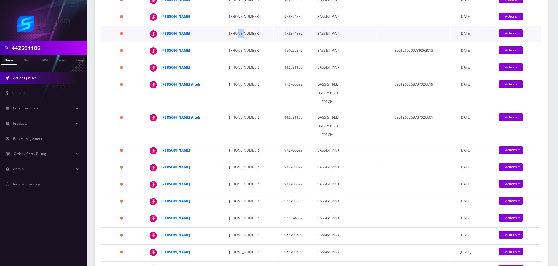
click at [236, 42] on td "973-333-7340" at bounding box center [244, 34] width 58 height 16
click at [233, 59] on td "929-213-1561" at bounding box center [244, 51] width 58 height 16
click at [236, 59] on td "929-213-1561" at bounding box center [244, 51] width 58 height 16
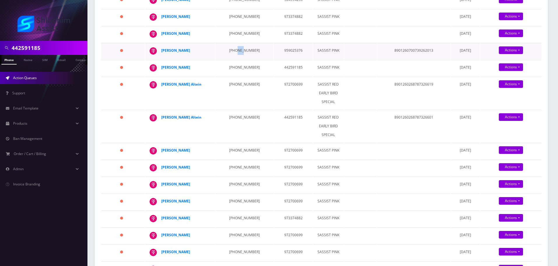
click at [236, 59] on td "929-213-1561" at bounding box center [244, 51] width 58 height 16
drag, startPoint x: 198, startPoint y: 100, endPoint x: 159, endPoint y: 100, distance: 38.5
click at [159, 59] on td "Levi Sudak" at bounding box center [180, 51] width 70 height 16
click at [230, 59] on td "929-213-1561" at bounding box center [244, 51] width 58 height 16
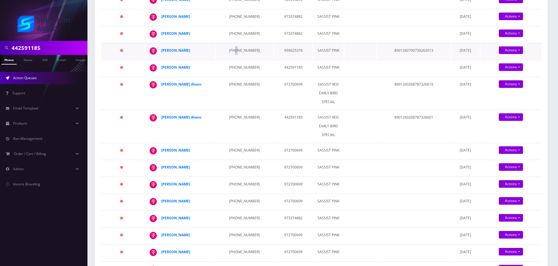
click at [230, 59] on td "929-213-1561" at bounding box center [244, 51] width 58 height 16
click at [229, 59] on td "929-213-1561" at bounding box center [244, 51] width 58 height 16
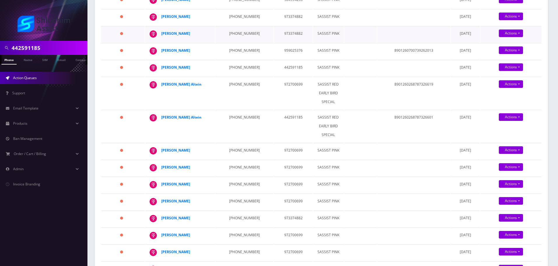
click at [238, 42] on td "973-333-7340" at bounding box center [244, 34] width 58 height 16
click at [228, 59] on td "929-213-1561" at bounding box center [244, 51] width 58 height 16
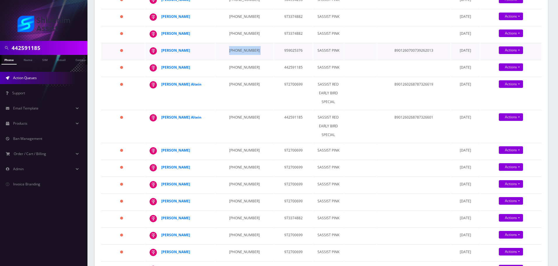
click at [228, 59] on td "929-213-1561" at bounding box center [244, 51] width 58 height 16
click at [235, 59] on td "929-213-1561" at bounding box center [244, 51] width 58 height 16
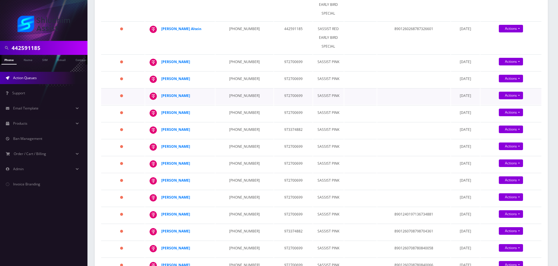
scroll to position [262, 0]
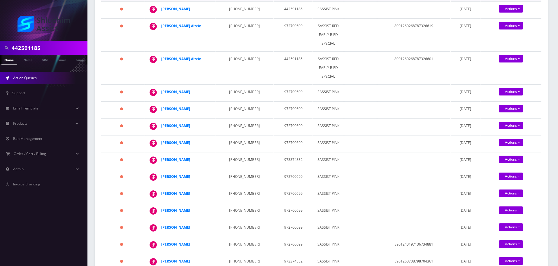
drag, startPoint x: 190, startPoint y: 43, endPoint x: 160, endPoint y: 43, distance: 29.4
click at [250, 18] on td "347-263-4812" at bounding box center [244, 9] width 58 height 16
click at [239, 18] on td "347-263-4812" at bounding box center [244, 9] width 58 height 16
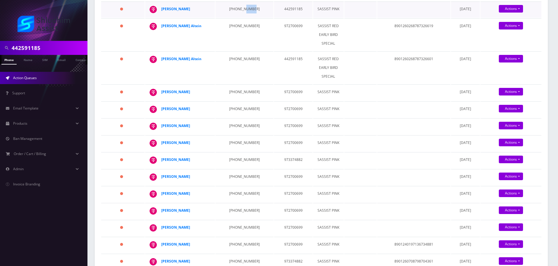
click at [239, 18] on td "347-263-4812" at bounding box center [244, 9] width 58 height 16
click at [238, 18] on td "347-263-4812" at bounding box center [244, 9] width 58 height 16
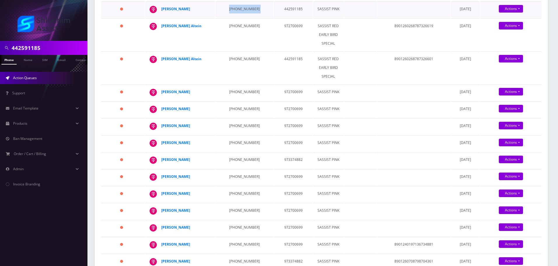
click at [238, 18] on td "347-263-4812" at bounding box center [244, 9] width 58 height 16
drag, startPoint x: 192, startPoint y: 66, endPoint x: 161, endPoint y: 66, distance: 30.9
click at [161, 13] on div "Levi Drelich" at bounding box center [183, 9] width 45 height 9
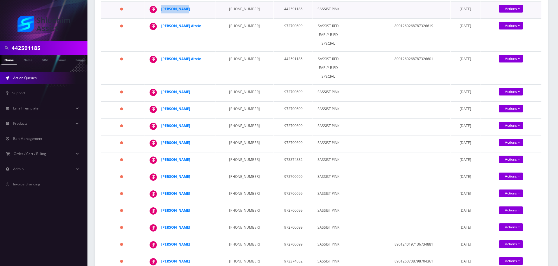
click at [194, 13] on div "Levi Drelich" at bounding box center [183, 9] width 45 height 9
drag, startPoint x: 197, startPoint y: 67, endPoint x: 162, endPoint y: 67, distance: 34.7
click at [162, 13] on div "Levi Drelich" at bounding box center [183, 9] width 45 height 9
click at [200, 13] on div "Levi Drelich" at bounding box center [183, 9] width 45 height 9
drag, startPoint x: 201, startPoint y: 68, endPoint x: 160, endPoint y: 68, distance: 41.4
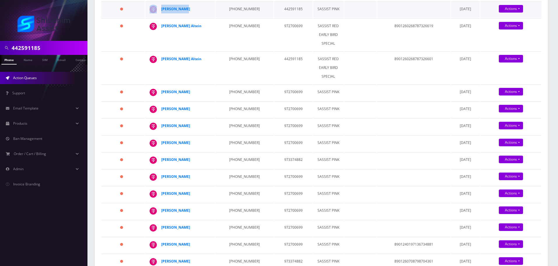
click at [160, 18] on td "Levi Drelich" at bounding box center [180, 9] width 70 height 16
click at [239, 51] on td "602-877-5434" at bounding box center [244, 34] width 58 height 32
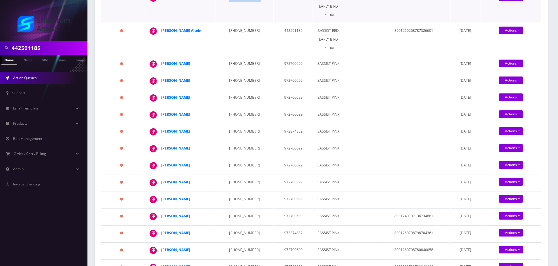
scroll to position [292, 0]
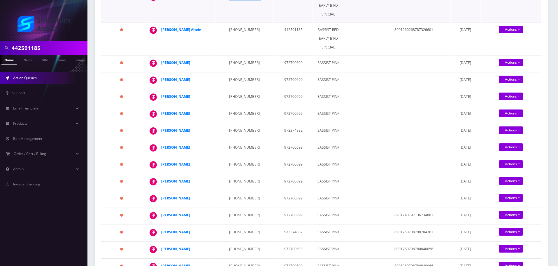
click at [243, 22] on td "602-877-5434" at bounding box center [244, 5] width 58 height 32
drag, startPoint x: 201, startPoint y: 62, endPoint x: 161, endPoint y: 63, distance: 39.7
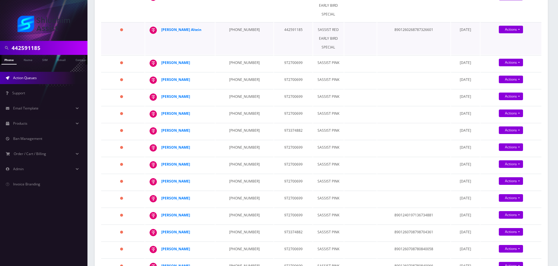
click at [233, 55] on td "602-877-5455" at bounding box center [244, 38] width 58 height 32
click at [241, 55] on td "602-877-5455" at bounding box center [244, 38] width 58 height 32
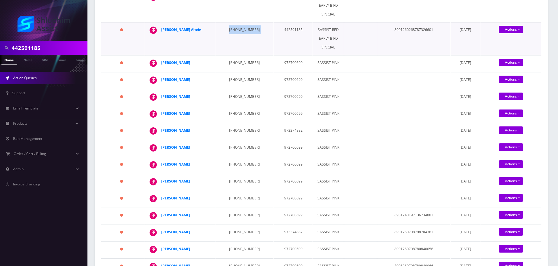
click at [241, 55] on td "602-877-5455" at bounding box center [244, 38] width 58 height 32
click at [232, 55] on td "602-877-5455" at bounding box center [244, 38] width 58 height 32
drag, startPoint x: 205, startPoint y: 96, endPoint x: 159, endPoint y: 96, distance: 45.8
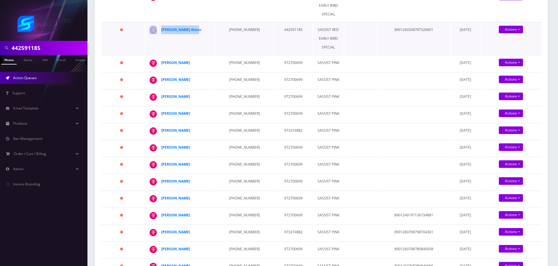
click at [159, 55] on td "Chaya mushka Altein" at bounding box center [180, 38] width 70 height 32
click at [231, 71] on td "929-786-6312" at bounding box center [244, 63] width 58 height 16
drag, startPoint x: 192, startPoint y: 130, endPoint x: 159, endPoint y: 130, distance: 32.7
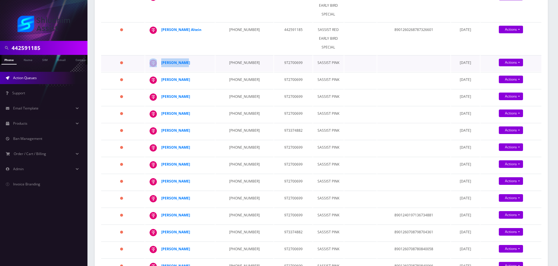
click at [159, 71] on td "Chaim Chazan" at bounding box center [180, 63] width 70 height 16
click at [230, 88] on td "929-633-1234" at bounding box center [244, 80] width 58 height 16
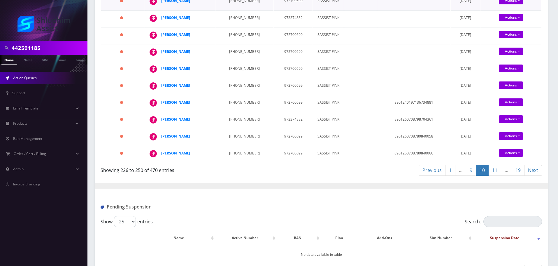
scroll to position [408, 0]
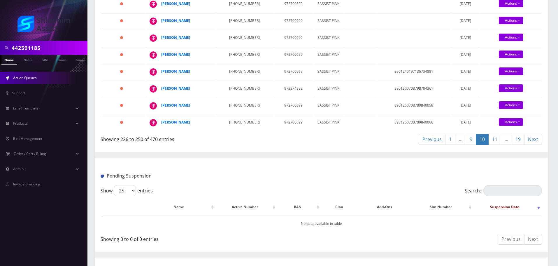
scroll to position [437, 0]
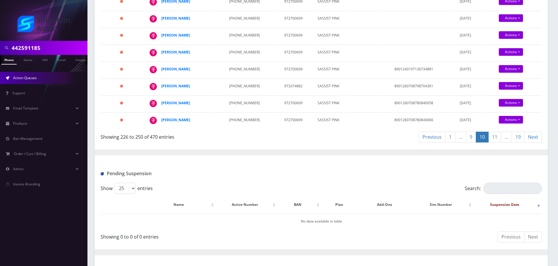
click at [229, 10] on td "347-693-6926" at bounding box center [244, 2] width 58 height 16
click at [223, 10] on td "347-693-6926" at bounding box center [244, 2] width 58 height 16
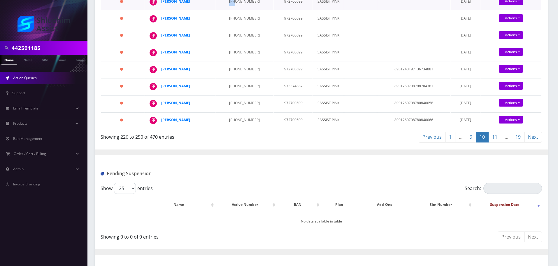
click at [223, 10] on td "347-693-6926" at bounding box center [244, 2] width 58 height 16
click at [239, 10] on td "347-693-6926" at bounding box center [244, 2] width 58 height 16
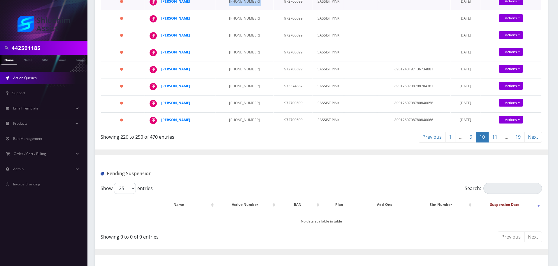
click at [234, 10] on td "347-693-6926" at bounding box center [244, 2] width 58 height 16
click at [222, 27] on td "929-583-7795" at bounding box center [244, 19] width 58 height 16
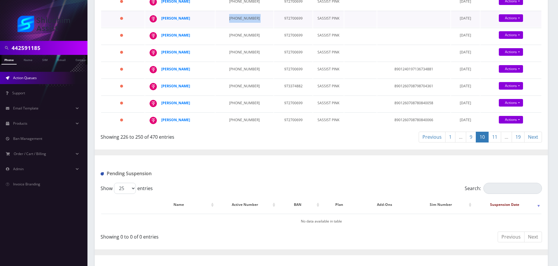
click at [222, 27] on td "929-583-7795" at bounding box center [244, 19] width 58 height 16
click at [231, 27] on td "929-583-7795" at bounding box center [244, 19] width 58 height 16
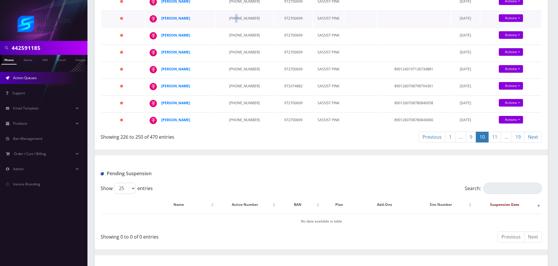
click at [231, 27] on td "929-583-7795" at bounding box center [244, 19] width 58 height 16
click at [234, 27] on td "929-583-7795" at bounding box center [244, 19] width 58 height 16
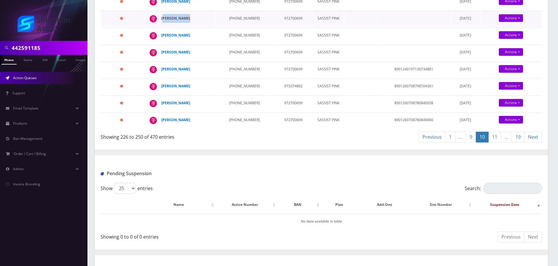
drag, startPoint x: 195, startPoint y: 127, endPoint x: 162, endPoint y: 127, distance: 32.4
click at [162, 23] on div "Shmuel Groner" at bounding box center [183, 18] width 45 height 9
click at [195, 23] on div "Shmuel Groner" at bounding box center [183, 18] width 45 height 9
drag, startPoint x: 201, startPoint y: 128, endPoint x: 162, endPoint y: 128, distance: 39.9
click at [162, 23] on div "Shmuel Groner" at bounding box center [183, 18] width 45 height 9
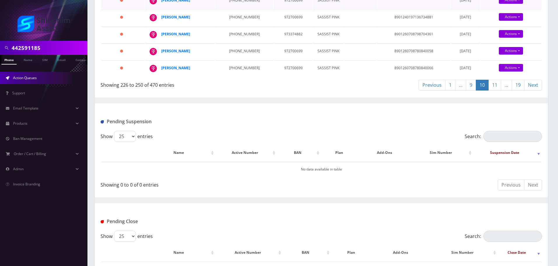
scroll to position [496, 0]
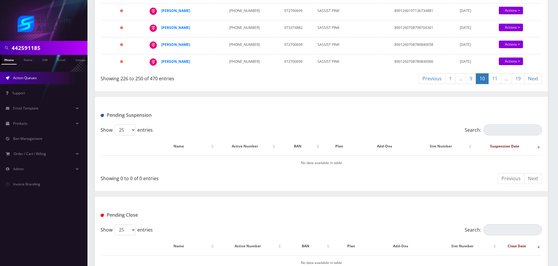
drag, startPoint x: 198, startPoint y: 68, endPoint x: 205, endPoint y: 73, distance: 8.7
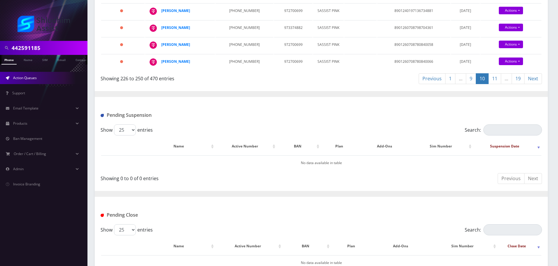
drag, startPoint x: 197, startPoint y: 94, endPoint x: 163, endPoint y: 92, distance: 33.9
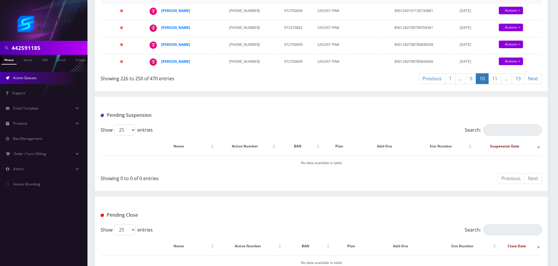
drag, startPoint x: 198, startPoint y: 110, endPoint x: 162, endPoint y: 110, distance: 36.2
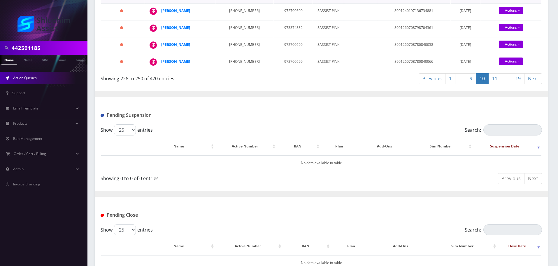
drag, startPoint x: 199, startPoint y: 110, endPoint x: 229, endPoint y: 109, distance: 29.7
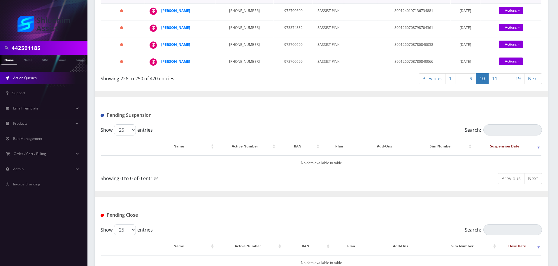
click at [232, 20] on td "646-683-7158" at bounding box center [244, 11] width 58 height 16
click at [233, 20] on td "646-683-7158" at bounding box center [244, 11] width 58 height 16
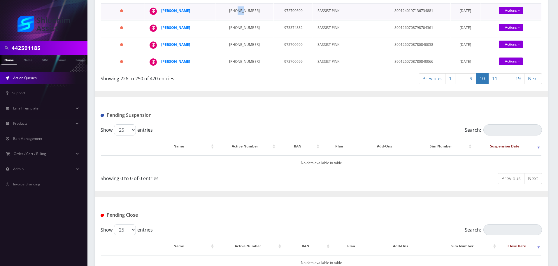
click at [233, 20] on td "646-683-7158" at bounding box center [244, 11] width 58 height 16
drag, startPoint x: 202, startPoint y: 128, endPoint x: 161, endPoint y: 128, distance: 41.4
click at [161, 20] on td "Nechama Marasow" at bounding box center [180, 11] width 70 height 16
click at [231, 36] on td "443-481-2950" at bounding box center [244, 28] width 58 height 16
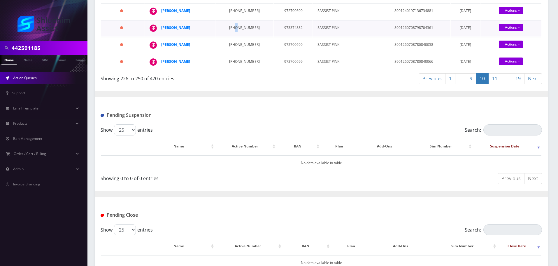
click at [231, 36] on td "443-481-2950" at bounding box center [244, 28] width 58 height 16
click at [228, 36] on td "443-481-2950" at bounding box center [244, 28] width 58 height 16
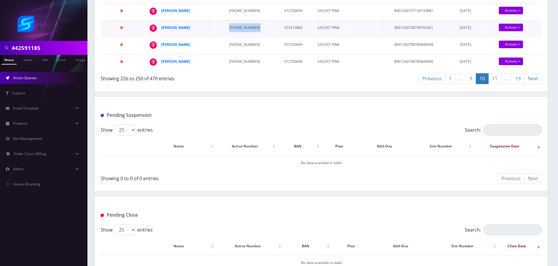
click at [236, 36] on td "443-481-2950" at bounding box center [244, 28] width 58 height 16
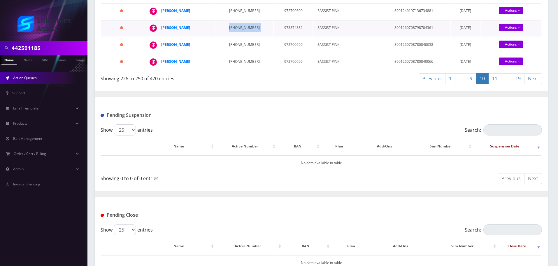
click at [236, 36] on td "443-481-2950" at bounding box center [244, 28] width 58 height 16
drag, startPoint x: 201, startPoint y: 144, endPoint x: 161, endPoint y: 145, distance: 39.7
click at [161, 32] on div "Dovid Gopin" at bounding box center [183, 27] width 45 height 9
click at [234, 53] on td "929-633-1226" at bounding box center [244, 45] width 58 height 16
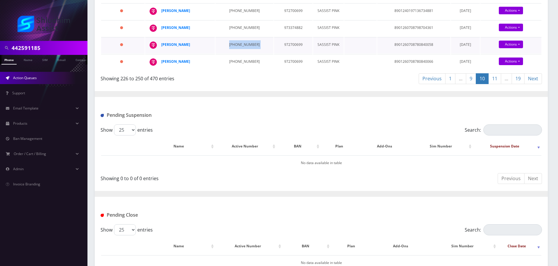
click at [234, 53] on td "929-633-1226" at bounding box center [244, 45] width 58 height 16
click at [233, 70] on td "929-271-8259" at bounding box center [244, 62] width 58 height 16
drag, startPoint x: 201, startPoint y: 178, endPoint x: 208, endPoint y: 178, distance: 6.4
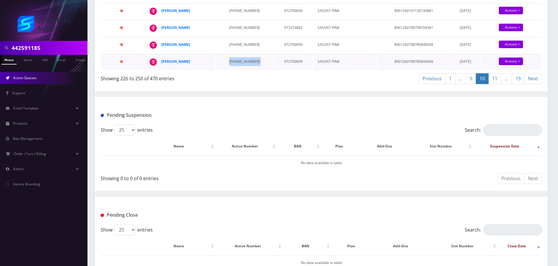
click at [208, 70] on td "Hadassah Nemni" at bounding box center [180, 62] width 70 height 16
click at [199, 66] on div "Hadassah Nemni" at bounding box center [183, 61] width 45 height 9
drag, startPoint x: 199, startPoint y: 177, endPoint x: 164, endPoint y: 177, distance: 34.7
click at [164, 66] on div "Hadassah Nemni" at bounding box center [183, 61] width 45 height 9
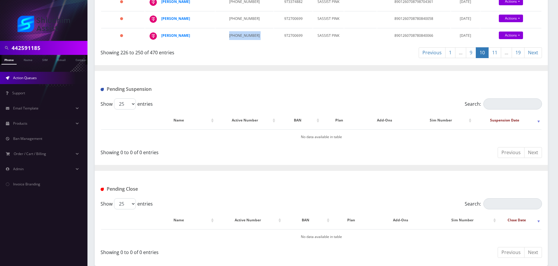
scroll to position [551, 0]
click at [493, 58] on link "11" at bounding box center [494, 52] width 13 height 11
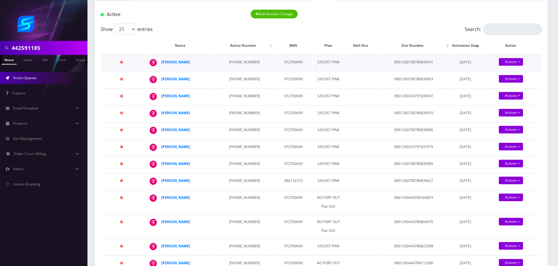
scroll to position [58, 0]
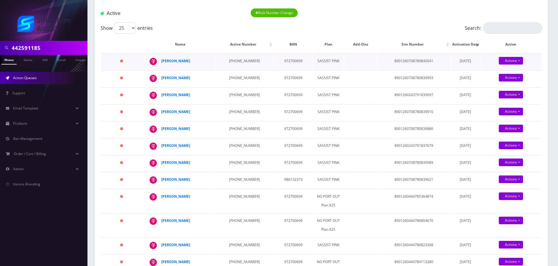
click at [234, 61] on td "929-688-0914" at bounding box center [244, 61] width 58 height 16
click at [234, 75] on td "929-563-8491" at bounding box center [244, 78] width 58 height 16
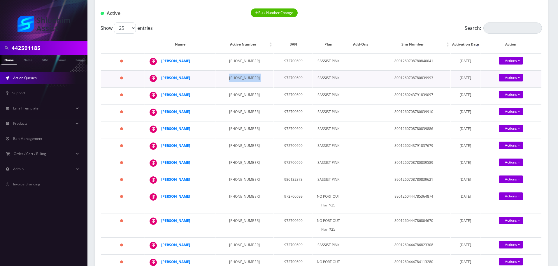
click at [234, 75] on td "929-563-8491" at bounding box center [244, 78] width 58 height 16
click at [237, 97] on td "650-630-9338" at bounding box center [244, 95] width 58 height 16
click at [236, 94] on td "650-630-9338" at bounding box center [244, 95] width 58 height 16
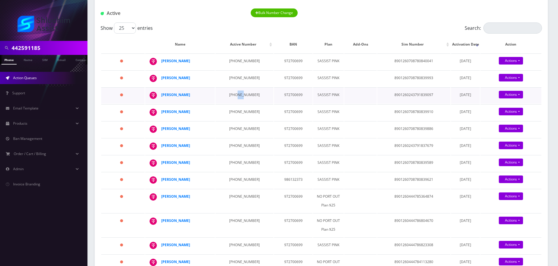
click at [236, 94] on td "650-630-9338" at bounding box center [244, 95] width 58 height 16
click at [227, 110] on td "215-820-6920" at bounding box center [244, 112] width 58 height 16
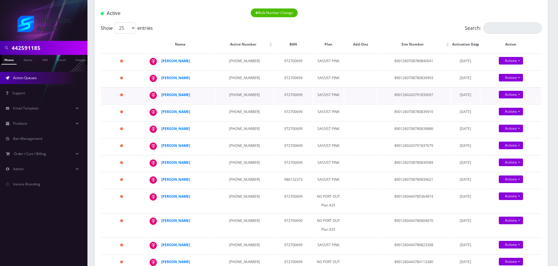
click at [236, 94] on td "650-630-9338" at bounding box center [244, 95] width 58 height 16
drag, startPoint x: 197, startPoint y: 95, endPoint x: 162, endPoint y: 95, distance: 35.0
click at [162, 95] on div "Shulamis Vogel" at bounding box center [183, 94] width 45 height 9
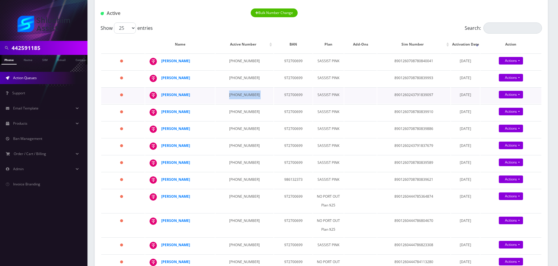
click at [202, 95] on div "Shulamis Vogel" at bounding box center [183, 94] width 45 height 9
drag, startPoint x: 204, startPoint y: 95, endPoint x: 161, endPoint y: 94, distance: 42.9
click at [161, 94] on div "Shulamis Vogel" at bounding box center [183, 94] width 45 height 9
click at [231, 109] on td "215-820-6920" at bounding box center [244, 112] width 58 height 16
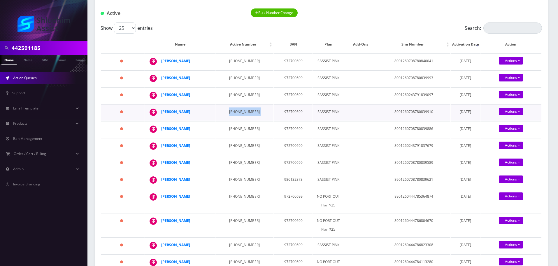
click at [231, 109] on td "215-820-6920" at bounding box center [244, 112] width 58 height 16
click at [240, 111] on td "215-820-6920" at bounding box center [244, 112] width 58 height 16
click at [233, 115] on td "215-820-6920" at bounding box center [244, 112] width 58 height 16
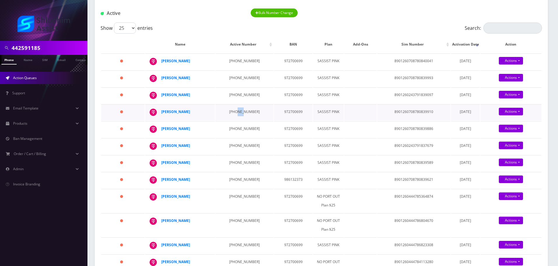
click at [233, 115] on td "215-820-6920" at bounding box center [244, 112] width 58 height 16
click at [238, 107] on td "215-820-6920" at bounding box center [244, 112] width 58 height 16
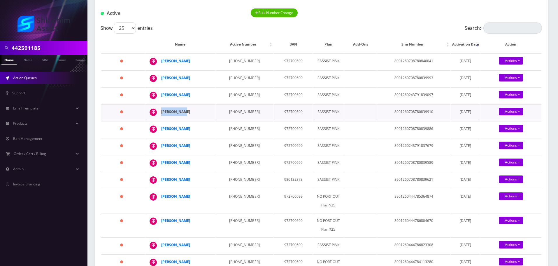
drag, startPoint x: 186, startPoint y: 113, endPoint x: 162, endPoint y: 113, distance: 23.9
click at [162, 113] on div "Eli Goldman" at bounding box center [183, 111] width 45 height 9
click at [238, 126] on td "646-406-9280" at bounding box center [244, 129] width 58 height 16
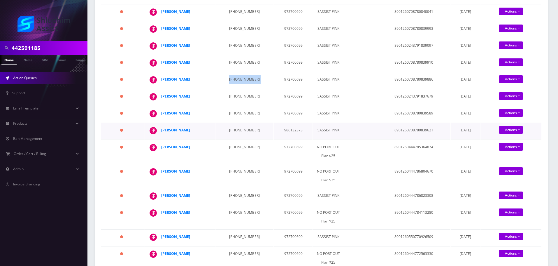
scroll to position [117, 0]
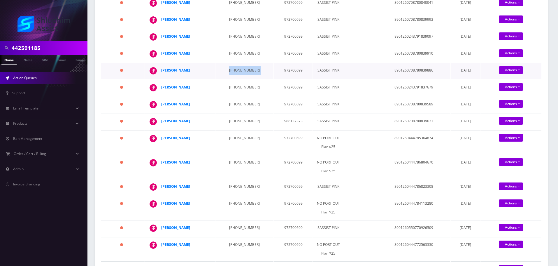
click at [239, 68] on td "646-406-9280" at bounding box center [244, 71] width 58 height 16
drag, startPoint x: 193, startPoint y: 71, endPoint x: 157, endPoint y: 71, distance: 35.3
click at [209, 66] on div "Sam Silverman" at bounding box center [209, 66] width 0 height 0
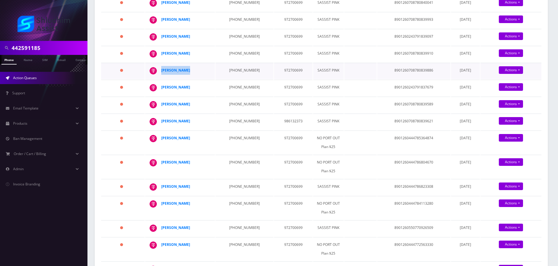
click at [196, 69] on div "Sam Silverman" at bounding box center [183, 70] width 45 height 9
drag, startPoint x: 199, startPoint y: 69, endPoint x: 161, endPoint y: 69, distance: 38.2
click at [161, 69] on div "Sam Silverman" at bounding box center [183, 70] width 45 height 9
click at [226, 85] on td "929-583-7809" at bounding box center [244, 88] width 58 height 16
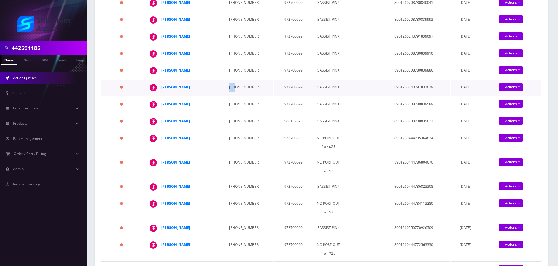
click at [226, 85] on td "929-583-7809" at bounding box center [244, 88] width 58 height 16
click at [234, 85] on td "929-583-7809" at bounding box center [244, 88] width 58 height 16
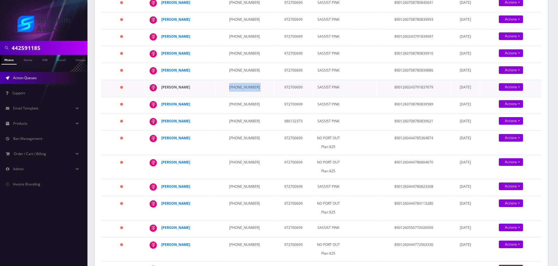
drag, startPoint x: 199, startPoint y: 90, endPoint x: 162, endPoint y: 90, distance: 37.0
click at [162, 90] on div "Mendel Galperin" at bounding box center [183, 87] width 45 height 9
click at [195, 104] on div "Yishai Dyman" at bounding box center [183, 104] width 45 height 9
drag, startPoint x: 201, startPoint y: 104, endPoint x: 161, endPoint y: 104, distance: 40.5
click at [161, 104] on td "Yishai Dyman" at bounding box center [180, 105] width 70 height 16
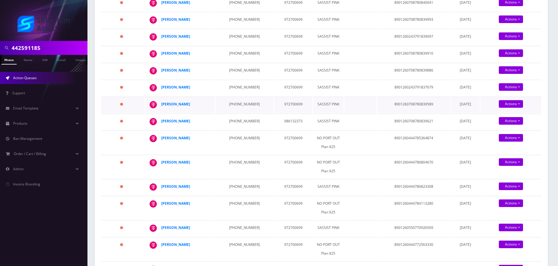
click at [233, 104] on td "929-563-8622" at bounding box center [244, 105] width 58 height 16
drag, startPoint x: 194, startPoint y: 106, endPoint x: 161, endPoint y: 106, distance: 32.4
click at [161, 106] on td "Yishai Dyman" at bounding box center [180, 105] width 70 height 16
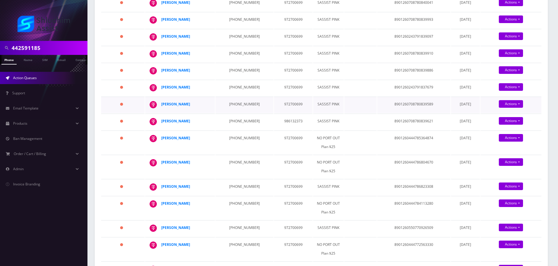
click at [236, 108] on td "929-563-8622" at bounding box center [244, 105] width 58 height 16
click at [233, 122] on td "347-873-3735" at bounding box center [244, 121] width 58 height 16
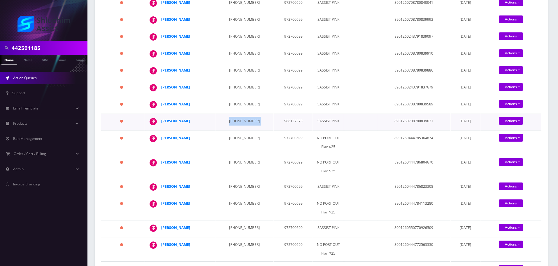
click at [233, 122] on td "347-873-3735" at bounding box center [244, 121] width 58 height 16
click at [238, 139] on td "605-910-3412" at bounding box center [244, 142] width 58 height 24
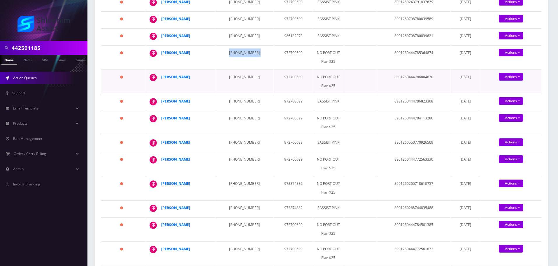
scroll to position [204, 0]
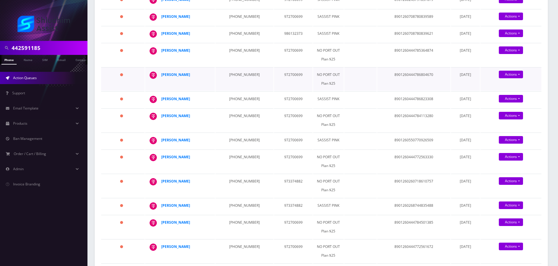
click at [242, 77] on td "929-231-4962" at bounding box center [244, 79] width 58 height 24
click at [233, 101] on td "929-218-6554" at bounding box center [244, 99] width 58 height 16
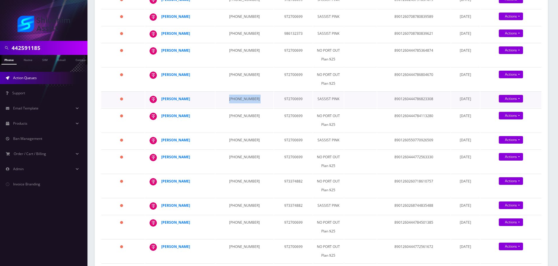
click at [233, 101] on td "929-218-6554" at bounding box center [244, 99] width 58 height 16
click at [236, 78] on td "929-231-4962" at bounding box center [244, 79] width 58 height 24
click at [204, 75] on div "Moishe Simmonds" at bounding box center [183, 74] width 45 height 9
drag, startPoint x: 204, startPoint y: 75, endPoint x: 164, endPoint y: 75, distance: 40.8
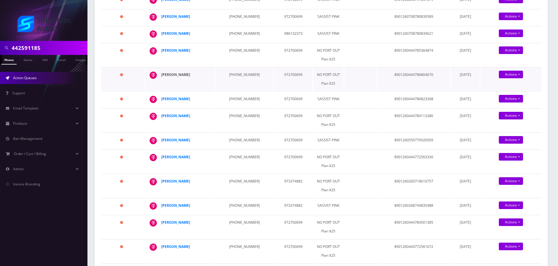
click at [164, 75] on div "Moishe Simmonds" at bounding box center [183, 74] width 45 height 9
click at [208, 75] on td "Moishe Simmonds" at bounding box center [180, 79] width 70 height 24
drag, startPoint x: 209, startPoint y: 75, endPoint x: 196, endPoint y: 76, distance: 12.9
click at [196, 76] on td "Moishe Simmonds" at bounding box center [180, 79] width 70 height 24
click at [231, 96] on td "929-218-6554" at bounding box center [244, 99] width 58 height 16
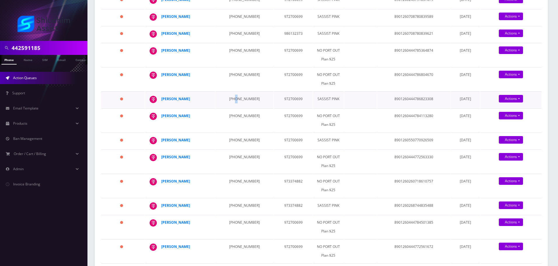
click at [231, 96] on td "929-218-6554" at bounding box center [244, 99] width 58 height 16
click at [232, 70] on td "929-231-4962" at bounding box center [244, 79] width 58 height 24
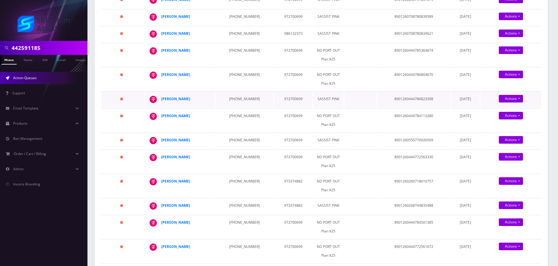
click at [232, 98] on td "929-218-6554" at bounding box center [244, 99] width 58 height 16
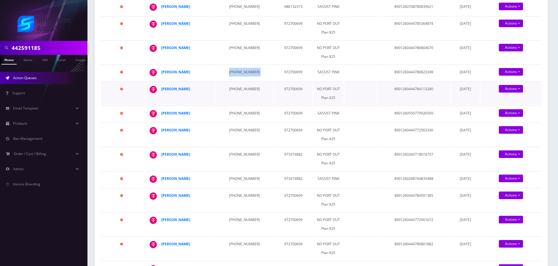
scroll to position [233, 0]
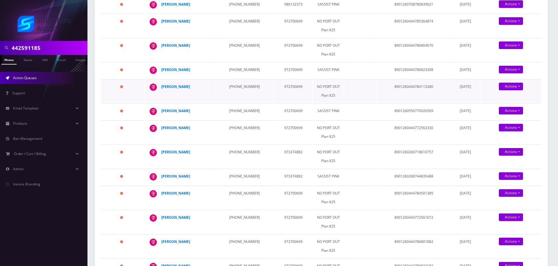
click at [234, 87] on td "248-990-6458" at bounding box center [244, 91] width 58 height 24
click at [234, 81] on td "248-990-6458" at bounding box center [244, 91] width 58 height 24
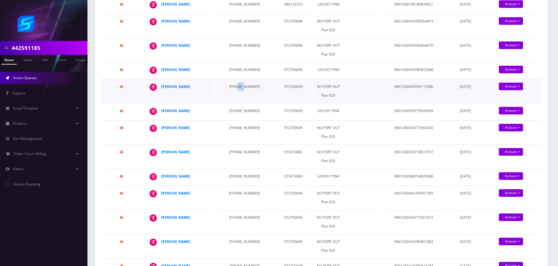
click at [234, 81] on td "248-990-6458" at bounding box center [244, 91] width 58 height 24
click at [242, 84] on td "248-990-6458" at bounding box center [244, 91] width 58 height 24
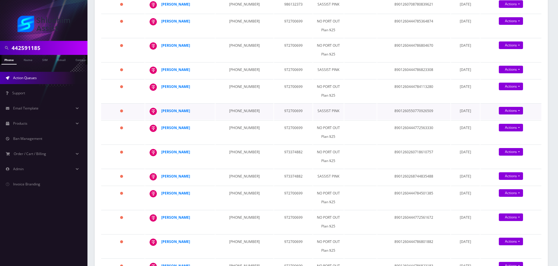
click at [227, 109] on td "347-707-2058" at bounding box center [244, 111] width 58 height 16
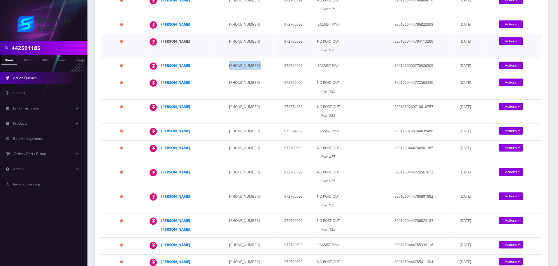
scroll to position [292, 0]
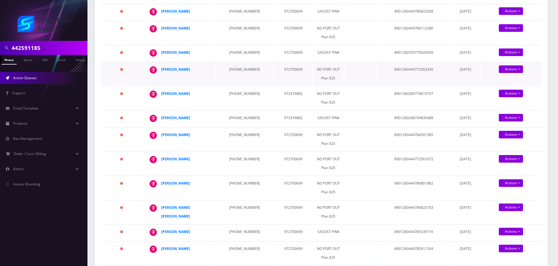
click at [233, 68] on td "516-204-3557" at bounding box center [244, 74] width 58 height 24
click at [232, 70] on td "516-204-3557" at bounding box center [244, 74] width 58 height 24
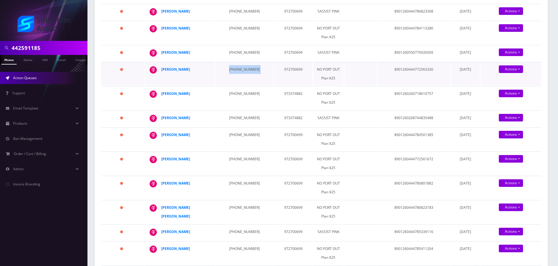
click at [232, 70] on td "516-204-3557" at bounding box center [244, 74] width 58 height 24
click at [228, 92] on td "347-701-0854" at bounding box center [244, 98] width 58 height 24
click at [232, 94] on td "347-701-0854" at bounding box center [244, 98] width 58 height 24
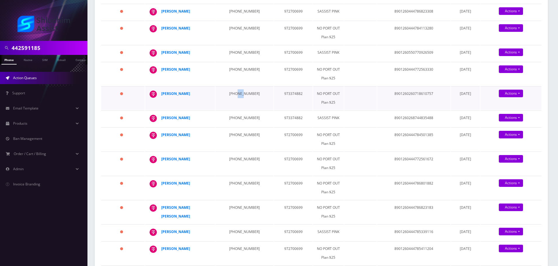
click at [232, 94] on td "347-701-0854" at bounding box center [244, 98] width 58 height 24
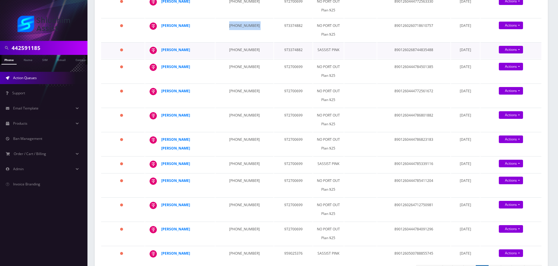
scroll to position [321, 0]
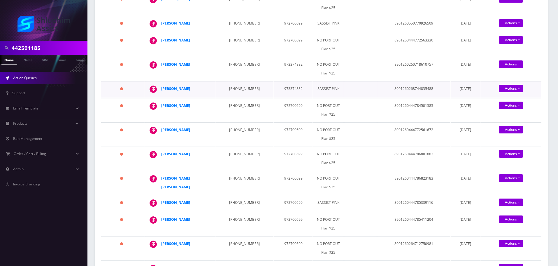
click at [234, 90] on td "934-223-9101" at bounding box center [244, 89] width 58 height 16
click at [230, 87] on td "934-223-9101" at bounding box center [244, 89] width 58 height 16
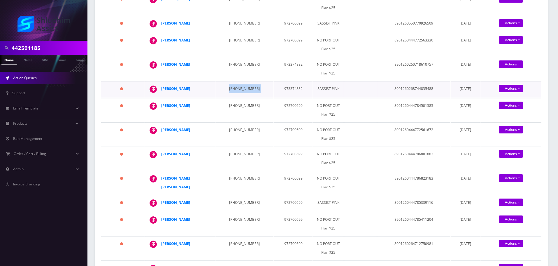
click at [230, 87] on td "934-223-9101" at bounding box center [244, 89] width 58 height 16
click at [228, 106] on td "929-231-9175" at bounding box center [244, 110] width 58 height 24
click at [234, 101] on td "929-231-9175" at bounding box center [244, 110] width 58 height 24
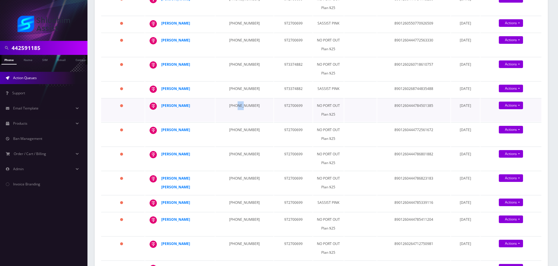
click at [234, 101] on td "929-231-9175" at bounding box center [244, 110] width 58 height 24
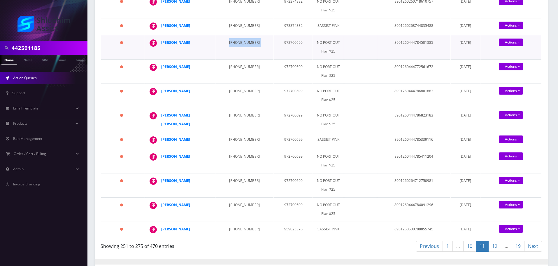
scroll to position [379, 0]
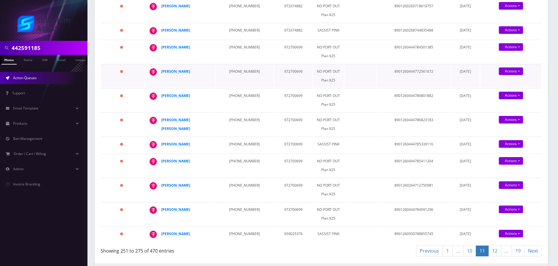
click at [236, 66] on td "929-231-7304" at bounding box center [244, 76] width 58 height 24
click at [227, 74] on td "929-231-7304" at bounding box center [244, 76] width 58 height 24
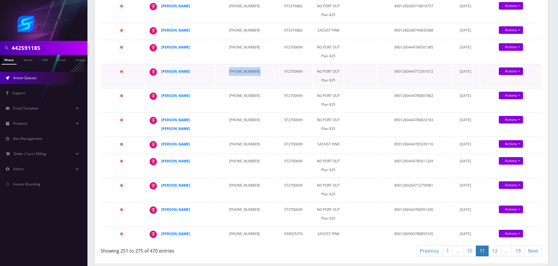
click at [227, 74] on td "929-231-7304" at bounding box center [244, 76] width 58 height 24
click at [233, 100] on td "929-231-8603" at bounding box center [244, 100] width 58 height 24
click at [228, 96] on td "929-231-8603" at bounding box center [244, 100] width 58 height 24
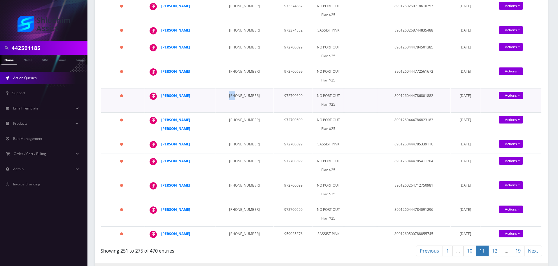
click at [228, 96] on td "929-231-8603" at bounding box center [244, 100] width 58 height 24
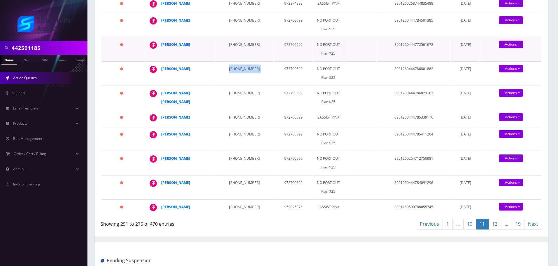
scroll to position [408, 0]
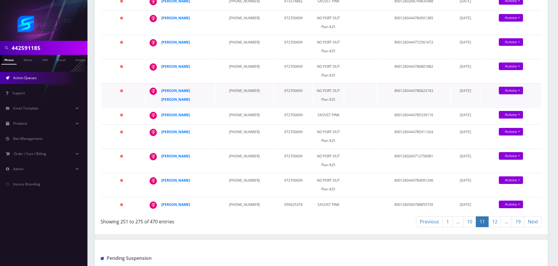
click at [228, 90] on td "929-231-9317" at bounding box center [244, 95] width 58 height 24
click at [235, 91] on td "929-231-9317" at bounding box center [244, 95] width 58 height 24
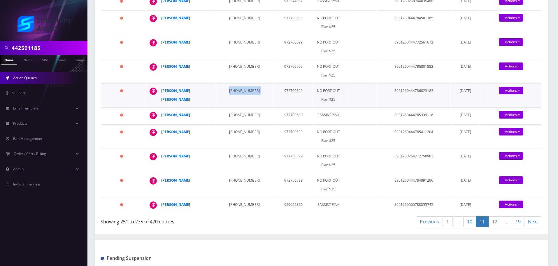
click at [235, 91] on td "929-231-9317" at bounding box center [244, 95] width 58 height 24
click at [229, 122] on td "347-827-1742" at bounding box center [244, 115] width 58 height 16
click at [230, 116] on td "347-827-1742" at bounding box center [244, 115] width 58 height 16
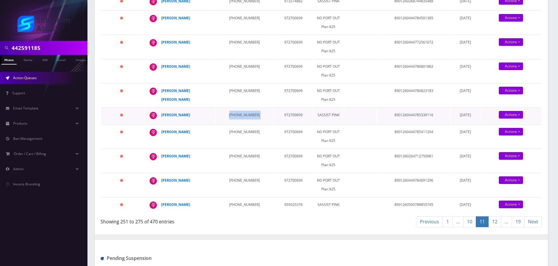
click at [240, 118] on td "347-827-1742" at bounding box center [244, 115] width 58 height 16
click at [235, 117] on td "347-827-1742" at bounding box center [244, 115] width 58 height 16
click at [231, 132] on td "781-363-3767" at bounding box center [244, 136] width 58 height 24
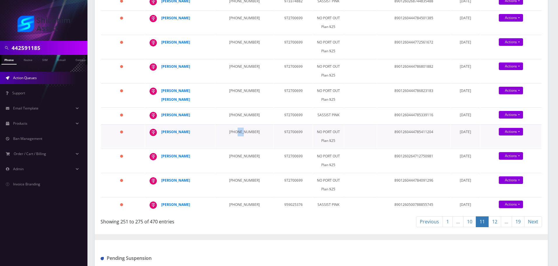
click at [231, 132] on td "781-363-3767" at bounding box center [244, 136] width 58 height 24
click at [231, 136] on td "781-363-3767" at bounding box center [244, 136] width 58 height 24
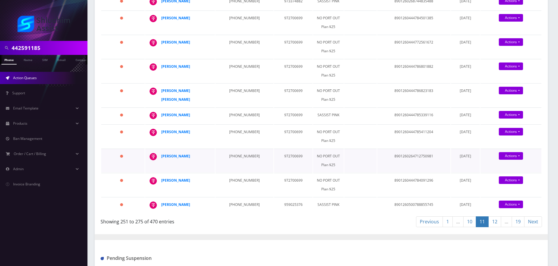
click at [230, 157] on td "315-838-4000" at bounding box center [244, 160] width 58 height 24
click at [235, 154] on td "315-838-4000" at bounding box center [244, 160] width 58 height 24
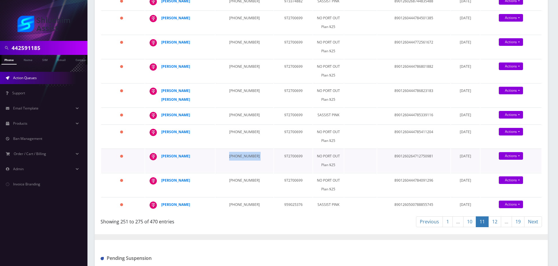
click at [235, 154] on td "315-838-4000" at bounding box center [244, 160] width 58 height 24
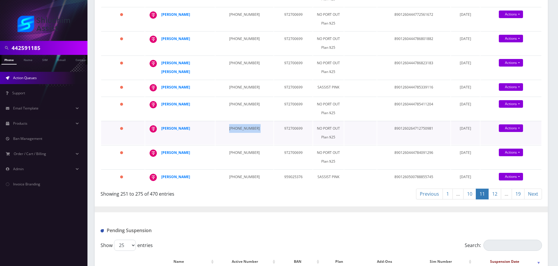
scroll to position [437, 0]
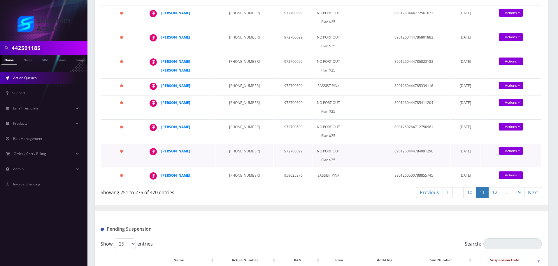
click at [236, 155] on td "718-885-5403" at bounding box center [244, 155] width 58 height 24
click at [236, 144] on td "718-885-5403" at bounding box center [244, 155] width 58 height 24
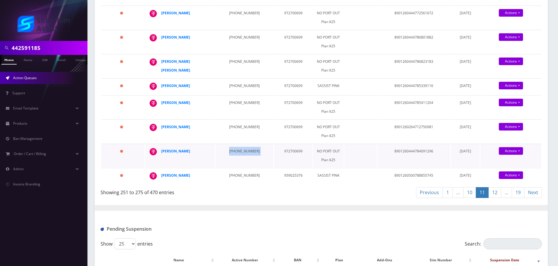
click at [236, 144] on td "718-885-5403" at bounding box center [244, 155] width 58 height 24
click at [237, 148] on td "718-885-5403" at bounding box center [244, 155] width 58 height 24
click at [231, 171] on td "929-420-3756" at bounding box center [244, 176] width 58 height 16
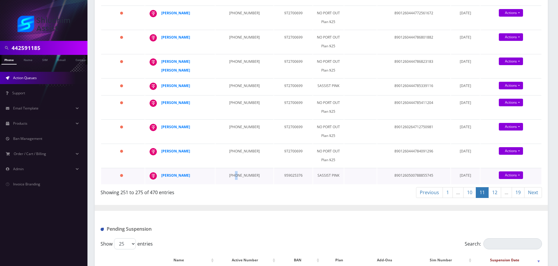
click at [231, 171] on td "929-420-3756" at bounding box center [244, 176] width 58 height 16
click at [236, 178] on td "929-420-3756" at bounding box center [244, 176] width 58 height 16
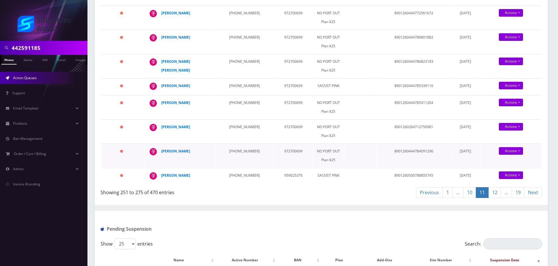
click at [229, 151] on td "718-885-5403" at bounding box center [244, 155] width 58 height 24
click at [234, 175] on td "929-420-3756" at bounding box center [244, 176] width 58 height 16
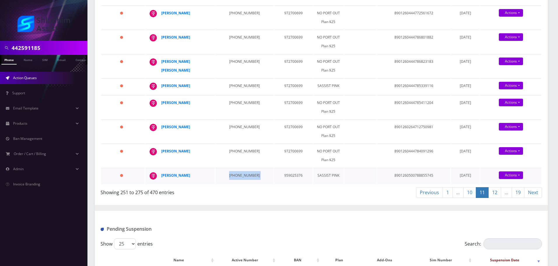
click at [234, 175] on td "929-420-3756" at bounding box center [244, 176] width 58 height 16
click at [230, 177] on td "929-420-3756" at bounding box center [244, 176] width 58 height 16
click at [497, 193] on link "12" at bounding box center [494, 192] width 13 height 11
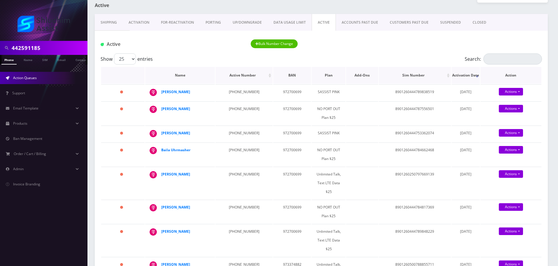
scroll to position [29, 0]
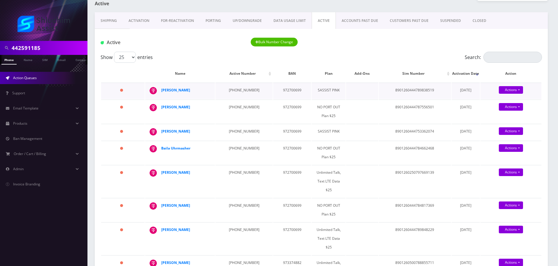
click at [239, 92] on td "646-704-6622" at bounding box center [243, 91] width 57 height 16
click at [231, 111] on td "954-608-0492" at bounding box center [243, 111] width 57 height 24
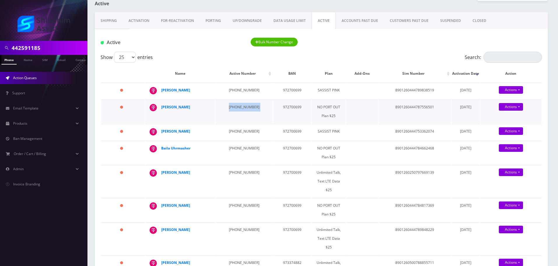
click at [231, 111] on td "954-608-0492" at bounding box center [243, 111] width 57 height 24
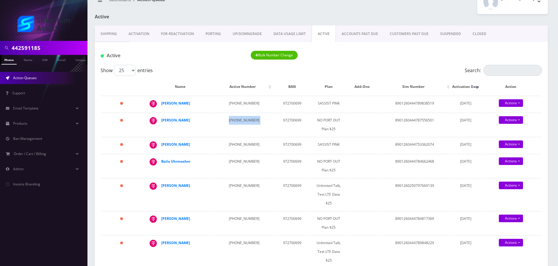
scroll to position [0, 0]
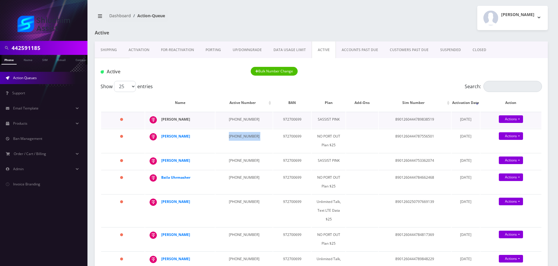
drag, startPoint x: 203, startPoint y: 120, endPoint x: 162, endPoint y: 120, distance: 40.2
click at [162, 120] on div "Mordechai Groner" at bounding box center [183, 119] width 45 height 9
click at [235, 131] on td "954-608-0492" at bounding box center [243, 141] width 57 height 24
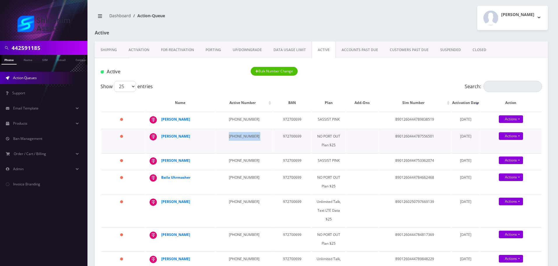
click at [245, 137] on td "954-608-0492" at bounding box center [243, 141] width 57 height 24
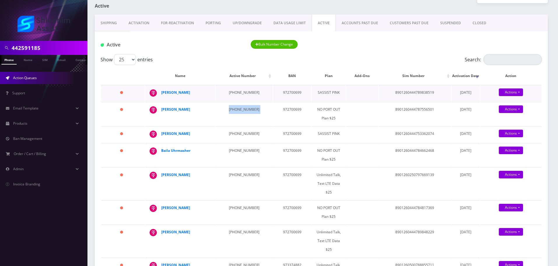
scroll to position [29, 0]
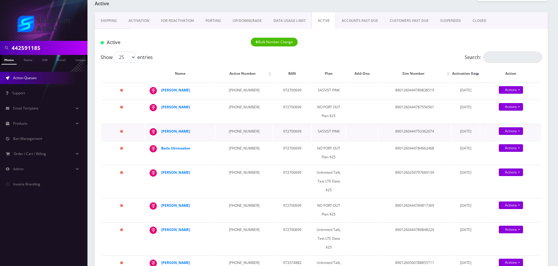
click at [234, 131] on td "917-445-9562" at bounding box center [243, 132] width 57 height 16
click at [236, 130] on td "917-445-9562" at bounding box center [243, 132] width 57 height 16
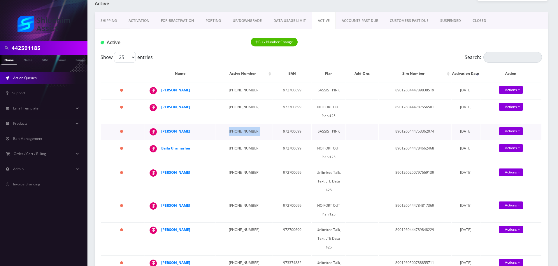
click at [236, 130] on td "917-445-9562" at bounding box center [243, 132] width 57 height 16
click at [241, 132] on td "917-445-9562" at bounding box center [243, 132] width 57 height 16
click at [232, 144] on td "347-433-1019" at bounding box center [243, 153] width 57 height 24
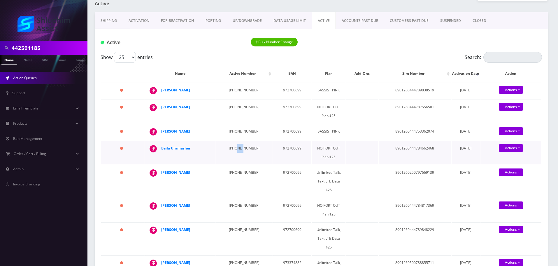
click at [232, 144] on td "347-433-1019" at bounding box center [243, 153] width 57 height 24
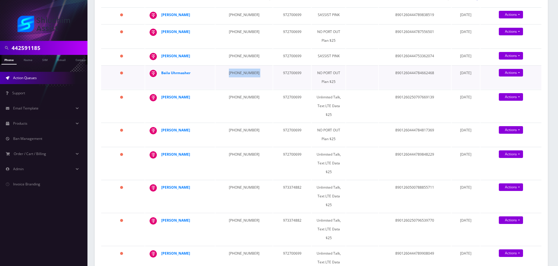
scroll to position [117, 0]
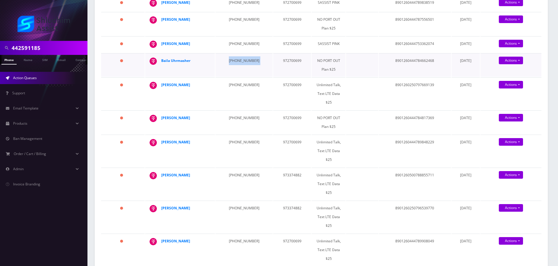
click at [239, 59] on td "347-433-1019" at bounding box center [243, 65] width 57 height 24
click at [237, 87] on td "917-246-1157" at bounding box center [243, 93] width 57 height 32
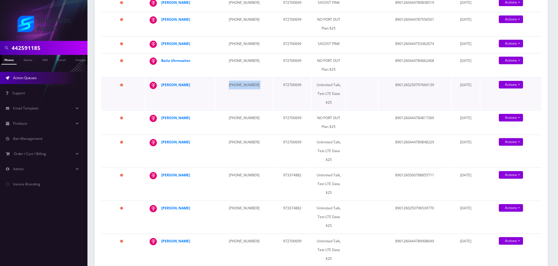
click at [237, 87] on td "917-246-1157" at bounding box center [243, 93] width 57 height 32
drag, startPoint x: 197, startPoint y: 58, endPoint x: 160, endPoint y: 60, distance: 36.8
click at [160, 60] on td "Baila Uhrmasher" at bounding box center [180, 65] width 70 height 24
click at [234, 85] on td "917-246-1157" at bounding box center [243, 93] width 57 height 32
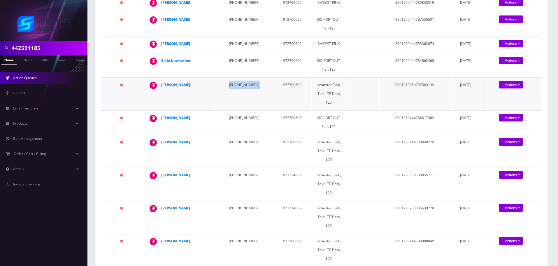
click at [234, 85] on td "917-246-1157" at bounding box center [243, 93] width 57 height 32
click at [241, 83] on td "917-246-1157" at bounding box center [243, 93] width 57 height 32
click at [231, 110] on td "929-570-8628" at bounding box center [243, 122] width 57 height 24
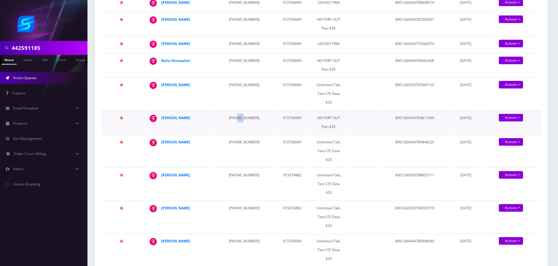
click at [231, 110] on td "929-570-8628" at bounding box center [243, 122] width 57 height 24
click at [235, 82] on td "917-246-1157" at bounding box center [243, 93] width 57 height 32
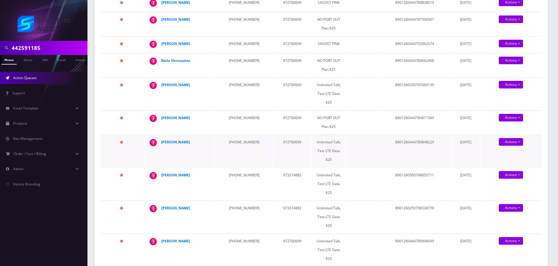
click at [231, 134] on td "929-331-5988" at bounding box center [243, 150] width 57 height 32
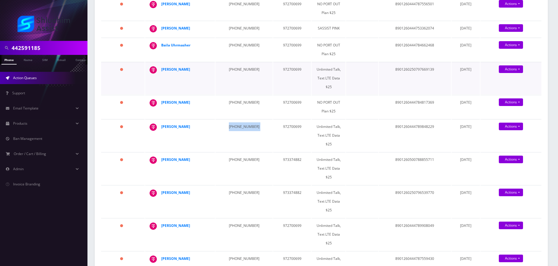
scroll to position [204, 0]
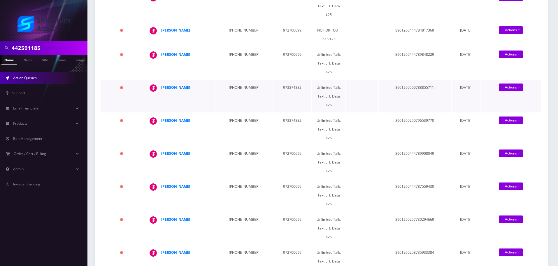
click at [230, 80] on td "934-223-9176" at bounding box center [243, 96] width 57 height 32
click at [233, 80] on td "934-223-9176" at bounding box center [243, 96] width 57 height 32
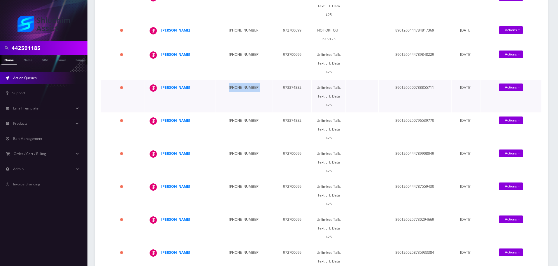
click at [233, 80] on td "934-223-9176" at bounding box center [243, 96] width 57 height 32
click at [224, 113] on td "323-202-0984" at bounding box center [243, 129] width 57 height 32
click at [227, 113] on td "323-202-0984" at bounding box center [243, 129] width 57 height 32
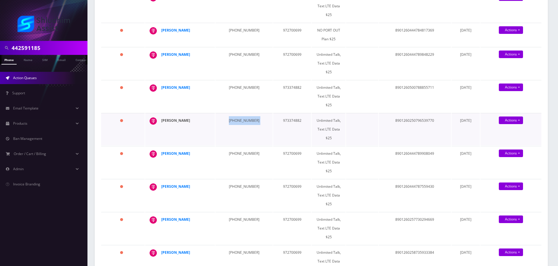
drag, startPoint x: 199, startPoint y: 93, endPoint x: 162, endPoint y: 94, distance: 37.0
click at [162, 116] on div "Mendel Raeburn" at bounding box center [183, 120] width 45 height 9
drag, startPoint x: 192, startPoint y: 70, endPoint x: 162, endPoint y: 70, distance: 30.3
click at [162, 83] on div "shaul kagan" at bounding box center [183, 87] width 45 height 9
click at [238, 113] on td "323-202-0984" at bounding box center [243, 129] width 57 height 32
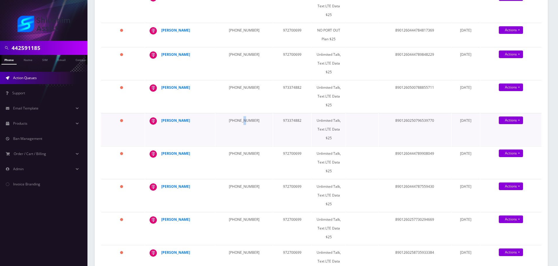
click at [238, 113] on td "323-202-0984" at bounding box center [243, 129] width 57 height 32
click at [233, 146] on td "917-251-6619" at bounding box center [243, 162] width 57 height 32
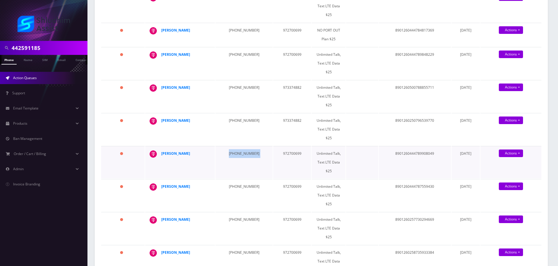
click at [233, 146] on td "917-251-6619" at bounding box center [243, 162] width 57 height 32
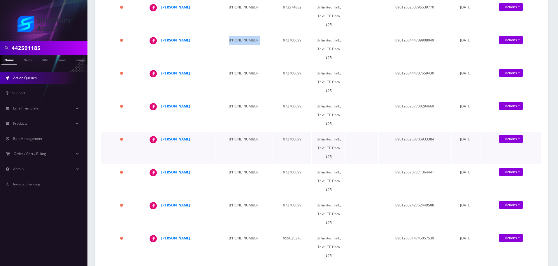
scroll to position [292, 0]
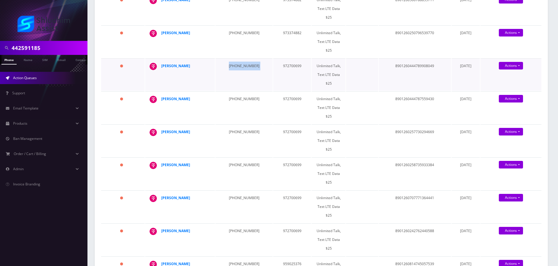
click at [226, 58] on td "917-251-6619" at bounding box center [243, 74] width 57 height 32
click at [236, 58] on td "917-251-6619" at bounding box center [243, 74] width 57 height 32
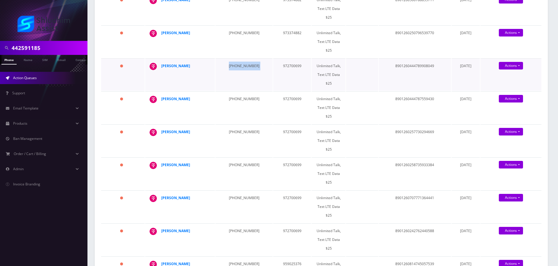
click at [236, 58] on td "917-251-6619" at bounding box center [243, 74] width 57 height 32
click at [238, 58] on td "917-251-6619" at bounding box center [243, 74] width 57 height 32
click at [234, 91] on td "718-316-3055" at bounding box center [243, 107] width 57 height 32
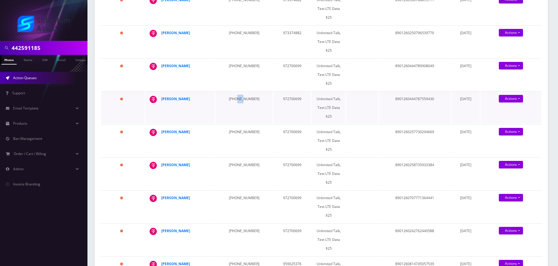
click at [234, 91] on td "718-316-3055" at bounding box center [243, 107] width 57 height 32
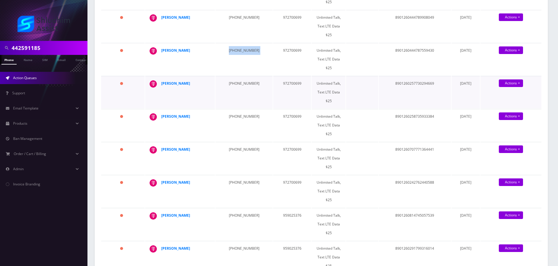
scroll to position [321, 0]
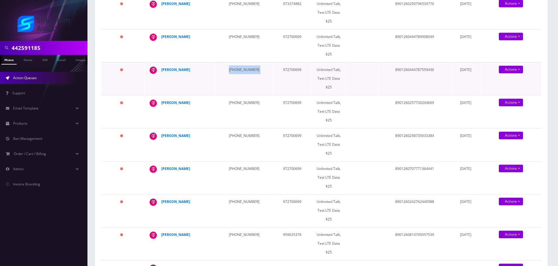
click at [234, 62] on td "718-316-3055" at bounding box center [243, 78] width 57 height 32
click at [240, 95] on td "718-316-3056" at bounding box center [243, 111] width 57 height 32
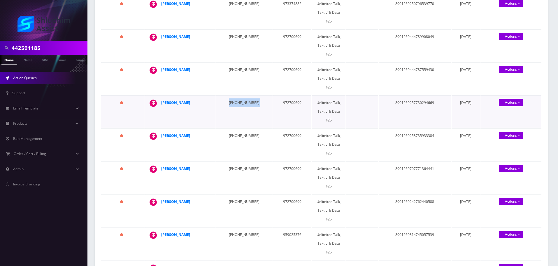
click at [240, 95] on td "718-316-3056" at bounding box center [243, 111] width 57 height 32
click at [233, 128] on td "929-331-8649" at bounding box center [243, 144] width 57 height 32
click at [224, 128] on td "929-331-8649" at bounding box center [243, 144] width 57 height 32
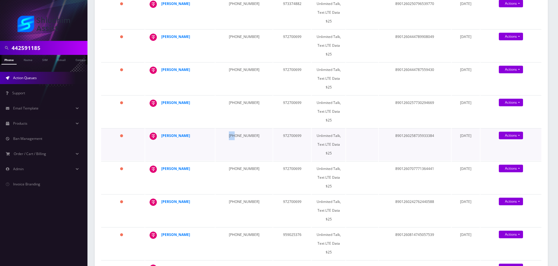
click at [224, 128] on td "929-331-8649" at bounding box center [243, 144] width 57 height 32
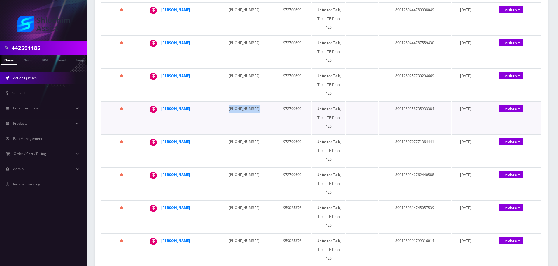
scroll to position [350, 0]
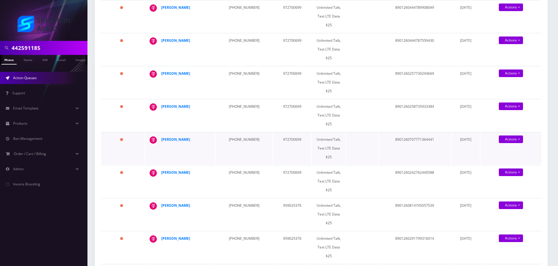
click at [231, 132] on td "718-314-3964" at bounding box center [243, 148] width 57 height 32
click at [230, 132] on td "718-314-3964" at bounding box center [243, 148] width 57 height 32
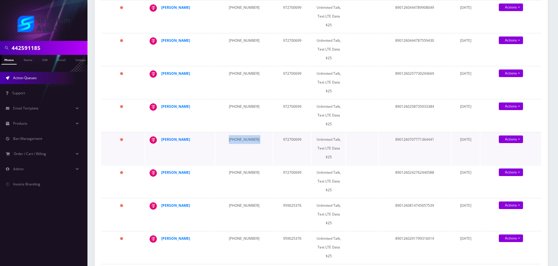
click at [230, 132] on td "718-314-3964" at bounding box center [243, 148] width 57 height 32
click at [224, 132] on td "718-314-3964" at bounding box center [243, 148] width 57 height 32
click at [230, 132] on td "718-314-3964" at bounding box center [243, 148] width 57 height 32
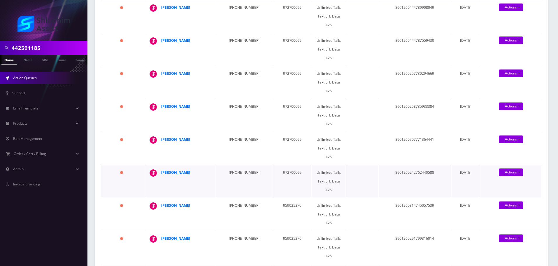
click at [228, 165] on td "347-647-1305" at bounding box center [243, 181] width 57 height 32
click at [244, 165] on td "347-647-1305" at bounding box center [243, 181] width 57 height 32
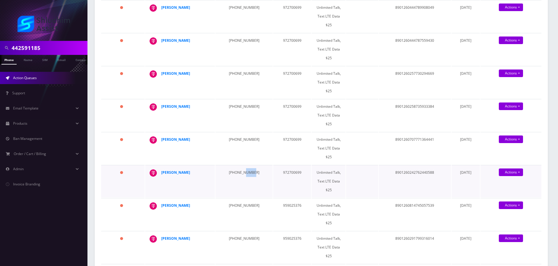
click at [243, 165] on td "347-647-1305" at bounding box center [243, 181] width 57 height 32
click at [233, 165] on td "347-647-1305" at bounding box center [243, 181] width 57 height 32
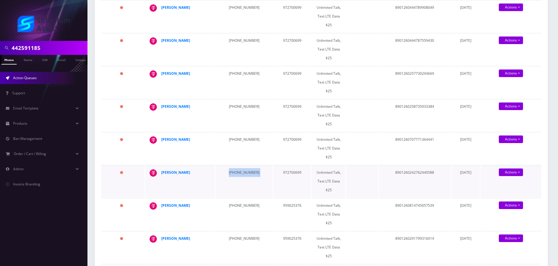
click at [233, 165] on td "347-647-1305" at bounding box center [243, 181] width 57 height 32
click at [230, 198] on td "347-446-3676" at bounding box center [243, 214] width 57 height 32
click at [228, 198] on td "347-446-3676" at bounding box center [243, 214] width 57 height 32
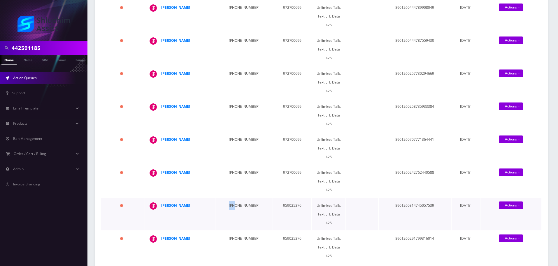
click at [228, 198] on td "347-446-3676" at bounding box center [243, 214] width 57 height 32
click at [228, 231] on td "917-375-0493" at bounding box center [243, 247] width 57 height 32
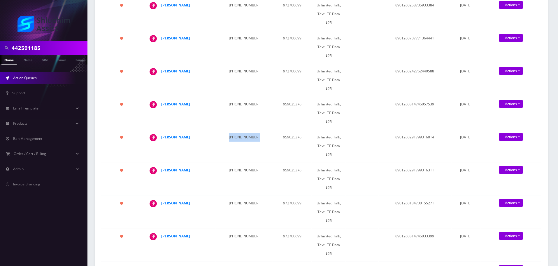
scroll to position [437, 0]
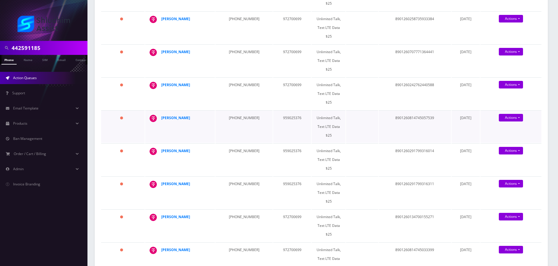
click at [240, 110] on td "347-446-3676" at bounding box center [243, 126] width 57 height 32
click at [232, 143] on td "917-375-0493" at bounding box center [243, 159] width 57 height 32
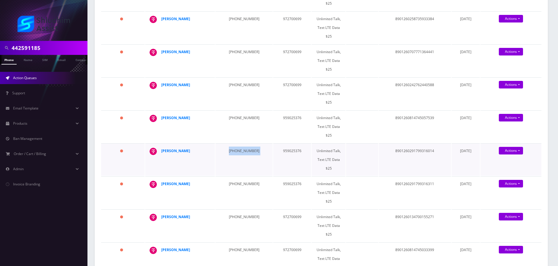
click at [232, 143] on td "917-375-0493" at bounding box center [243, 159] width 57 height 32
click at [238, 110] on td "347-446-3676" at bounding box center [243, 126] width 57 height 32
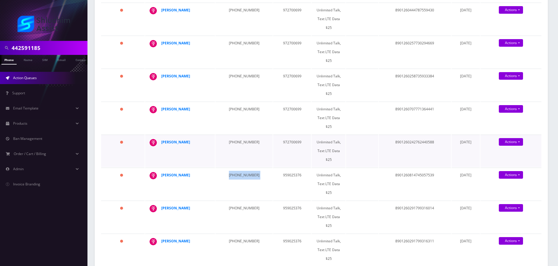
scroll to position [379, 0]
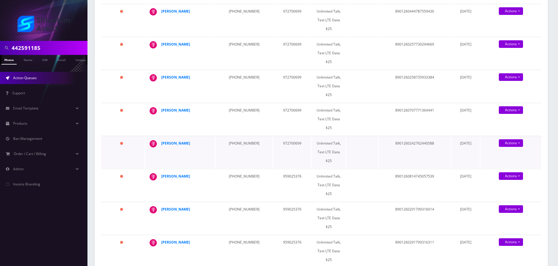
click at [229, 136] on td "347-647-1305" at bounding box center [243, 152] width 57 height 32
click at [232, 136] on td "347-647-1305" at bounding box center [243, 152] width 57 height 32
click at [231, 136] on td "347-647-1305" at bounding box center [243, 152] width 57 height 32
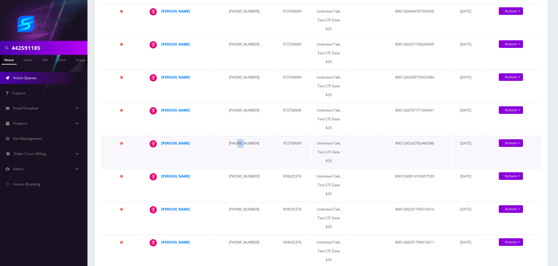
click at [231, 136] on td "347-647-1305" at bounding box center [243, 152] width 57 height 32
click at [236, 169] on td "347-446-3676" at bounding box center [243, 185] width 57 height 32
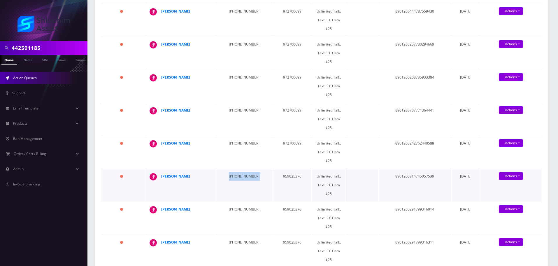
click at [231, 169] on td "347-446-3676" at bounding box center [243, 185] width 57 height 32
drag, startPoint x: 187, startPoint y: 89, endPoint x: 160, endPoint y: 89, distance: 27.7
click at [160, 169] on td "Feigy Liberow" at bounding box center [180, 185] width 70 height 32
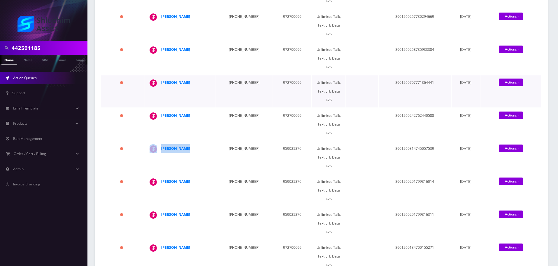
scroll to position [408, 0]
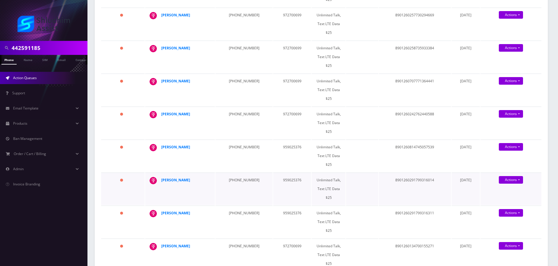
click at [231, 172] on td "917-375-0493" at bounding box center [243, 188] width 57 height 32
click at [232, 172] on td "917-375-0493" at bounding box center [243, 188] width 57 height 32
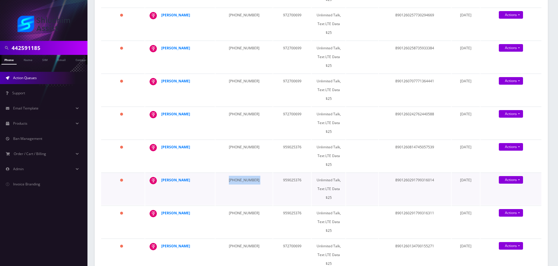
click at [232, 172] on td "917-375-0493" at bounding box center [243, 188] width 57 height 32
click at [237, 172] on td "917-375-0493" at bounding box center [243, 188] width 57 height 32
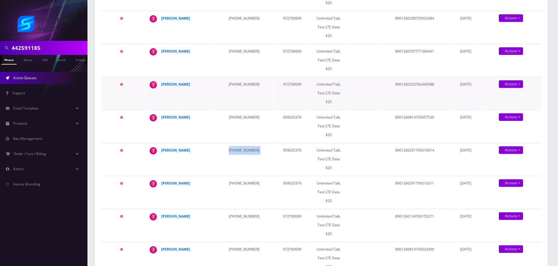
scroll to position [437, 0]
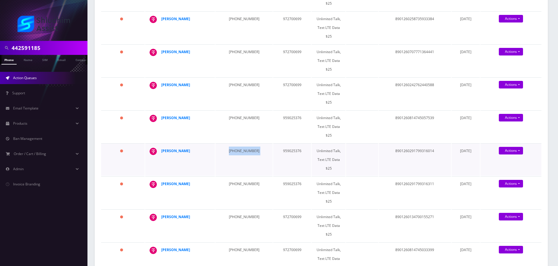
click at [243, 143] on td "917-375-0493" at bounding box center [243, 159] width 57 height 32
drag, startPoint x: 200, startPoint y: 54, endPoint x: 161, endPoint y: 55, distance: 38.8
click at [161, 143] on td "Menachem Liberow" at bounding box center [180, 159] width 70 height 32
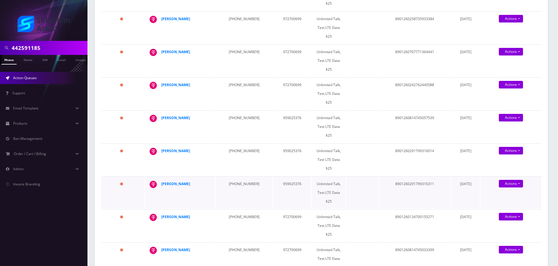
click at [231, 176] on td "347-334-4027" at bounding box center [243, 192] width 57 height 32
click at [239, 176] on td "347-334-4027" at bounding box center [243, 192] width 57 height 32
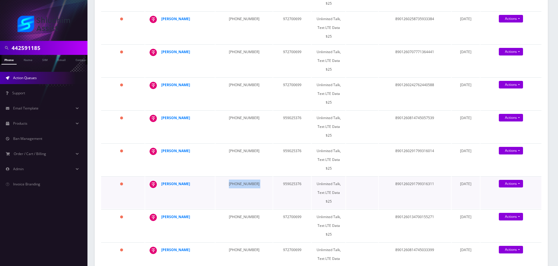
click at [239, 176] on td "347-334-4027" at bounding box center [243, 192] width 57 height 32
drag, startPoint x: 205, startPoint y: 78, endPoint x: 162, endPoint y: 79, distance: 42.6
click at [162, 179] on div "Menachem Liberow" at bounding box center [183, 183] width 45 height 9
click at [210, 176] on td "Menachem Liberow" at bounding box center [180, 192] width 70 height 32
drag, startPoint x: 203, startPoint y: 79, endPoint x: 181, endPoint y: 80, distance: 21.9
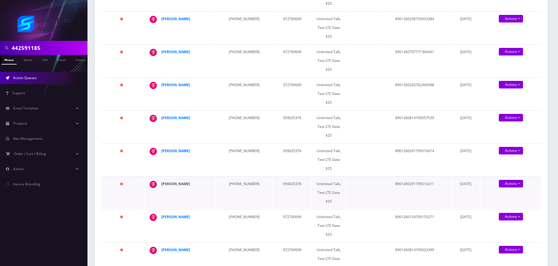
click at [181, 179] on div "Menachem Liberow" at bounding box center [183, 183] width 45 height 9
click at [234, 209] on td "347-470-1554" at bounding box center [243, 225] width 57 height 32
click at [236, 209] on td "347-470-1554" at bounding box center [243, 225] width 57 height 32
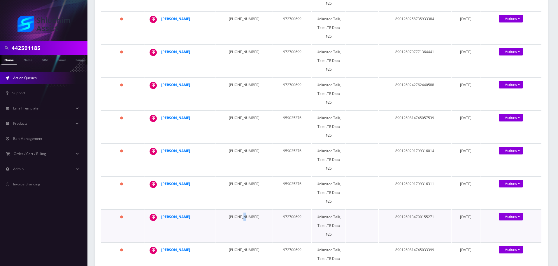
click at [236, 209] on td "347-470-1554" at bounding box center [243, 225] width 57 height 32
click at [237, 209] on td "347-470-1554" at bounding box center [243, 225] width 57 height 32
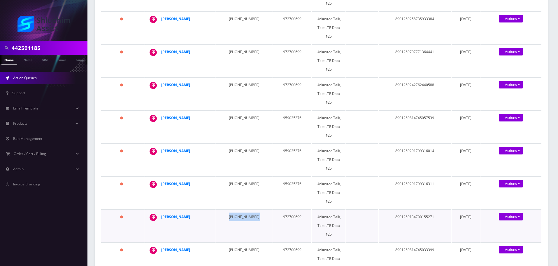
click at [240, 209] on td "347-470-1554" at bounding box center [243, 225] width 57 height 32
click at [236, 209] on td "347-470-1554" at bounding box center [243, 225] width 57 height 32
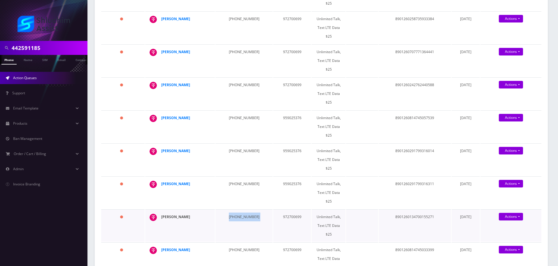
drag, startPoint x: 188, startPoint y: 103, endPoint x: 162, endPoint y: 103, distance: 26.5
click at [162, 212] on div "Yisroel Avtzon" at bounding box center [183, 216] width 45 height 9
click at [202, 212] on div "Yisroel Avtzon" at bounding box center [183, 216] width 45 height 9
drag, startPoint x: 202, startPoint y: 105, endPoint x: 159, endPoint y: 104, distance: 43.4
click at [159, 209] on td "Yisroel Avtzon" at bounding box center [180, 225] width 70 height 32
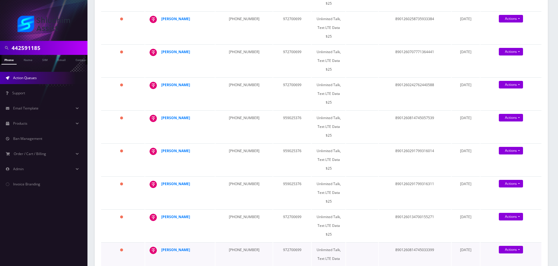
click at [232, 242] on td "347-574-4050" at bounding box center [243, 258] width 57 height 32
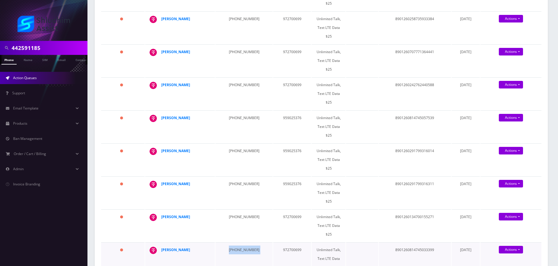
click at [232, 242] on td "347-574-4050" at bounding box center [243, 258] width 57 height 32
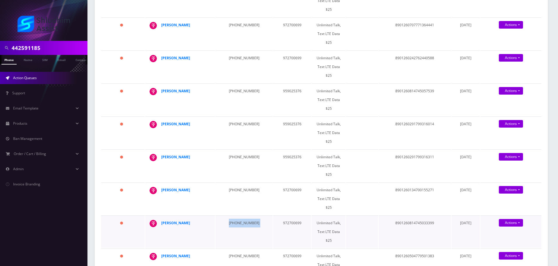
scroll to position [466, 0]
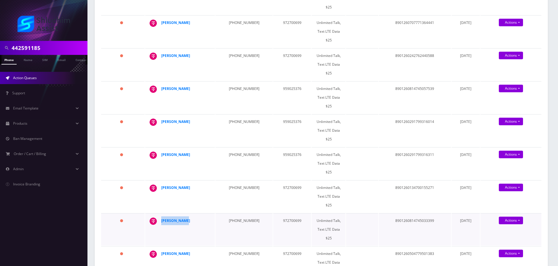
drag, startPoint x: 190, startPoint y: 98, endPoint x: 158, endPoint y: 98, distance: 32.1
click at [209, 216] on div "eliahu esses" at bounding box center [209, 216] width 0 height 0
click at [203, 216] on div "eliahu esses" at bounding box center [183, 220] width 45 height 9
drag, startPoint x: 198, startPoint y: 97, endPoint x: 161, endPoint y: 97, distance: 37.0
click at [161, 216] on div "eliahu esses" at bounding box center [183, 220] width 45 height 9
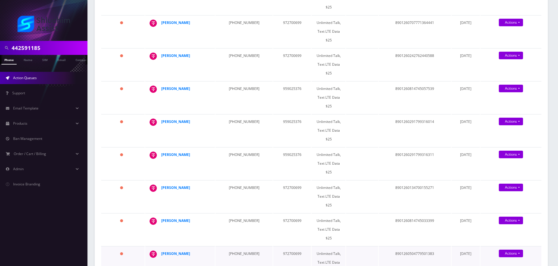
click at [243, 246] on td "718-200-1039" at bounding box center [243, 262] width 57 height 32
drag, startPoint x: 192, startPoint y: 122, endPoint x: 161, endPoint y: 122, distance: 31.2
click at [161, 246] on td "Mussy Weiss" at bounding box center [180, 262] width 70 height 32
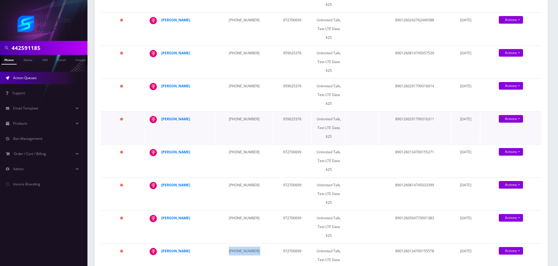
scroll to position [525, 0]
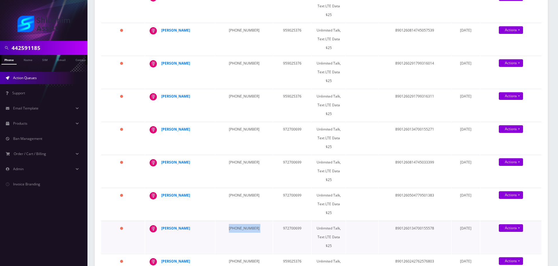
click at [227, 220] on td "929-301-3624" at bounding box center [243, 236] width 57 height 32
click at [232, 253] on td "786-580-0206" at bounding box center [243, 269] width 57 height 32
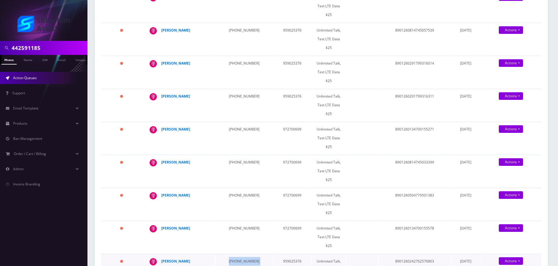
click at [232, 253] on td "786-580-0206" at bounding box center [243, 269] width 57 height 32
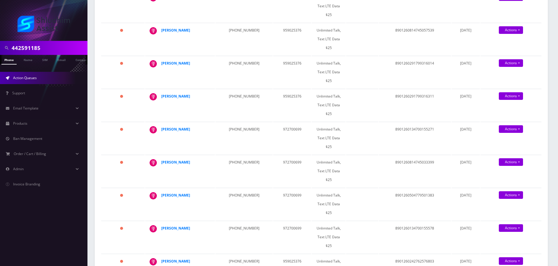
drag, startPoint x: 194, startPoint y: 134, endPoint x: 161, endPoint y: 134, distance: 32.7
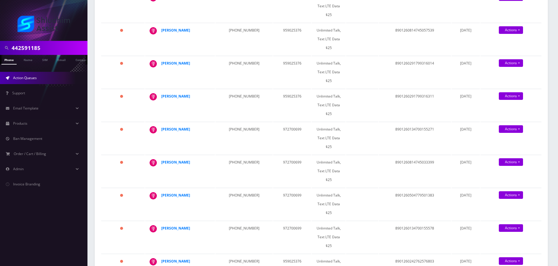
click at [54, 47] on input "442591185" at bounding box center [49, 47] width 74 height 11
paste input "menchybluming@gmail.com"
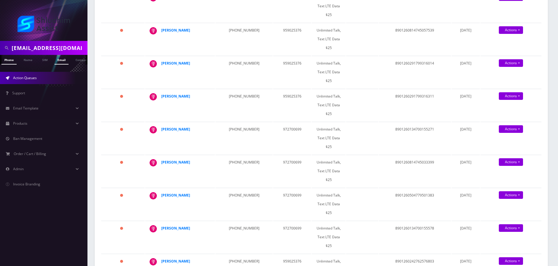
scroll to position [0, 12]
type input "menchybluming@gmail.com"
click at [59, 59] on link "Email" at bounding box center [62, 60] width 14 height 10
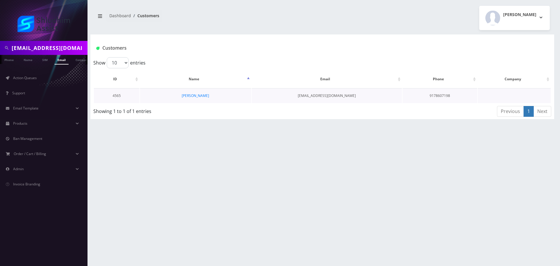
click at [195, 99] on td "Menachem Bluming" at bounding box center [195, 95] width 111 height 15
click at [201, 98] on td "Menachem Bluming" at bounding box center [195, 95] width 111 height 15
click at [203, 96] on link "Menachem Bluming" at bounding box center [195, 95] width 27 height 5
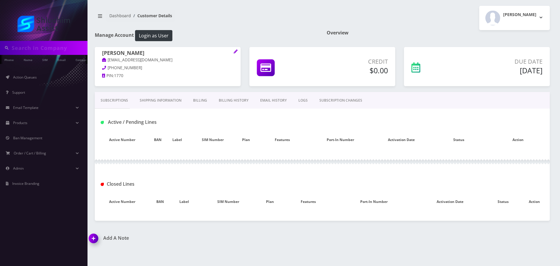
type input "[EMAIL_ADDRESS][DOMAIN_NAME]"
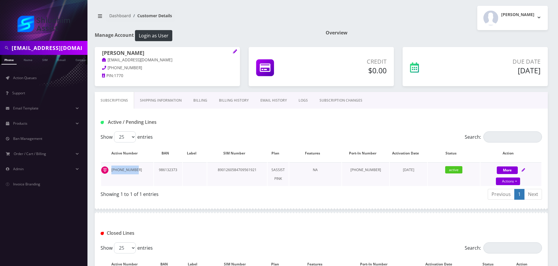
drag, startPoint x: 138, startPoint y: 169, endPoint x: 112, endPoint y: 169, distance: 25.7
click at [112, 169] on td "917-860-7198" at bounding box center [127, 174] width 52 height 24
copy td "917-860-7198"
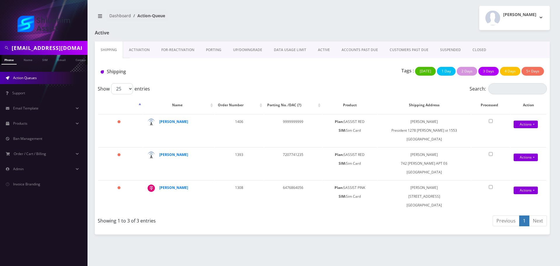
click at [65, 48] on input "menchybluming@gmail.com" at bounding box center [49, 47] width 74 height 11
paste input "9176286159"
type input "9176286159"
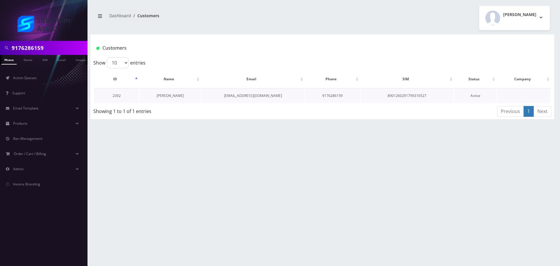
click at [170, 96] on link "[PERSON_NAME]" at bounding box center [170, 95] width 27 height 5
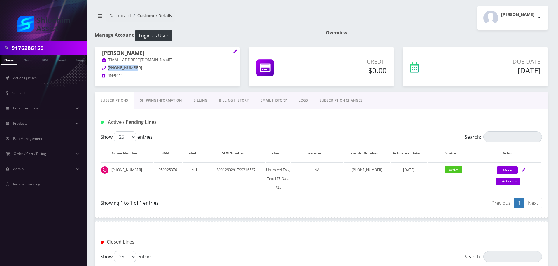
drag, startPoint x: 139, startPoint y: 66, endPoint x: 106, endPoint y: 66, distance: 32.9
click at [106, 66] on p "[PHONE_NUMBER]" at bounding box center [167, 68] width 131 height 6
copy span "[PHONE_NUMBER]"
